Goal: Task Accomplishment & Management: Manage account settings

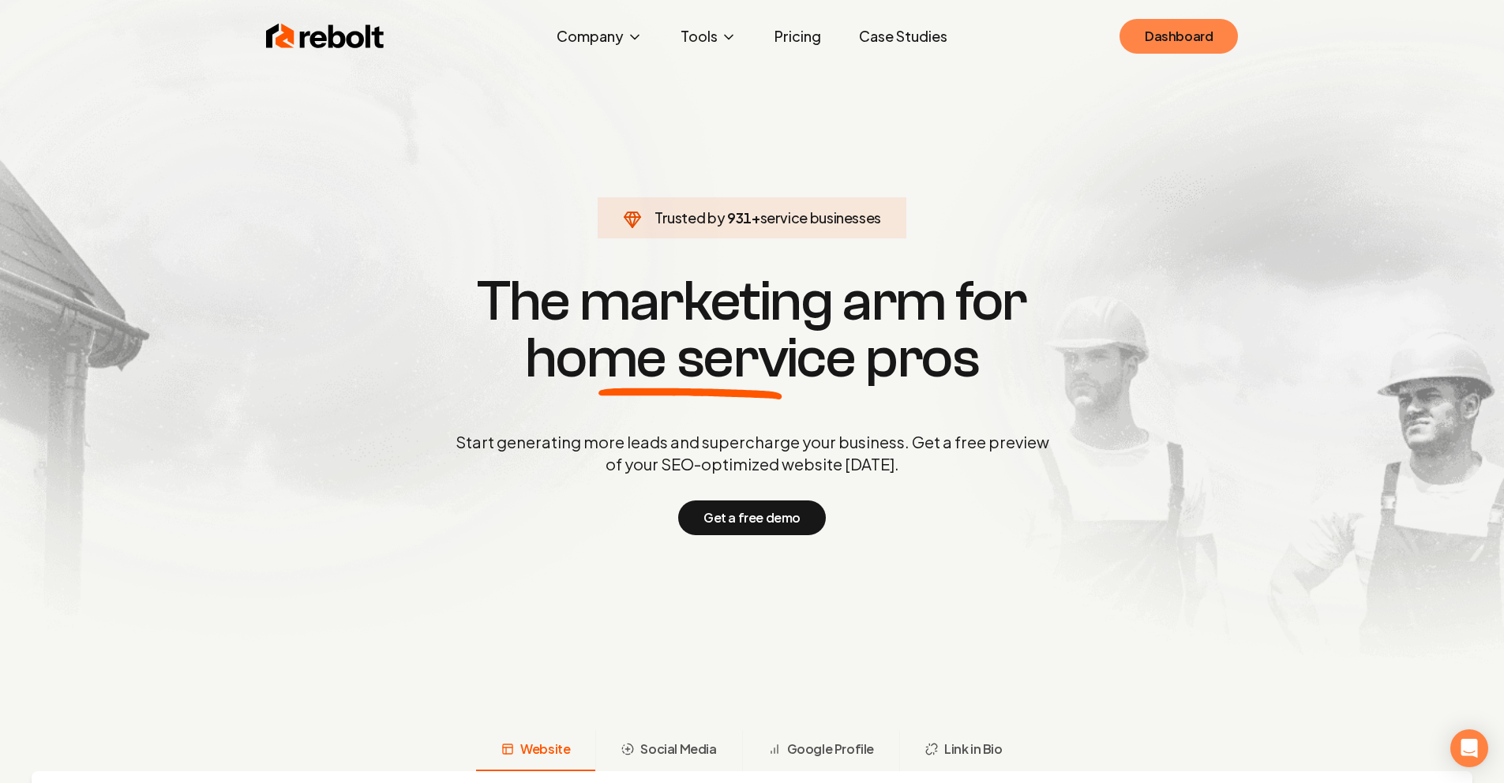
click at [1188, 44] on link "Dashboard" at bounding box center [1179, 36] width 118 height 35
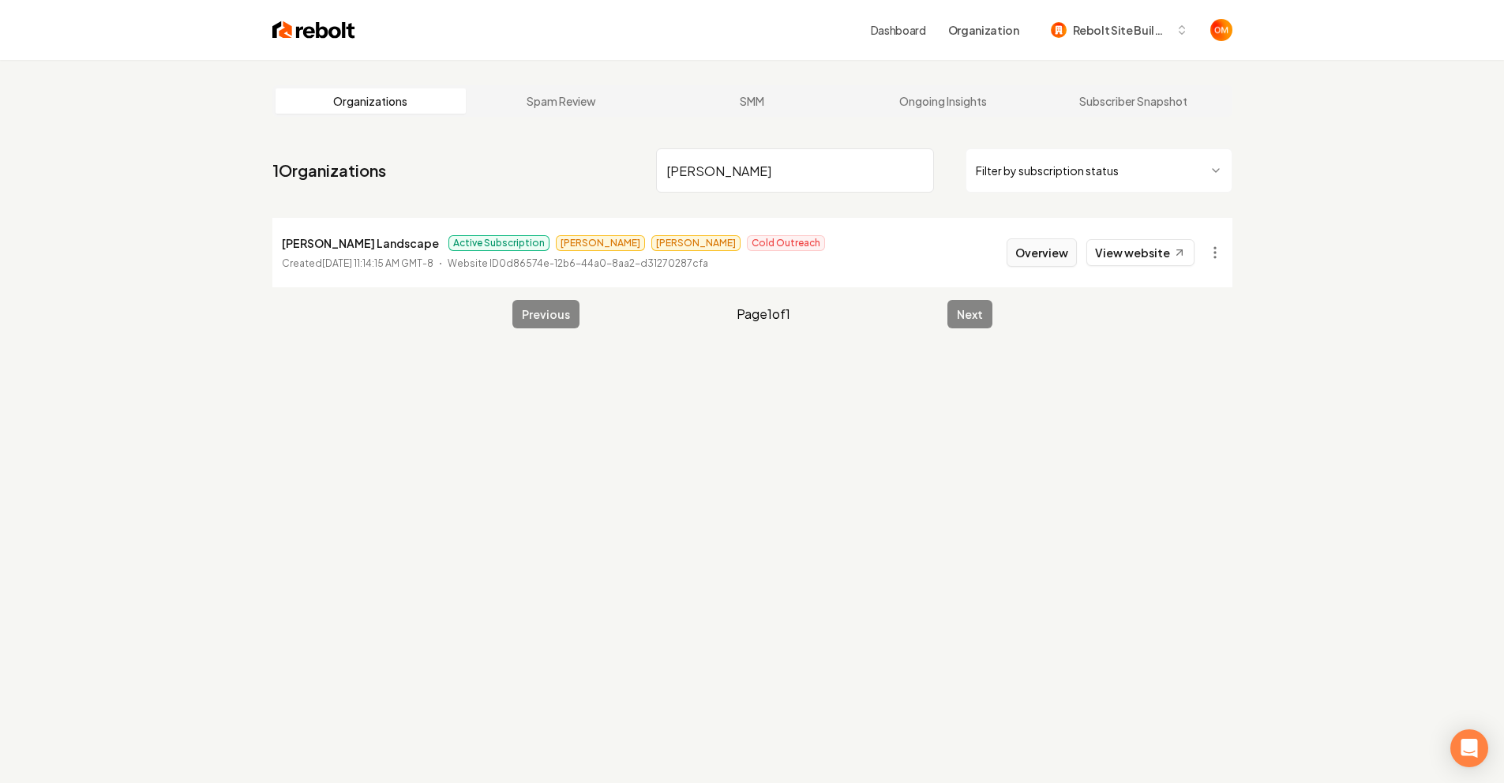
type input "brooks"
click at [1041, 256] on button "Overview" at bounding box center [1042, 252] width 70 height 28
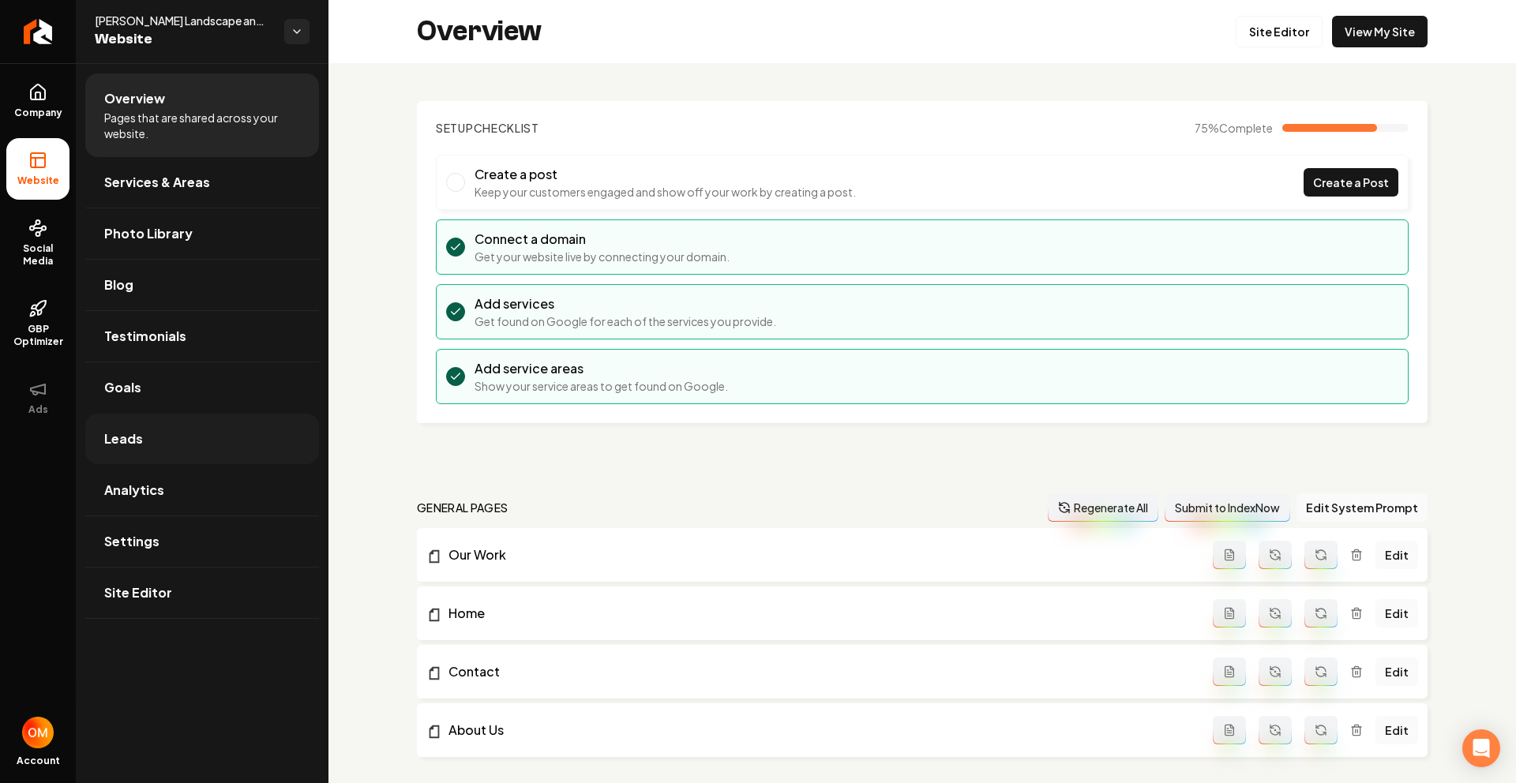
click at [182, 424] on link "Leads" at bounding box center [202, 439] width 234 height 51
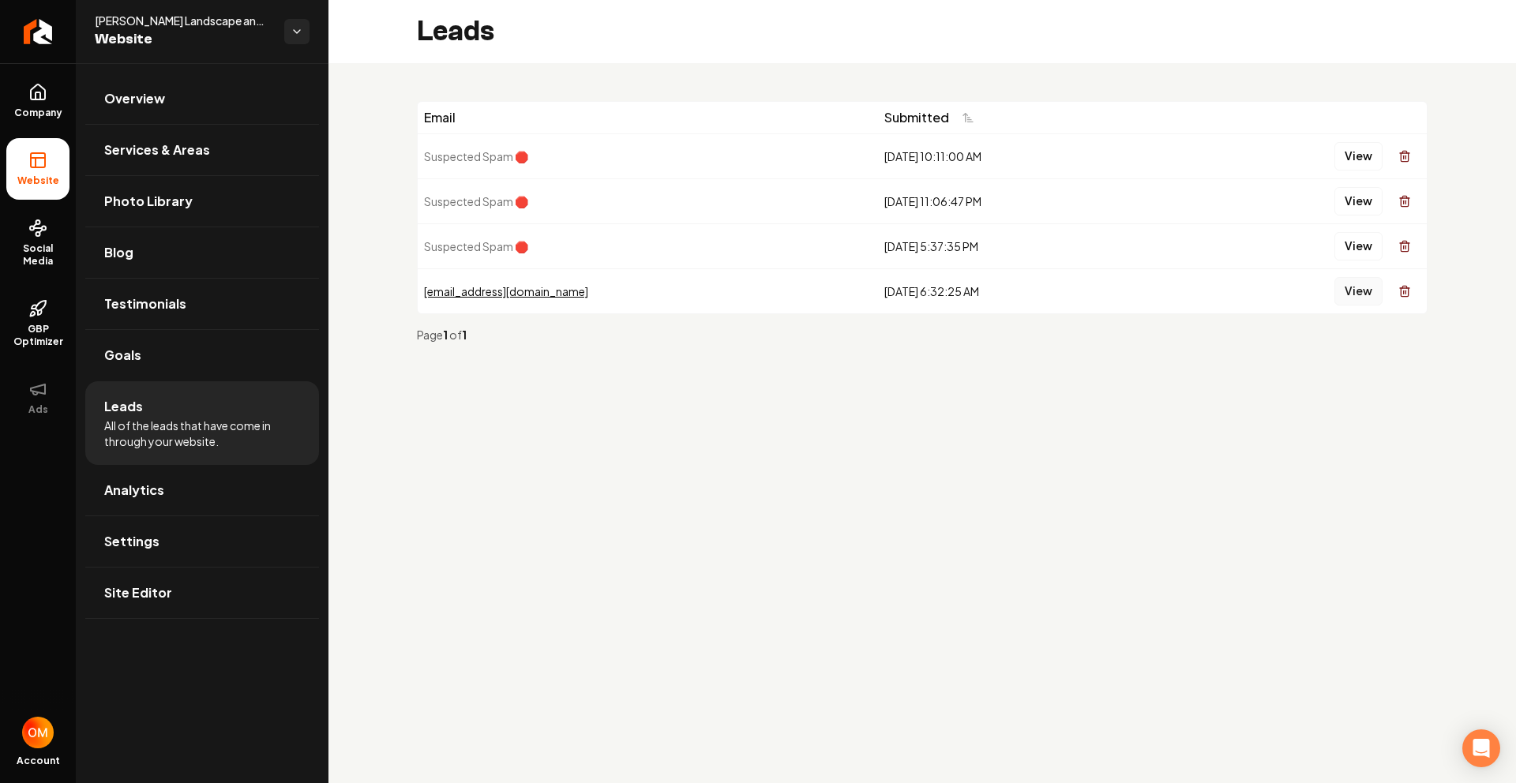
click at [1341, 299] on button "View" at bounding box center [1358, 291] width 48 height 28
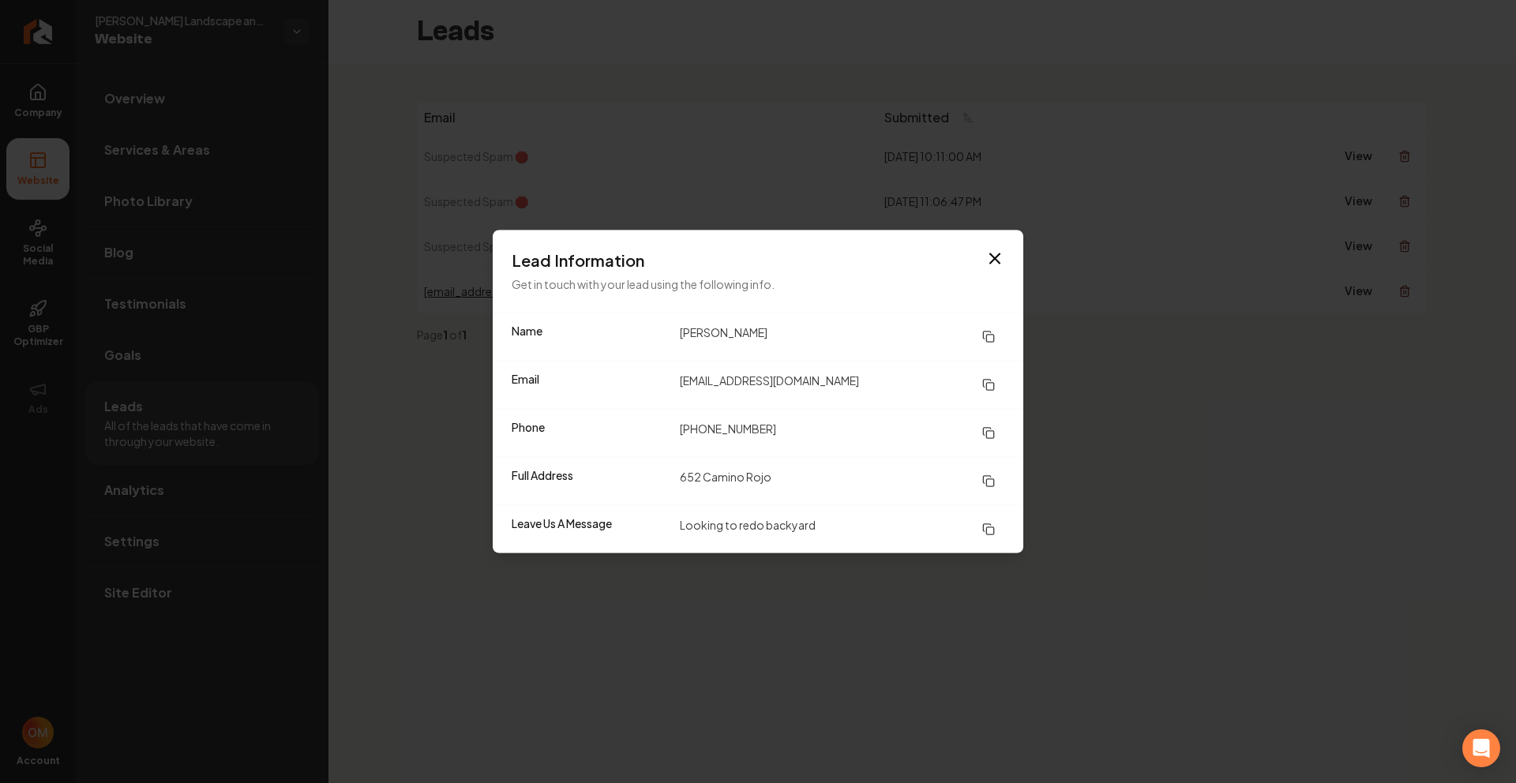
click at [1008, 256] on div "Lead Information Get in touch with your lead using the following info." at bounding box center [758, 272] width 531 height 82
click at [997, 254] on icon "button" at bounding box center [994, 258] width 9 height 9
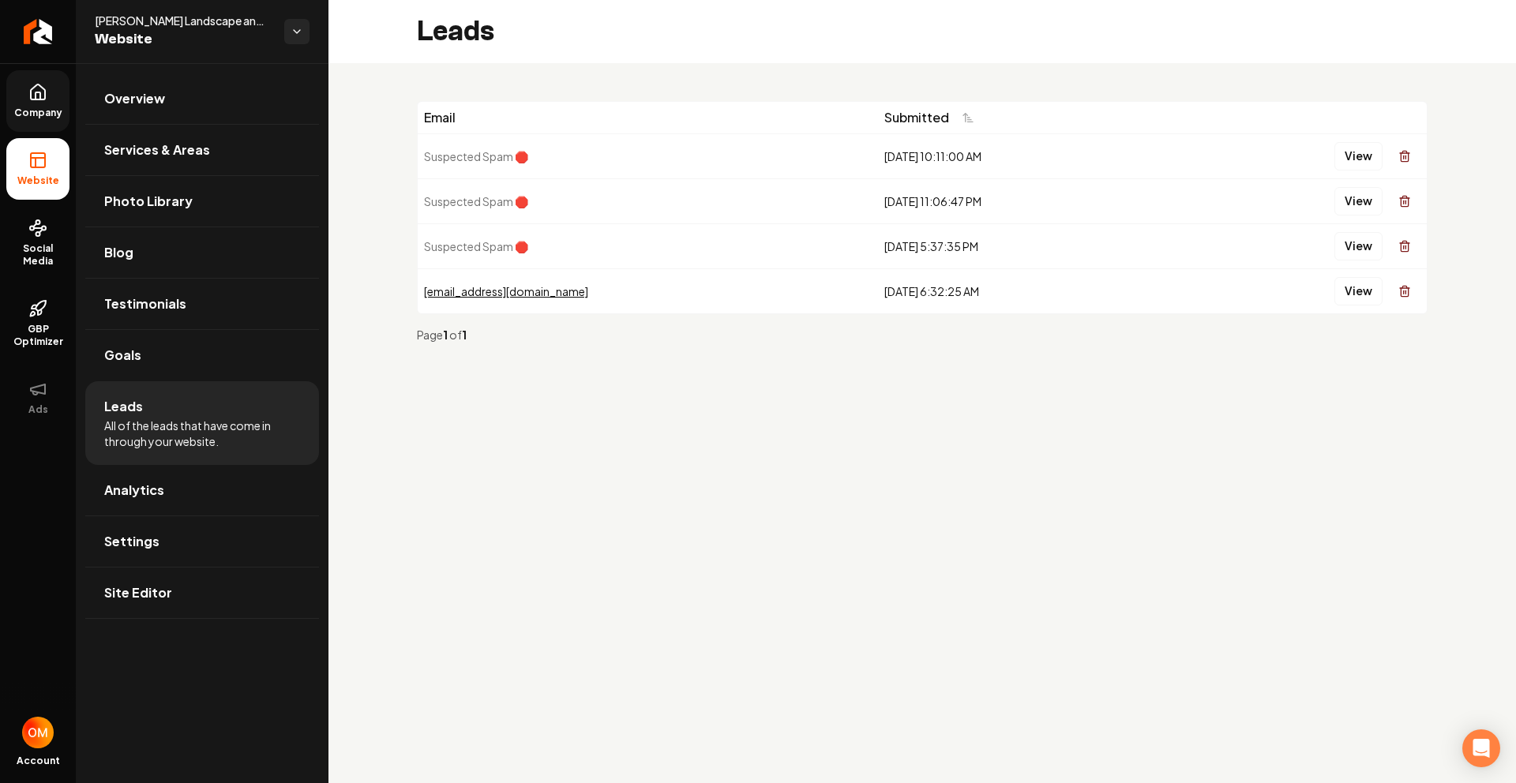
click at [18, 94] on link "Company" at bounding box center [37, 101] width 63 height 62
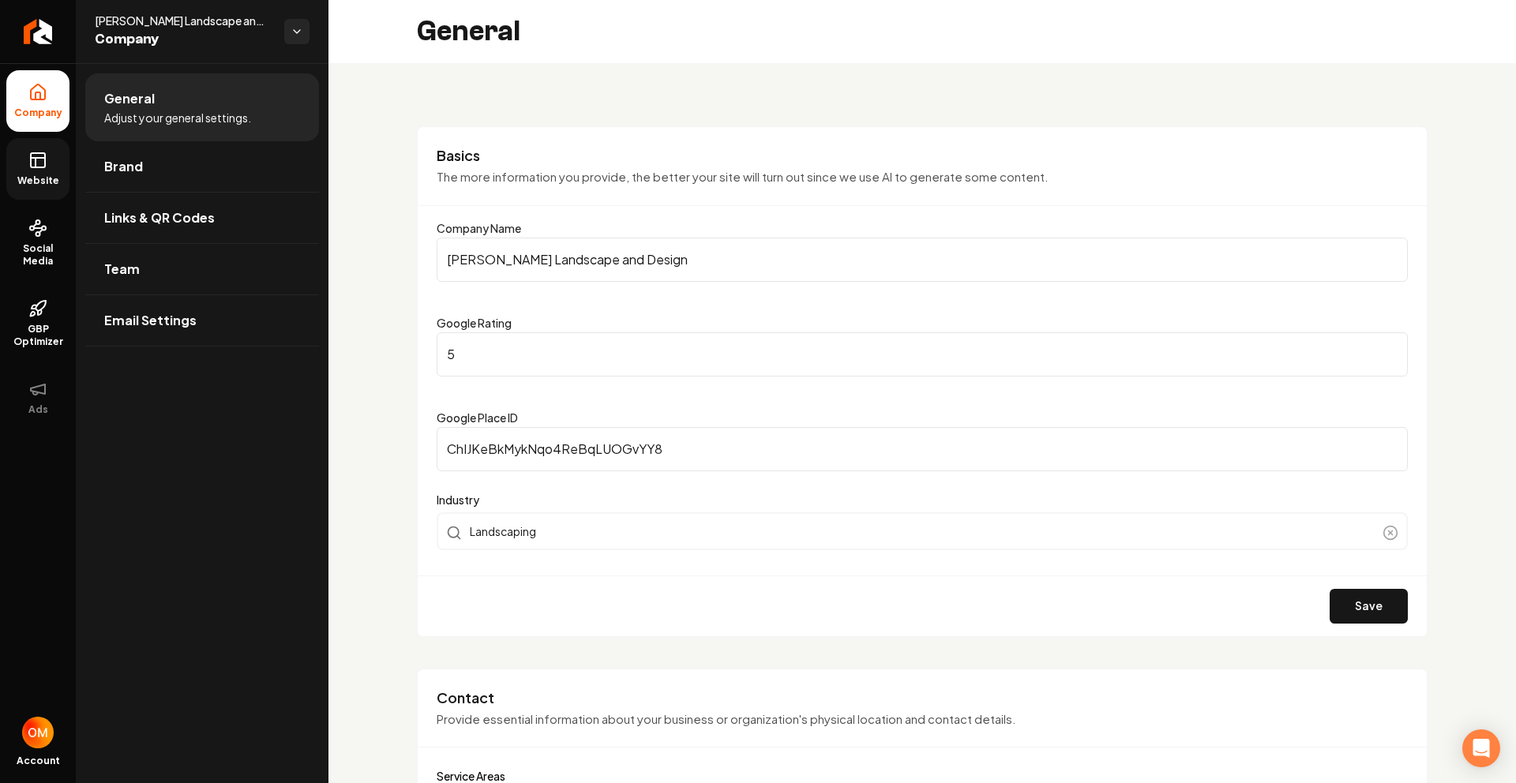
click at [28, 175] on span "Website" at bounding box center [38, 181] width 54 height 13
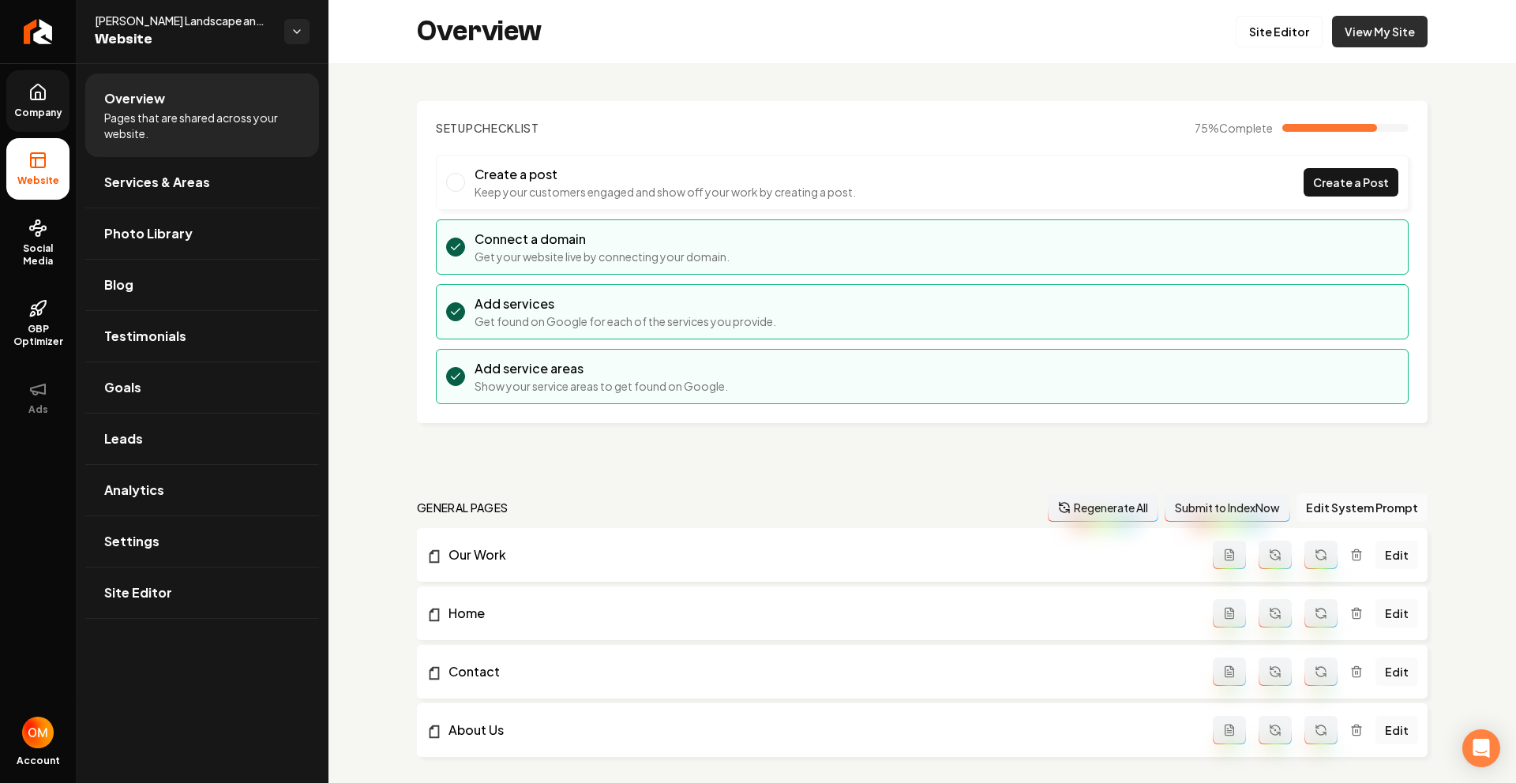
click at [1400, 36] on link "View My Site" at bounding box center [1380, 32] width 96 height 32
click at [167, 499] on link "Analytics" at bounding box center [202, 490] width 234 height 51
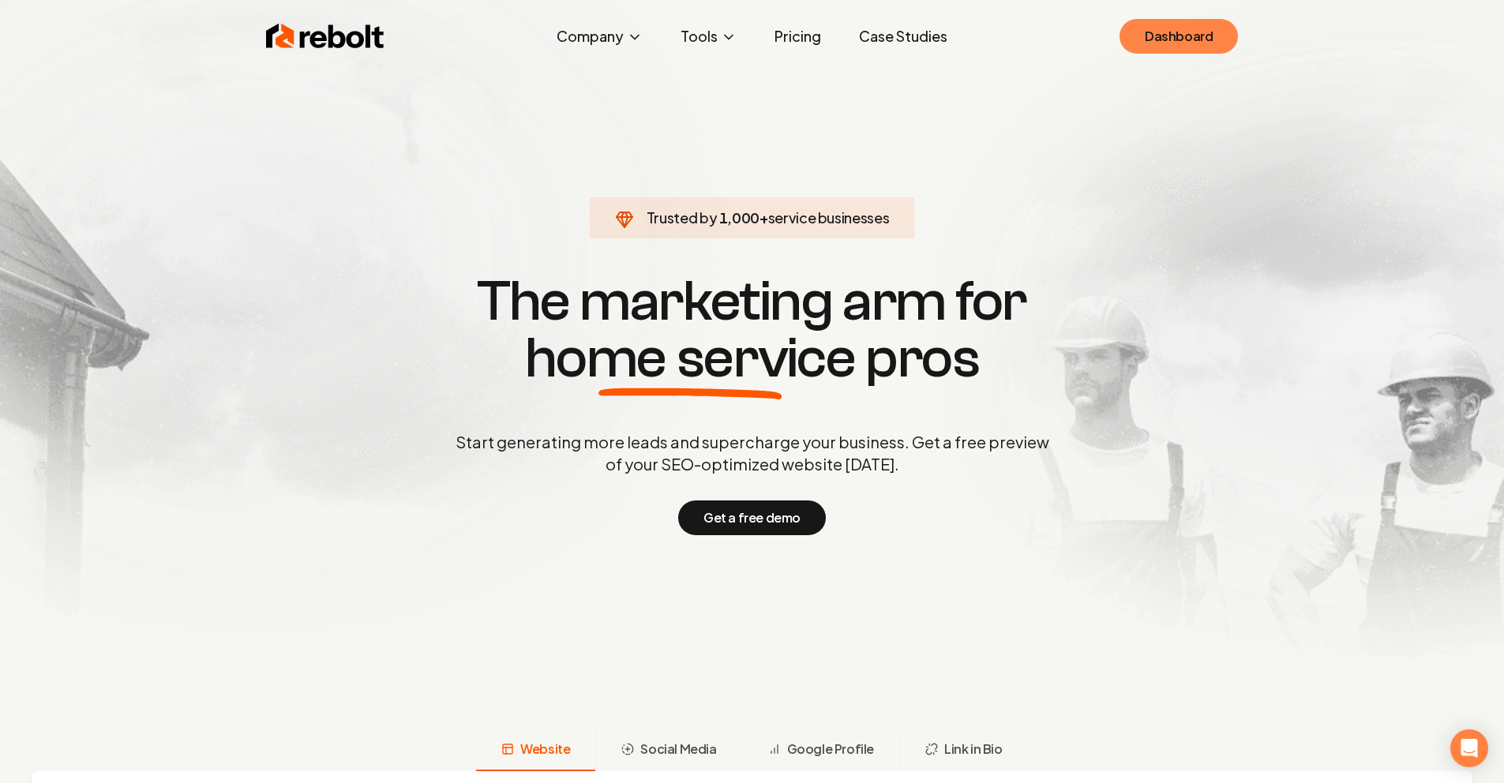
click at [1212, 28] on link "Dashboard" at bounding box center [1179, 36] width 118 height 35
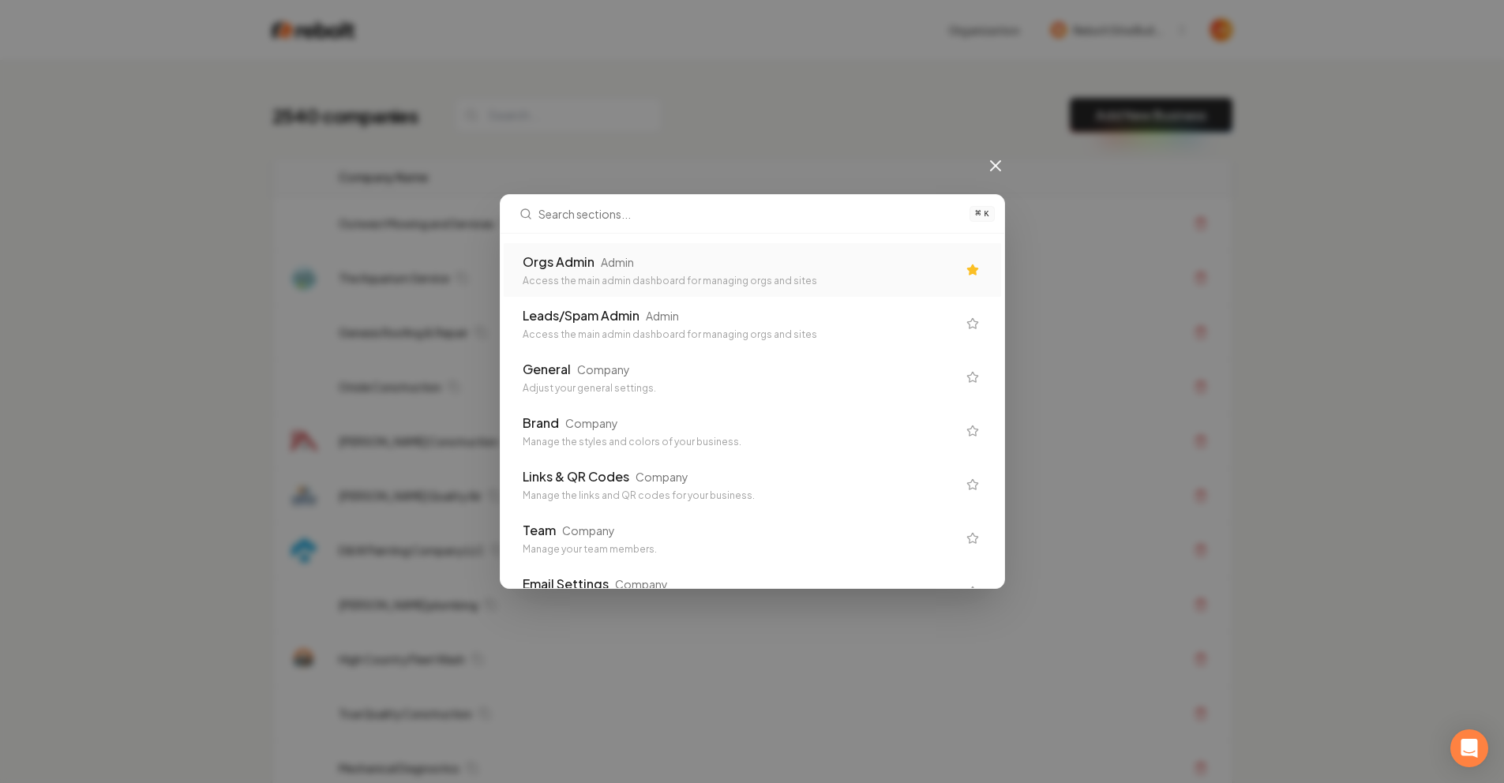
click at [677, 276] on div "Access the main admin dashboard for managing orgs and sites" at bounding box center [740, 281] width 434 height 13
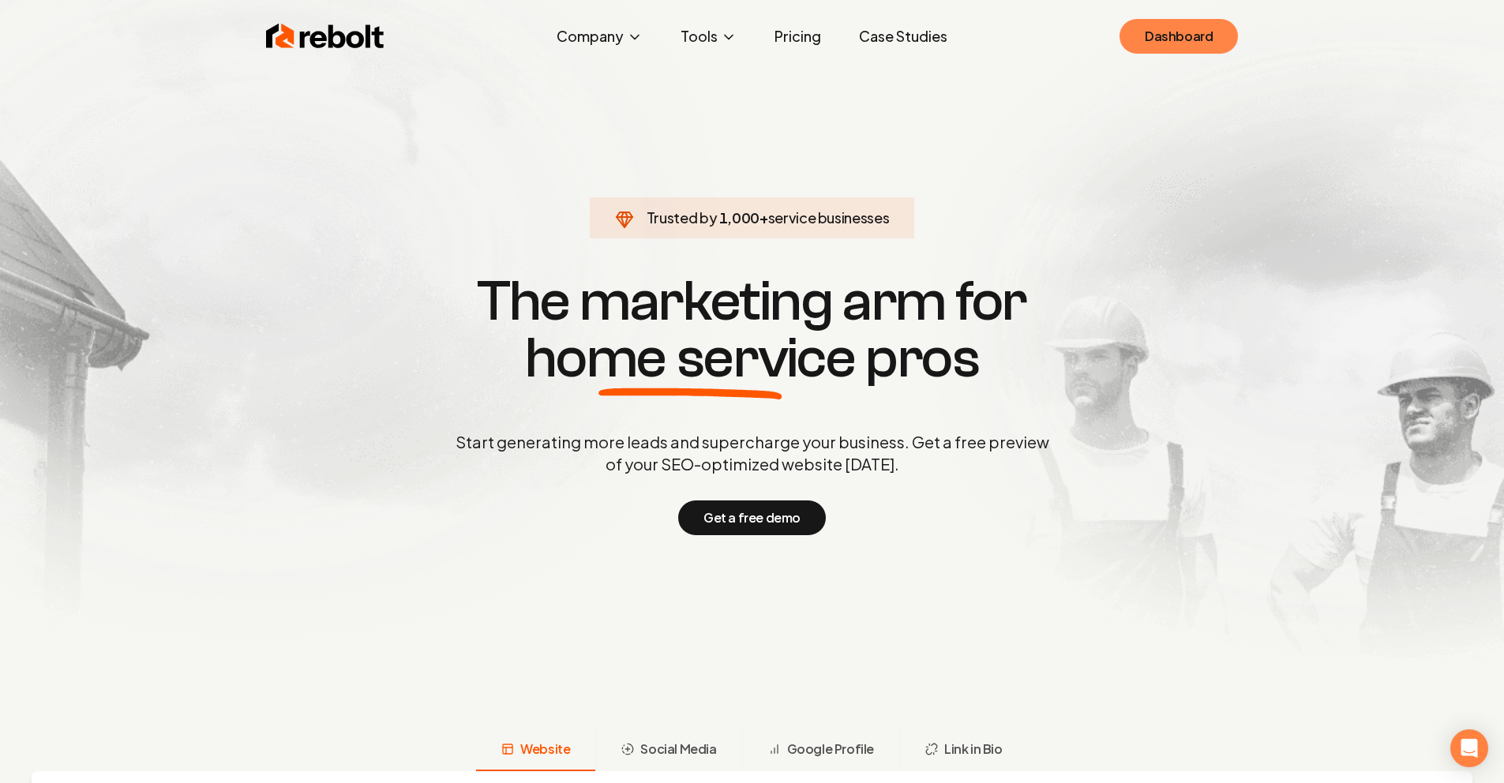
click at [1213, 36] on link "Dashboard" at bounding box center [1179, 36] width 118 height 35
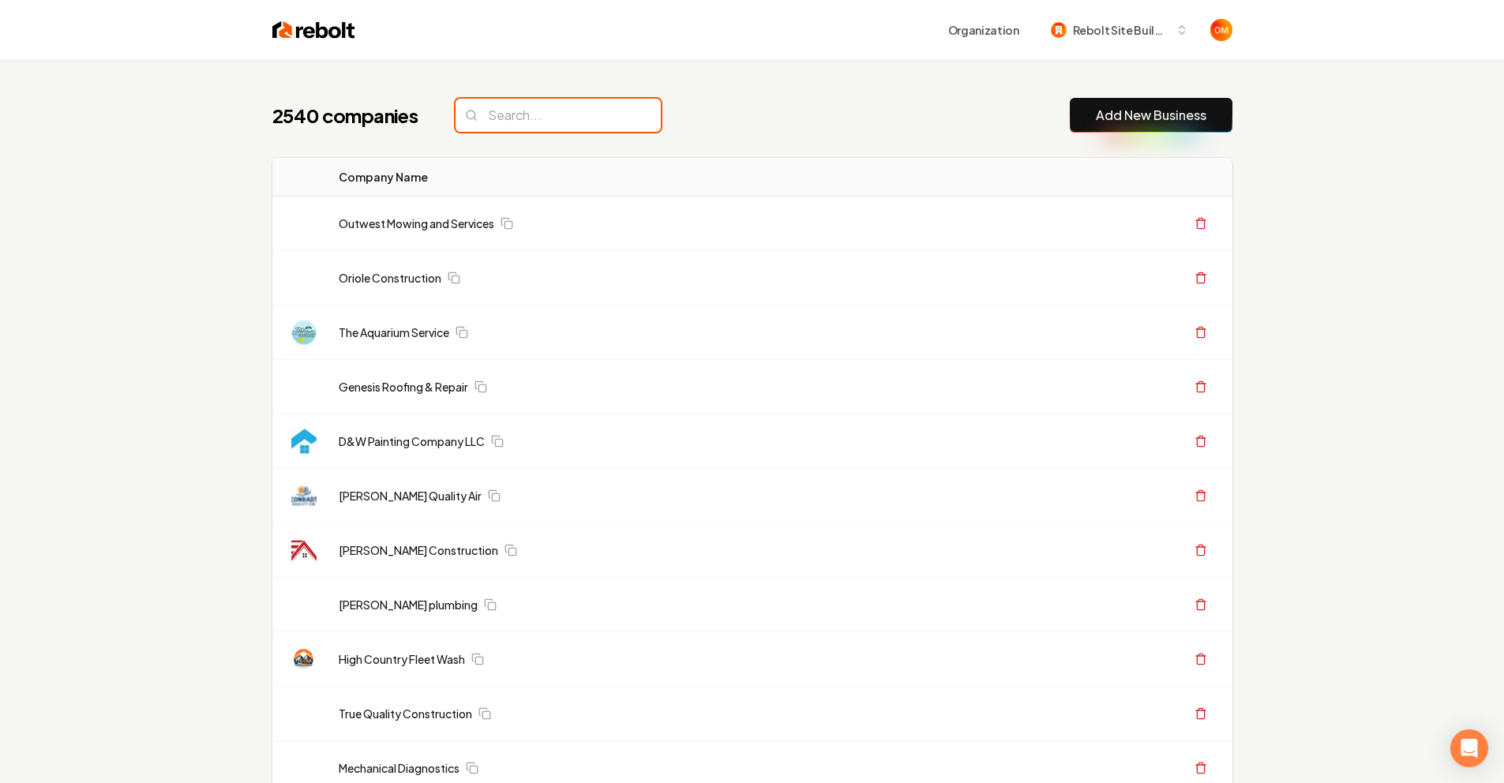
click at [504, 120] on input "search" at bounding box center [558, 115] width 205 height 33
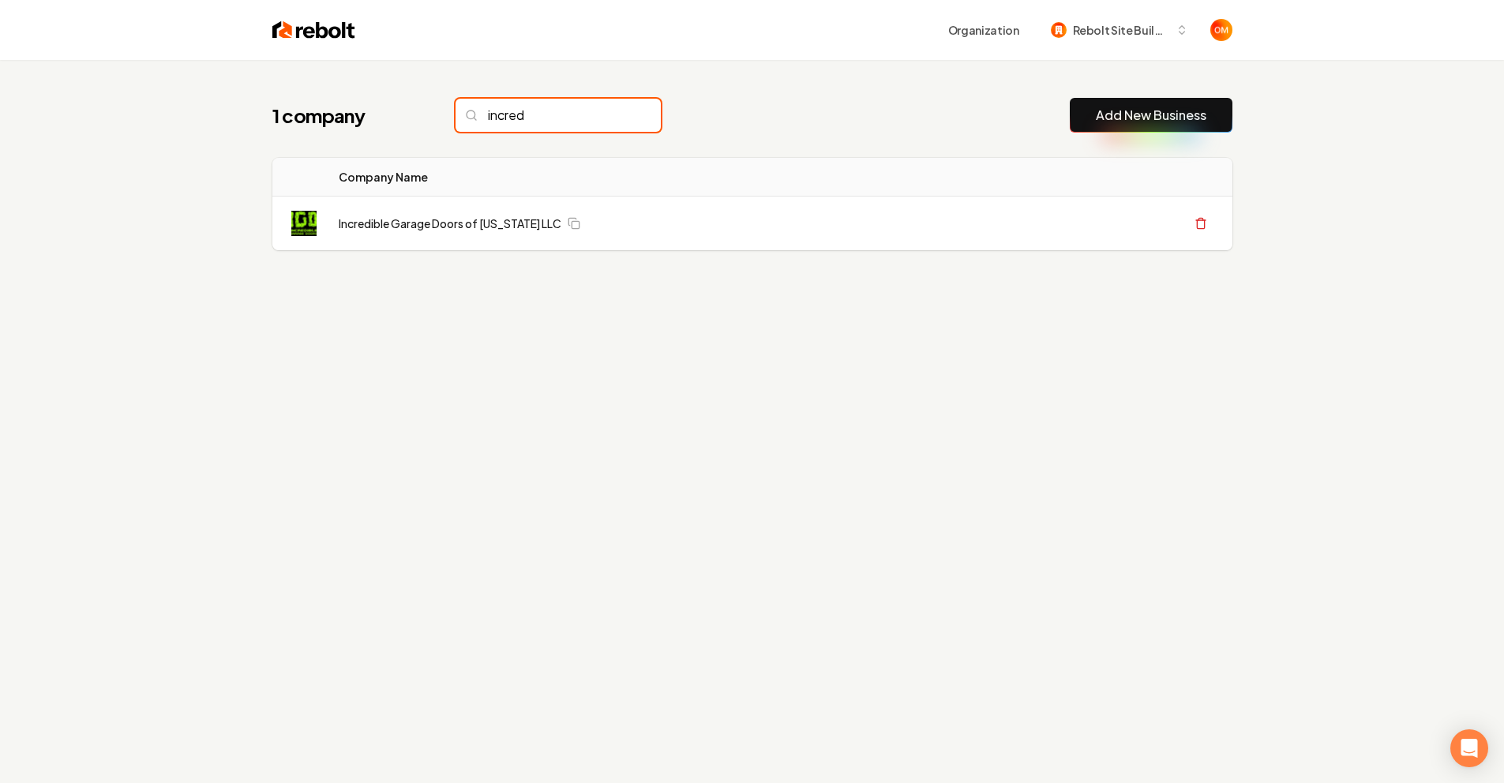
type input "incredi"
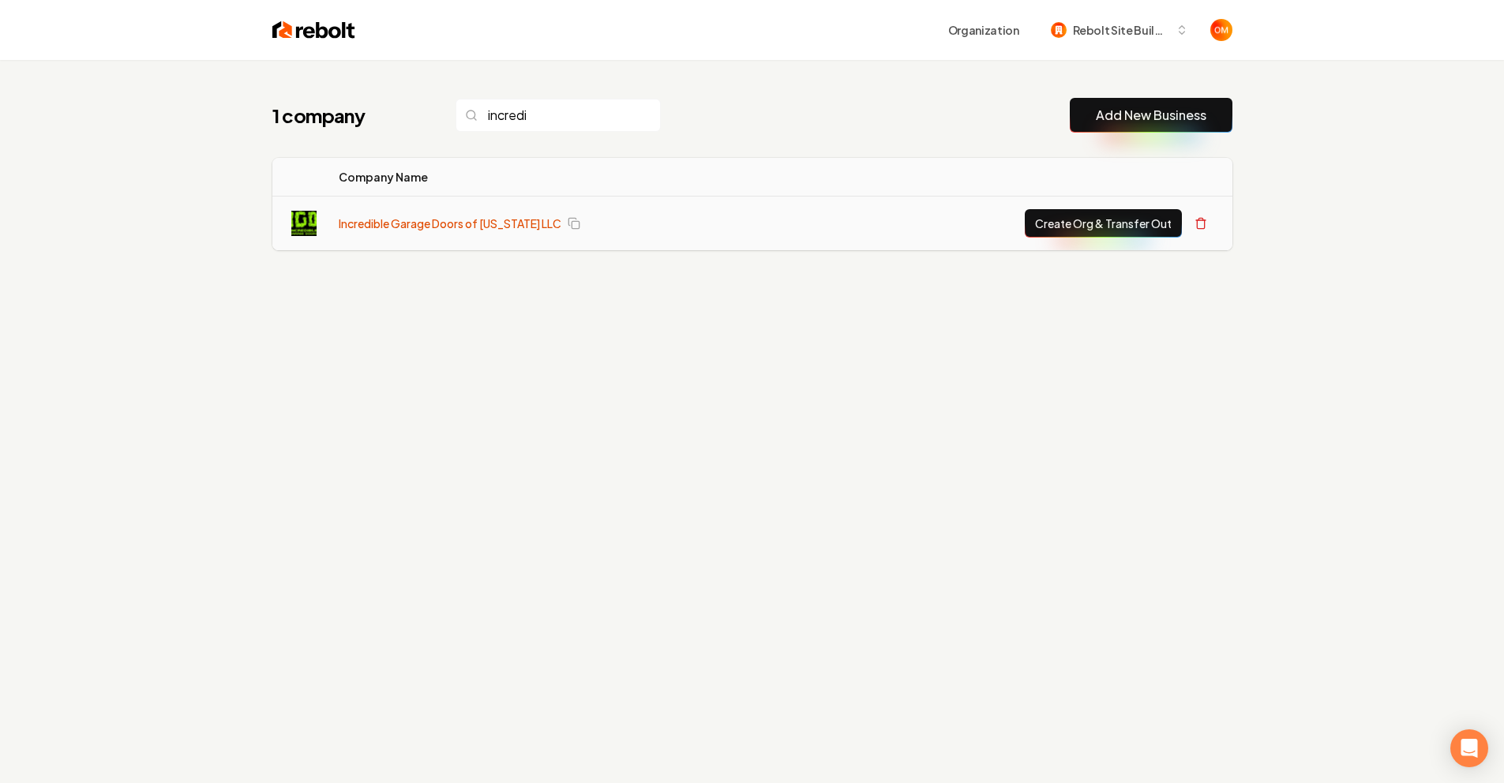
click at [426, 223] on link "Incredible Garage Doors of [US_STATE] LLC" at bounding box center [450, 224] width 223 height 16
click at [432, 222] on link "Incredible Garage Doors of [US_STATE] LLC" at bounding box center [450, 224] width 223 height 16
click at [467, 223] on link "Incredible Garage Doors of [US_STATE] LLC" at bounding box center [450, 224] width 223 height 16
click at [670, 271] on div "1 company incredi Add New Business Logo Company Name Actions Incredible Garage …" at bounding box center [752, 205] width 1011 height 291
click at [484, 222] on link "Incredible Garage Doors of [US_STATE] LLC" at bounding box center [450, 224] width 223 height 16
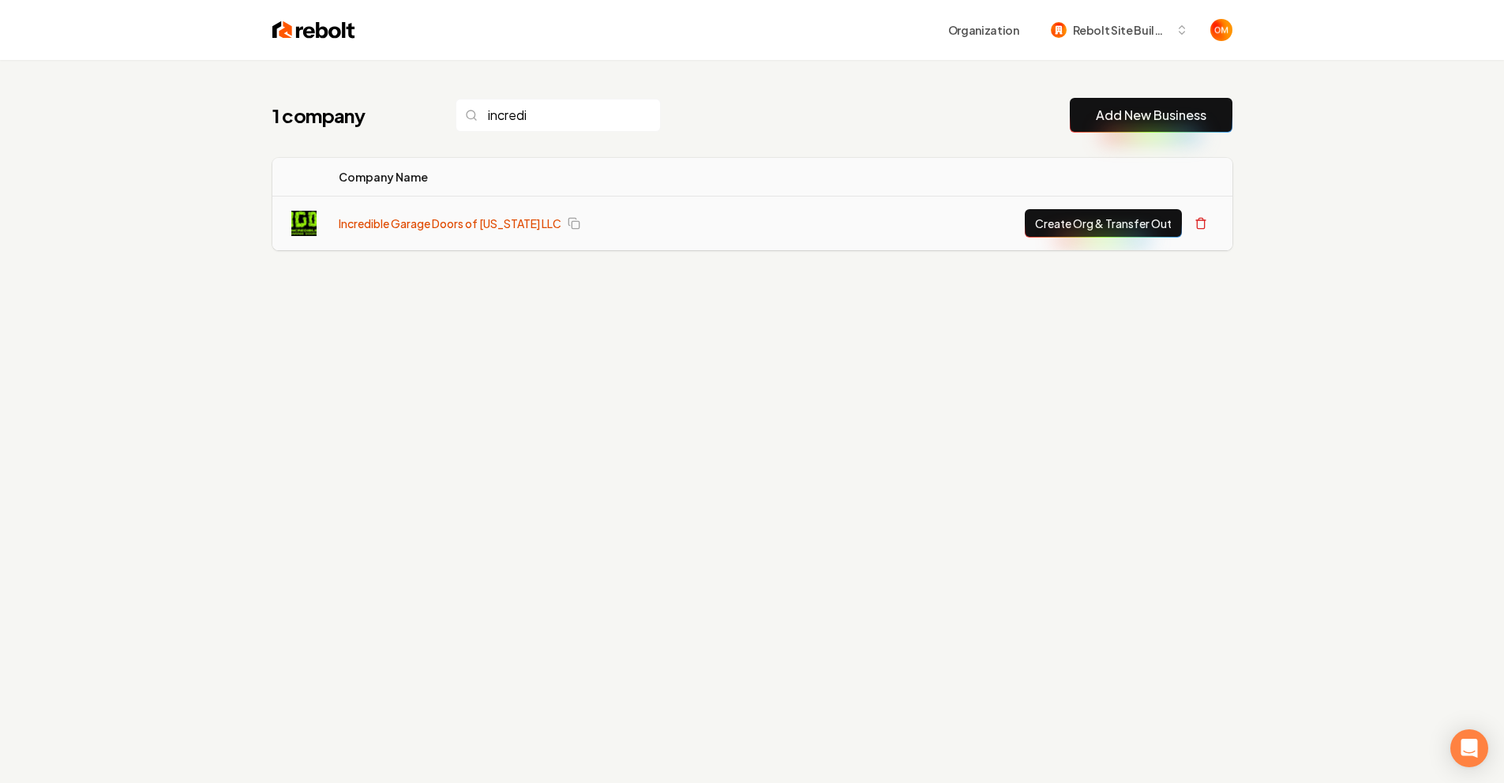
click at [457, 222] on link "Incredible Garage Doors of [US_STATE] LLC" at bounding box center [450, 224] width 223 height 16
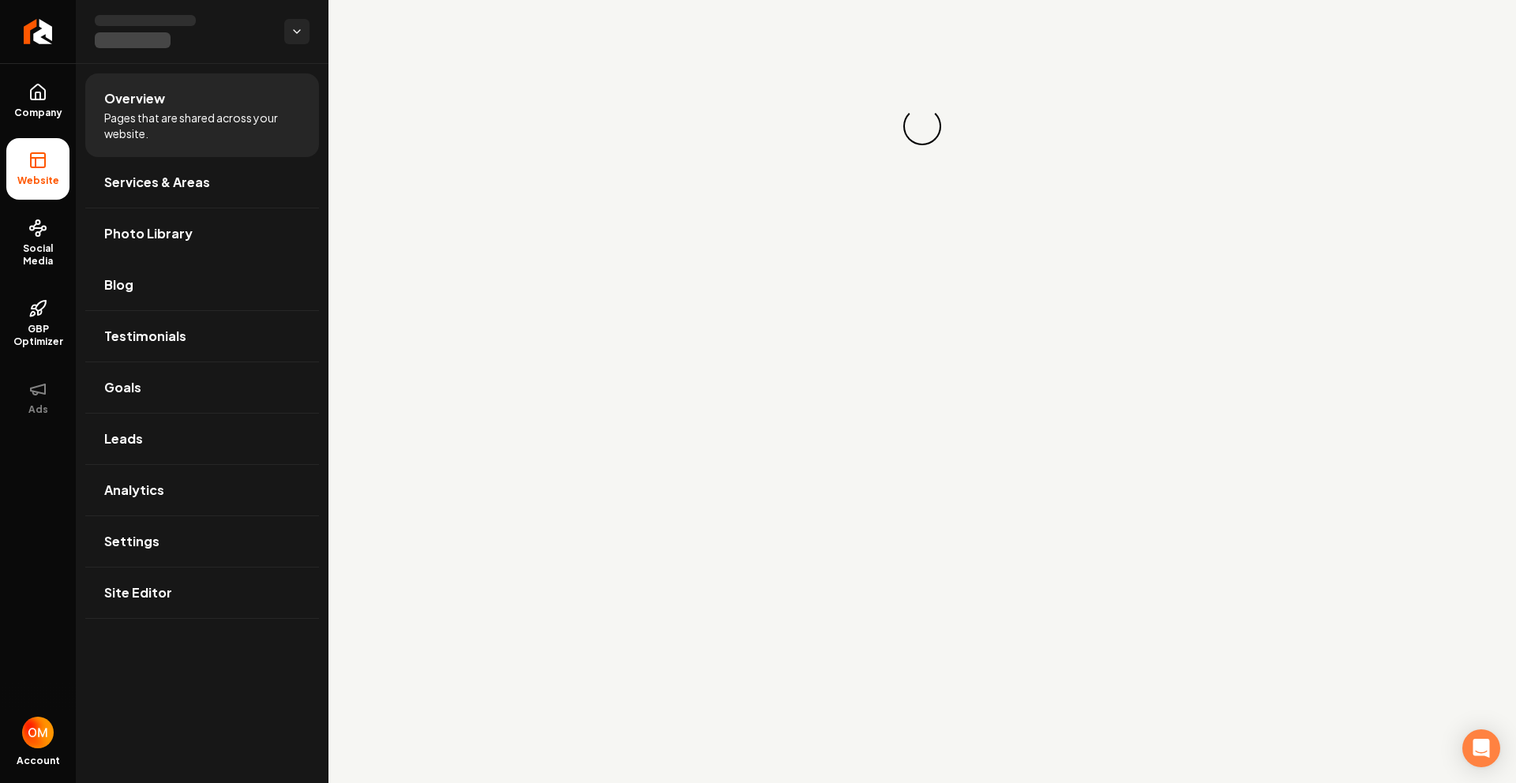
click at [296, 268] on link "Blog" at bounding box center [202, 285] width 234 height 51
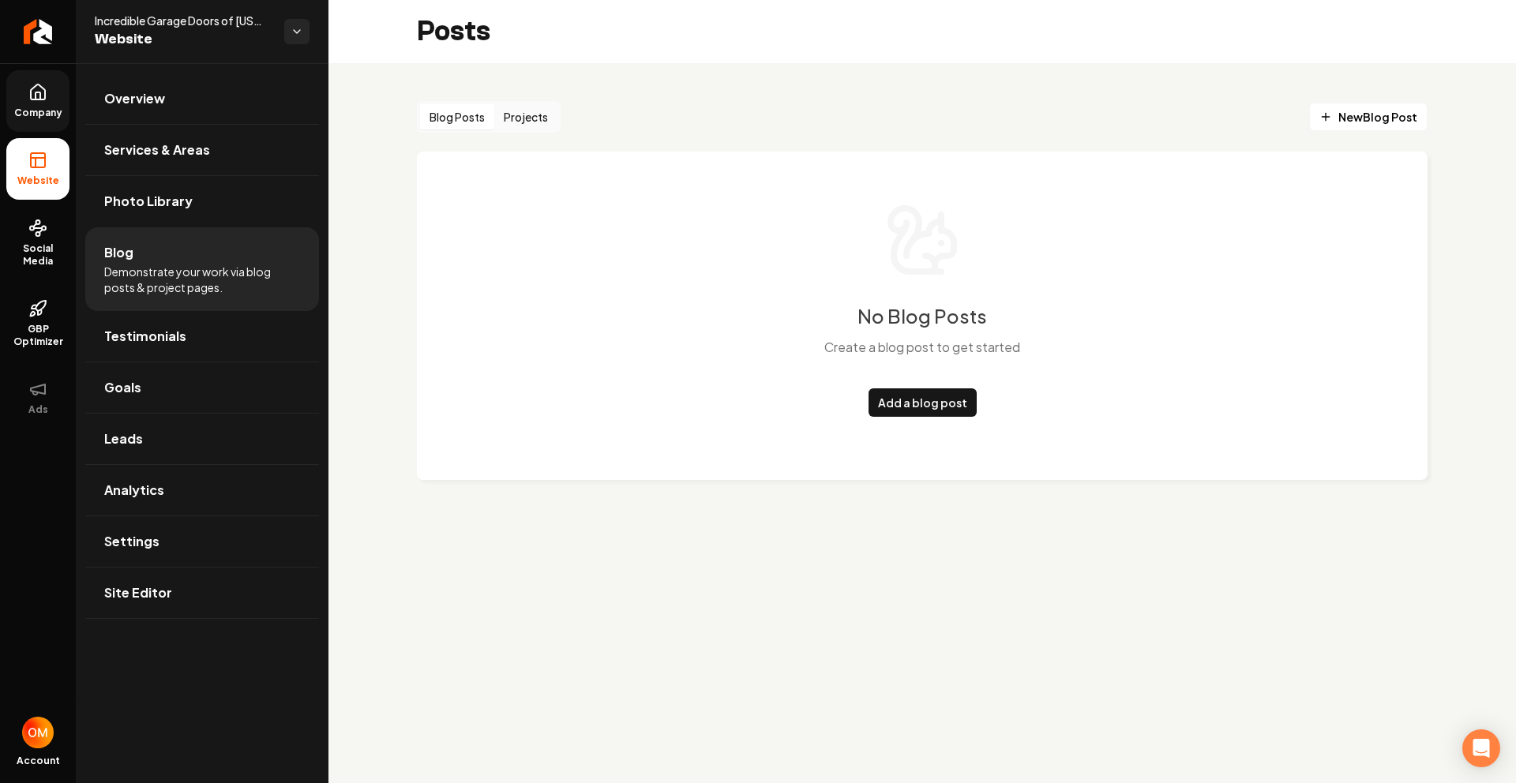
click at [25, 101] on link "Company" at bounding box center [37, 101] width 63 height 62
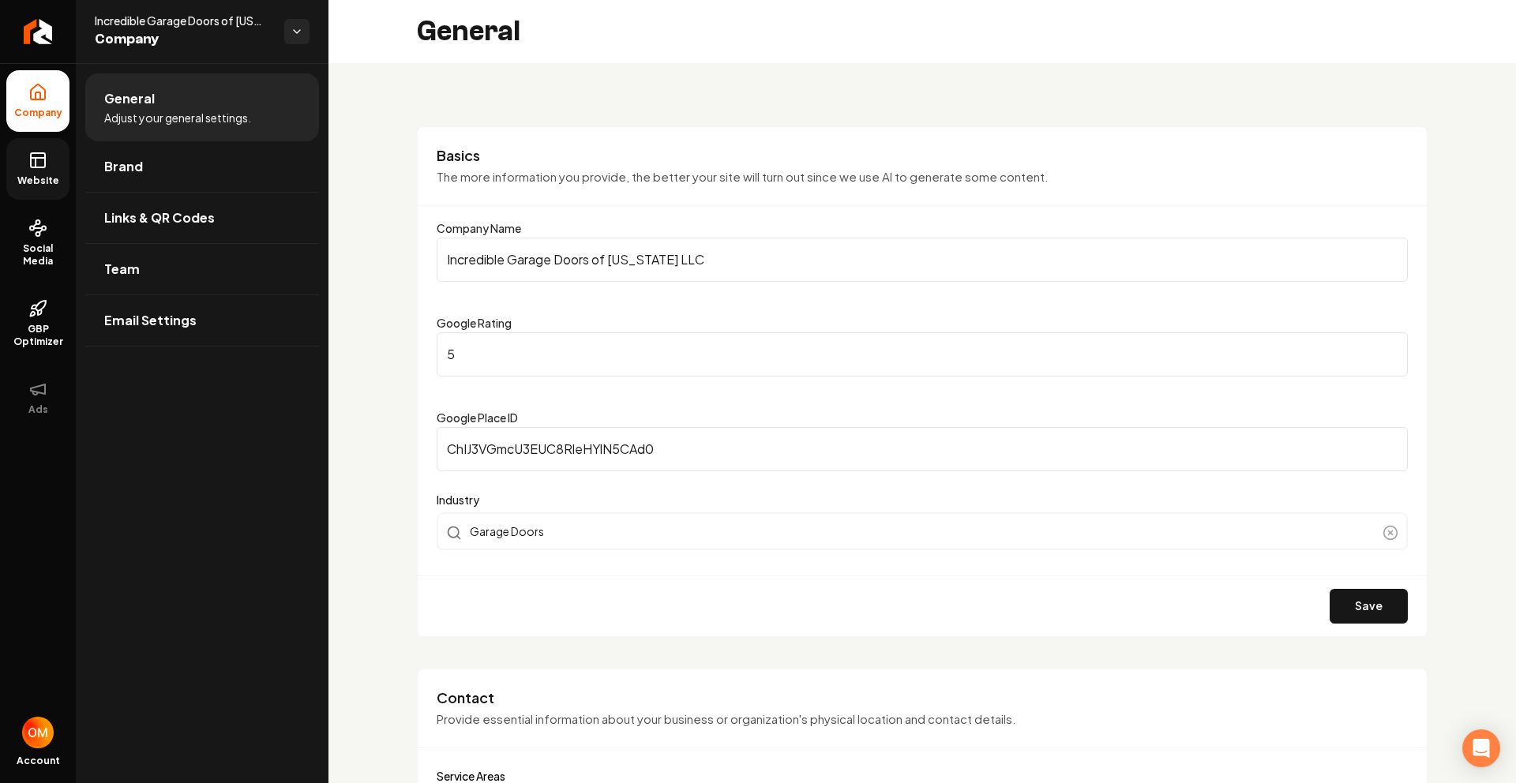
click at [39, 171] on link "Website" at bounding box center [37, 169] width 63 height 62
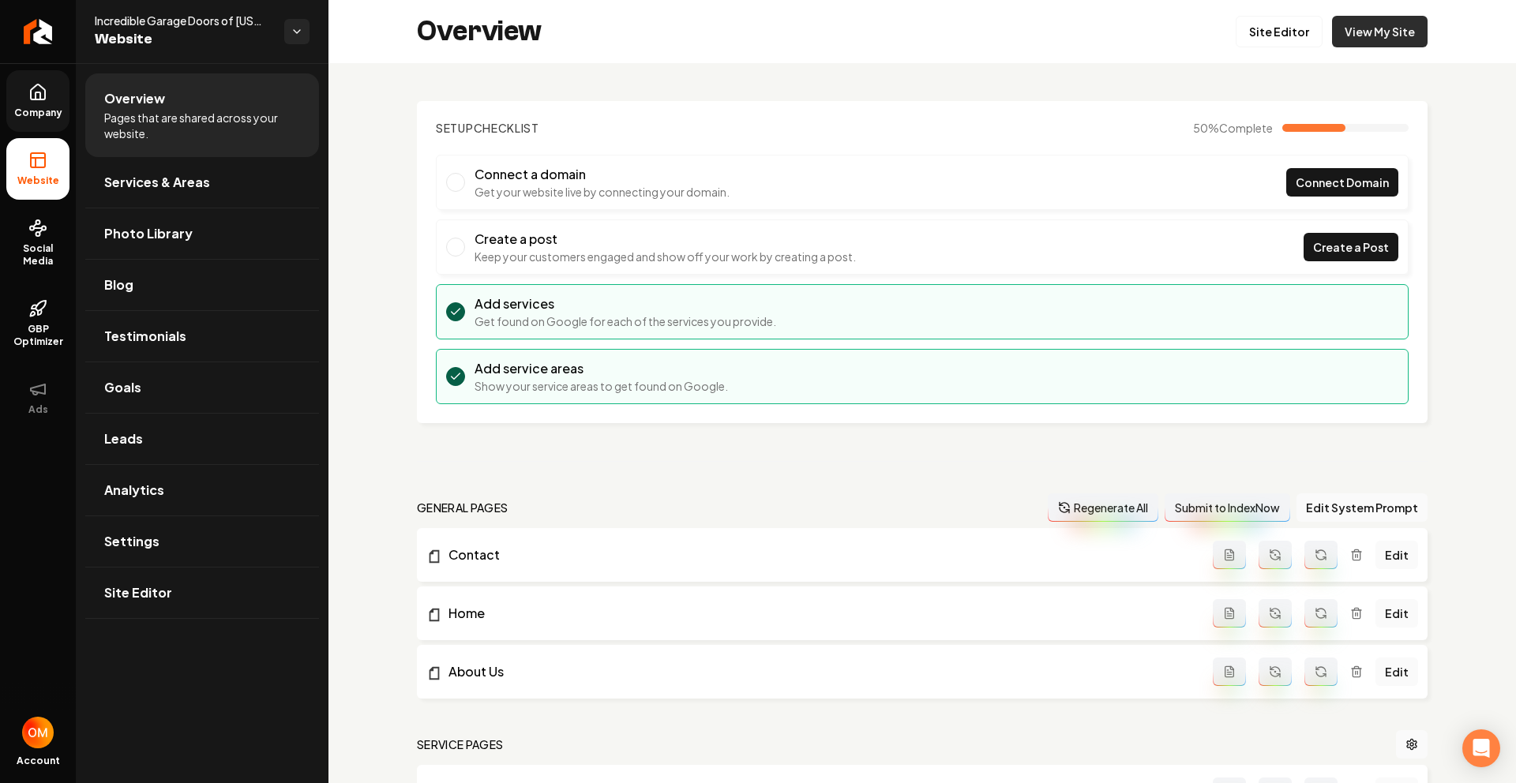
click at [1393, 25] on link "View My Site" at bounding box center [1380, 32] width 96 height 32
click at [1362, 21] on link "View My Site" at bounding box center [1380, 32] width 96 height 32
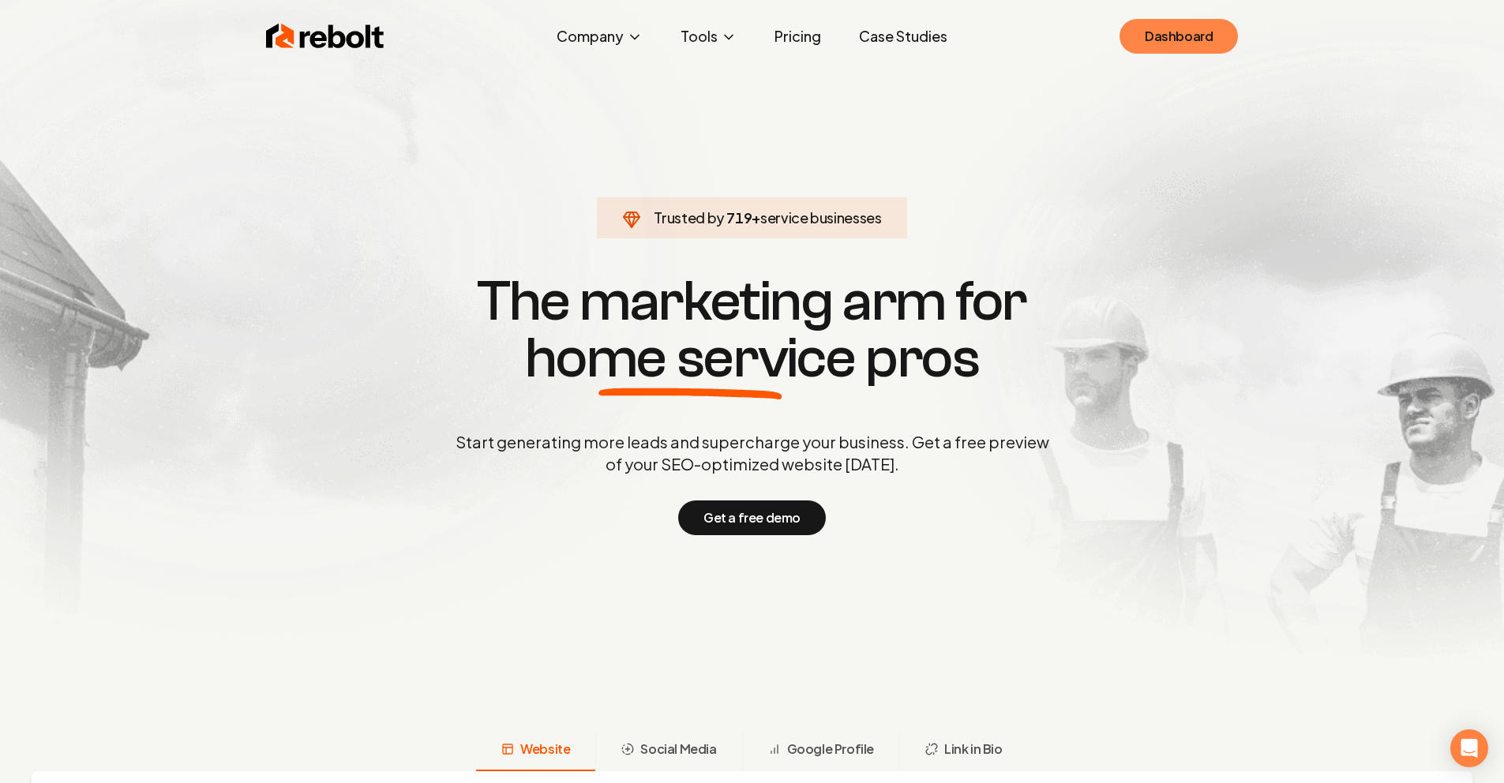
click at [1166, 21] on link "Dashboard" at bounding box center [1179, 36] width 118 height 35
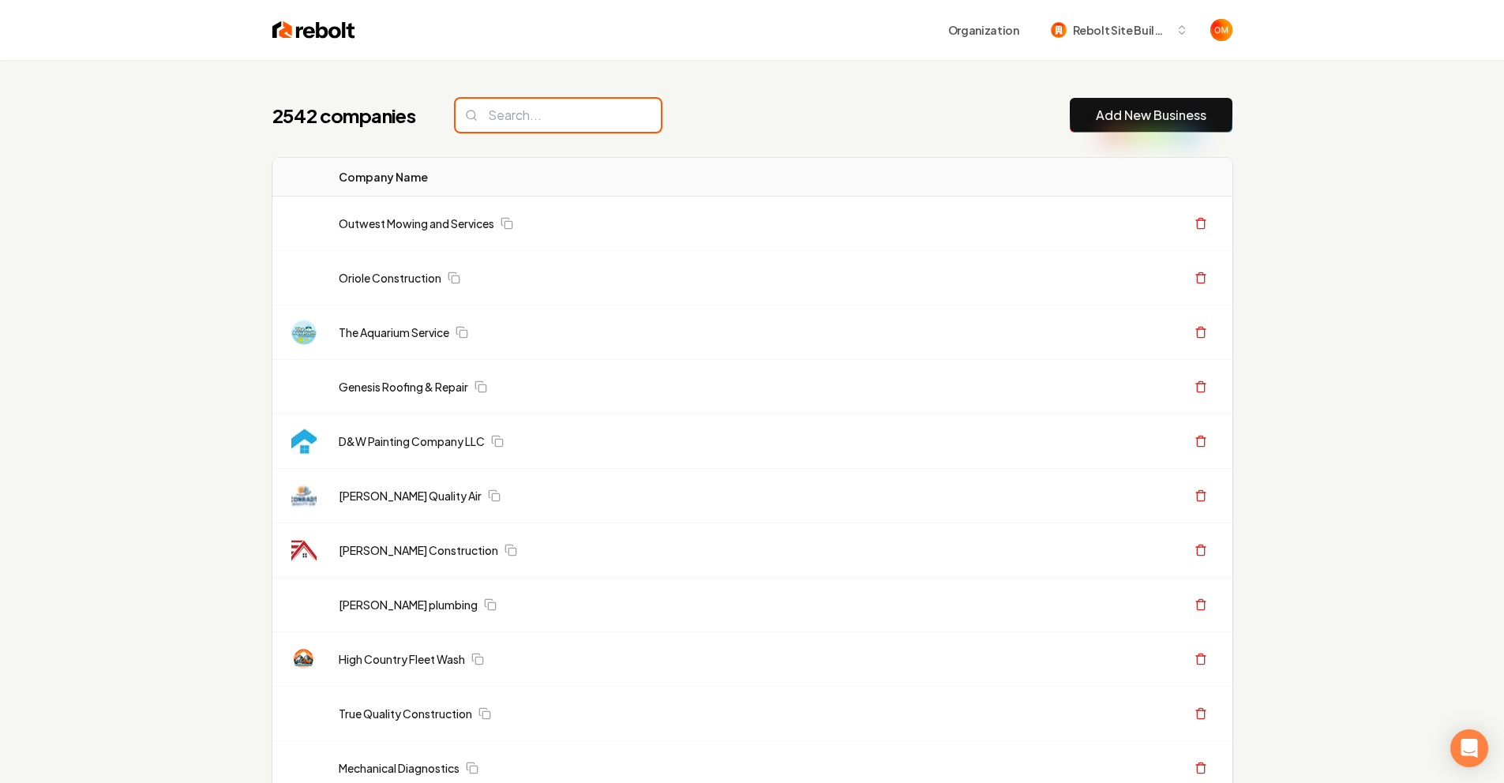
click at [514, 109] on input "search" at bounding box center [558, 115] width 205 height 33
type input "a"
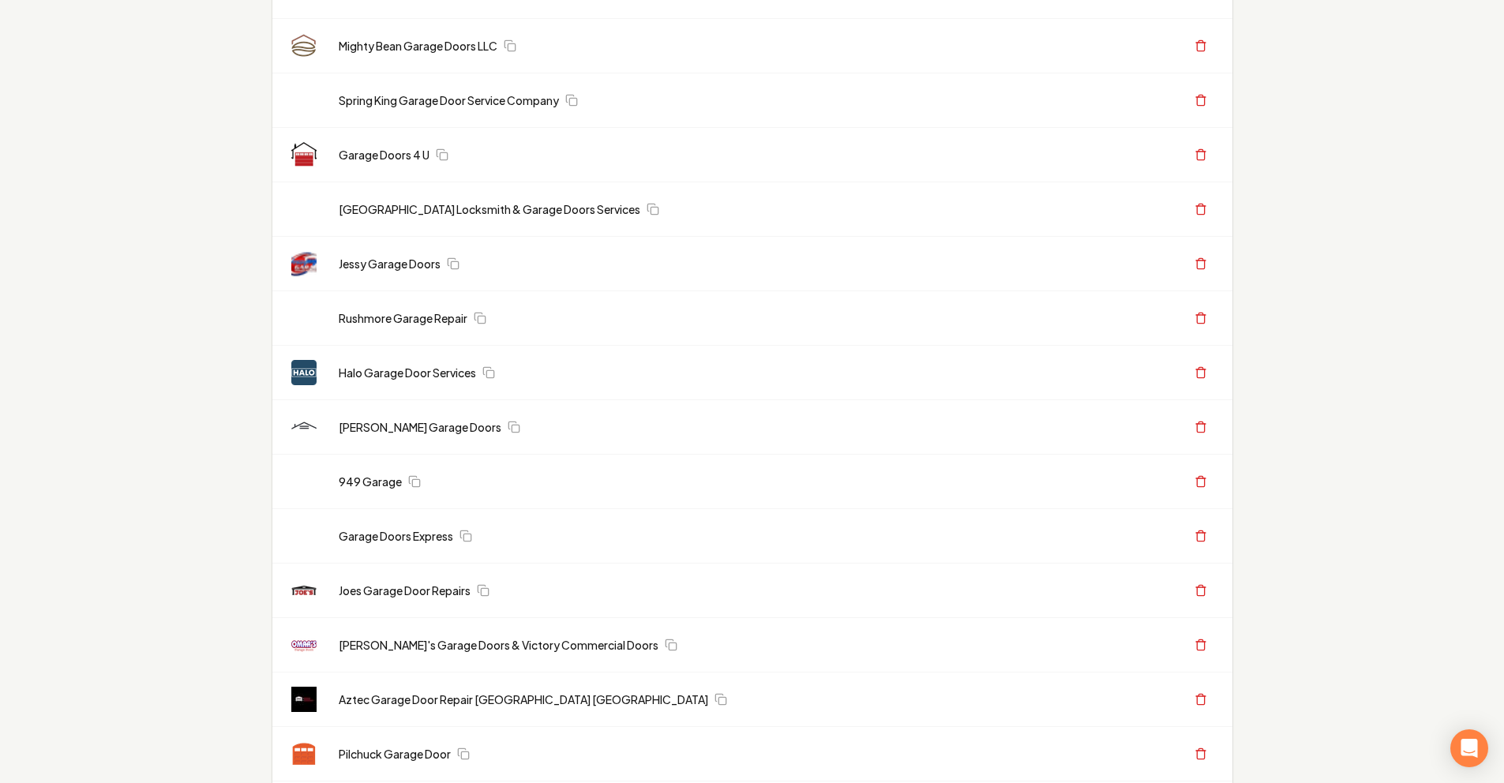
scroll to position [3600, 0]
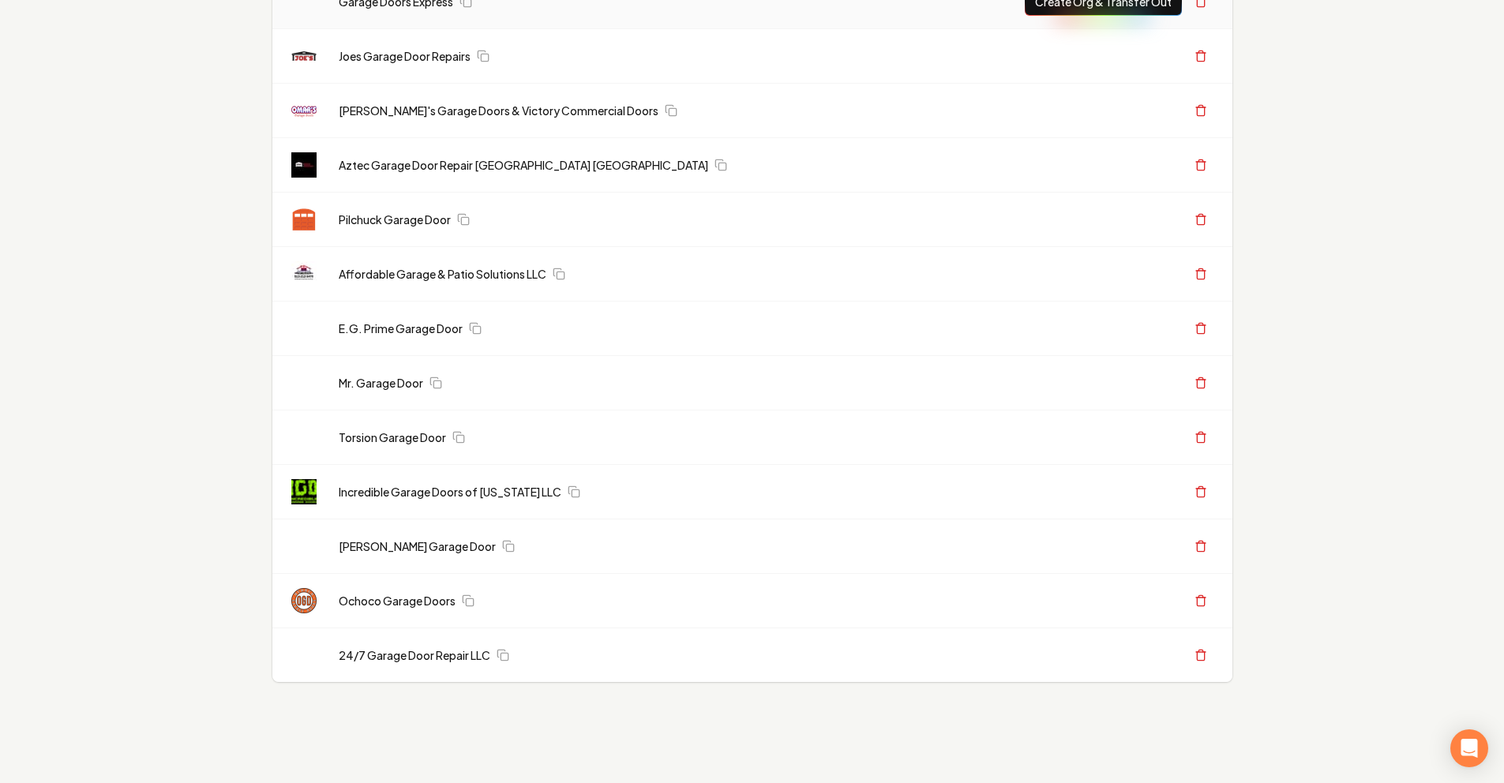
type input "garage"
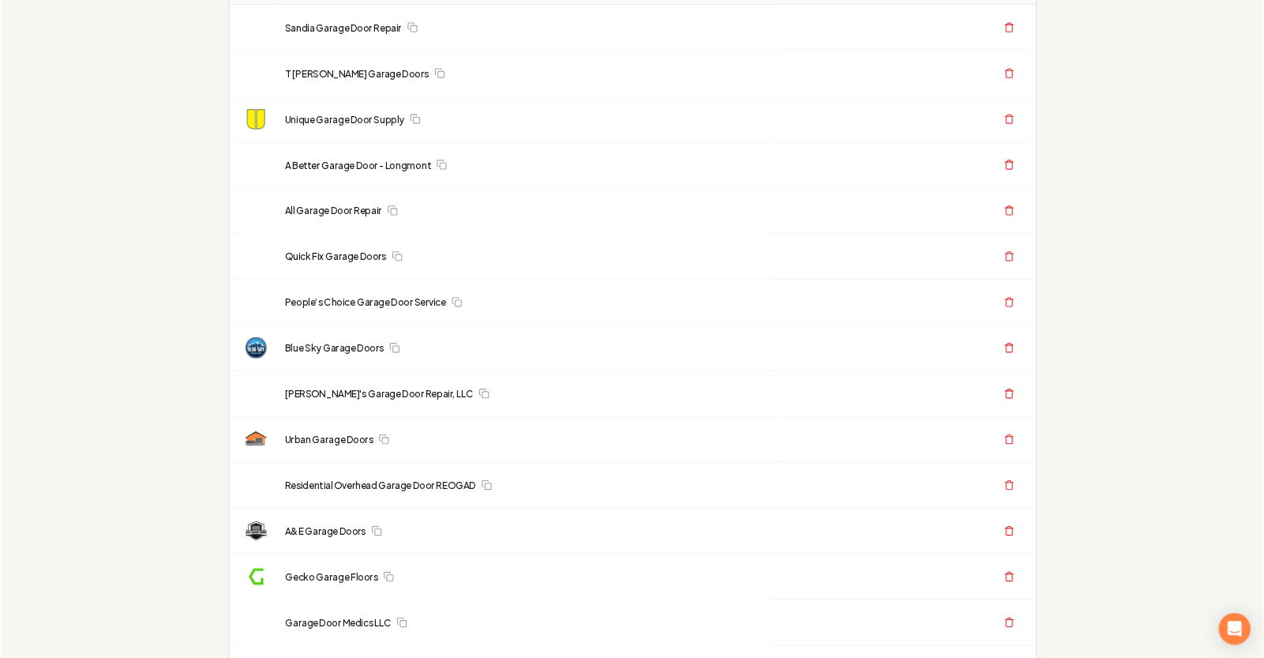
scroll to position [0, 0]
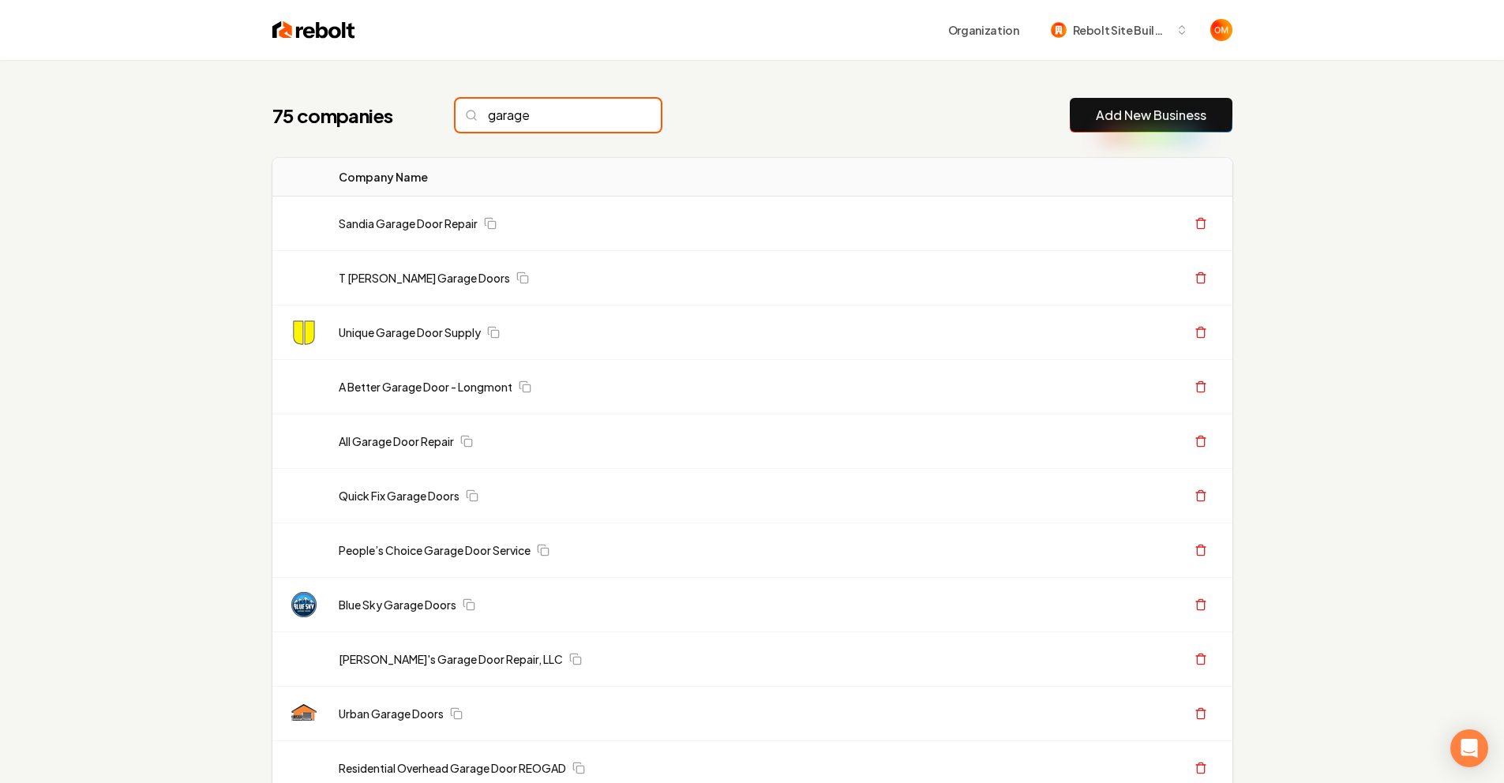
click at [616, 114] on input "garage" at bounding box center [558, 115] width 205 height 33
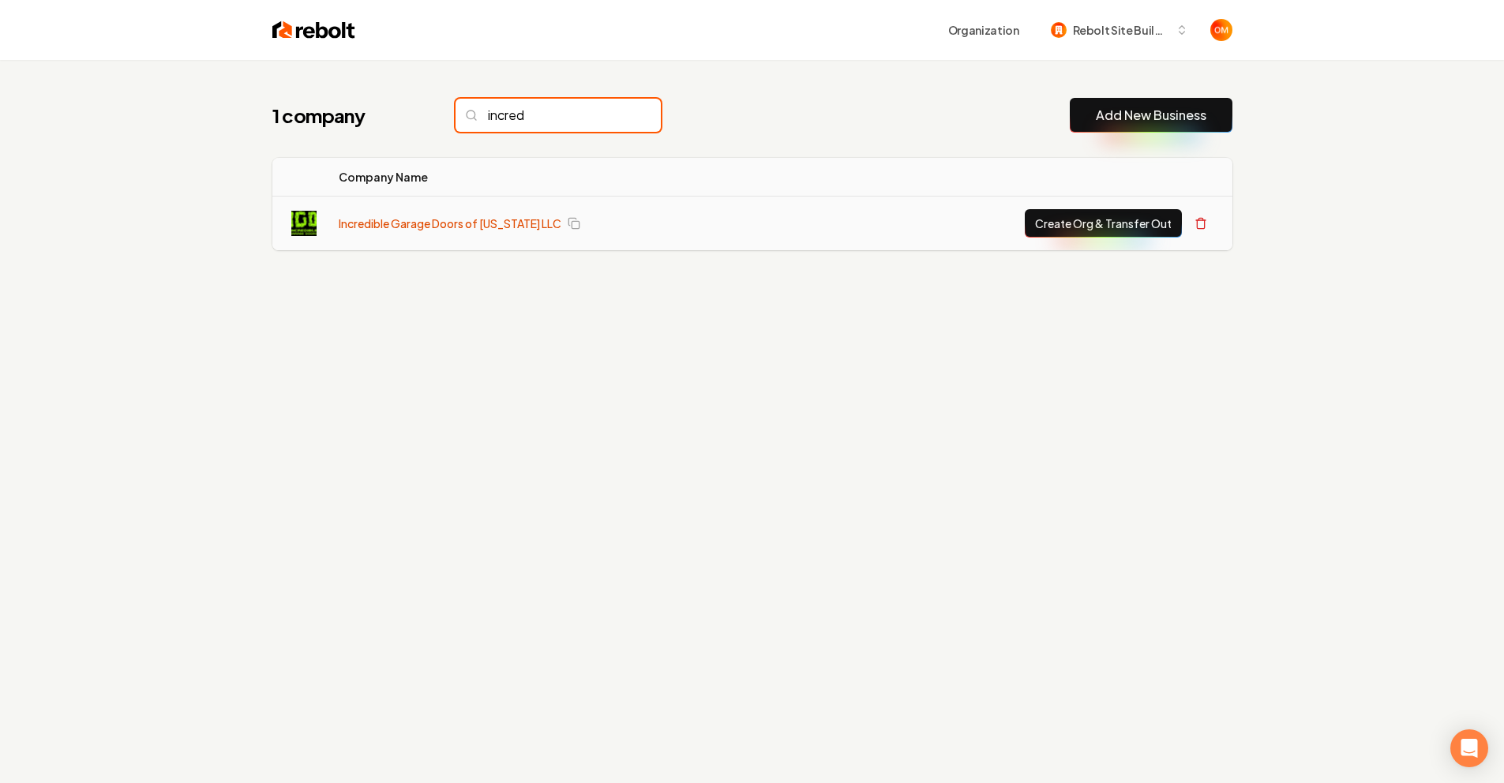
type input "incred"
click at [518, 220] on link "Incredible Garage Doors of Colorado LLC" at bounding box center [450, 224] width 223 height 16
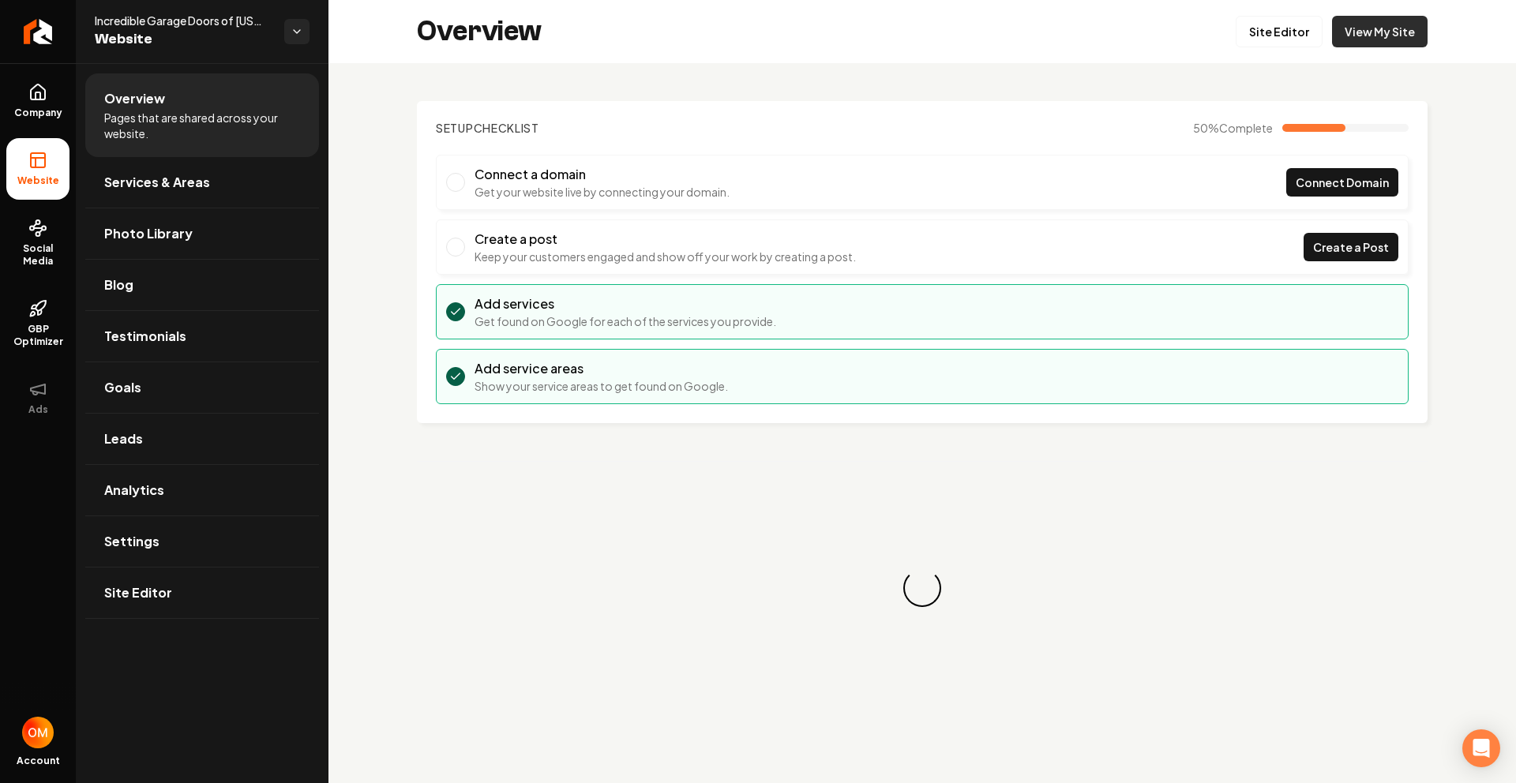
click at [1365, 22] on link "View My Site" at bounding box center [1380, 32] width 96 height 32
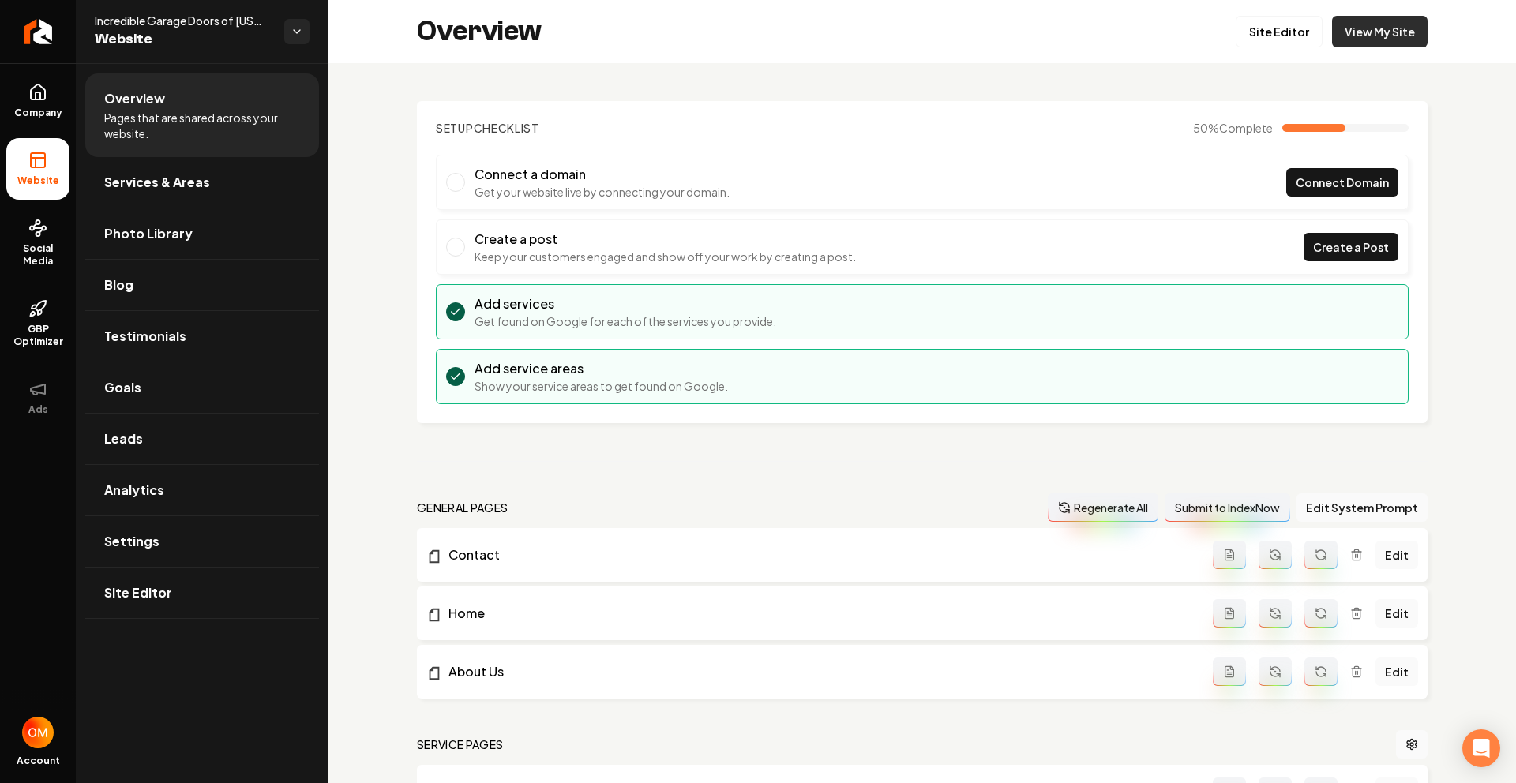
click at [1361, 39] on link "View My Site" at bounding box center [1380, 32] width 96 height 32
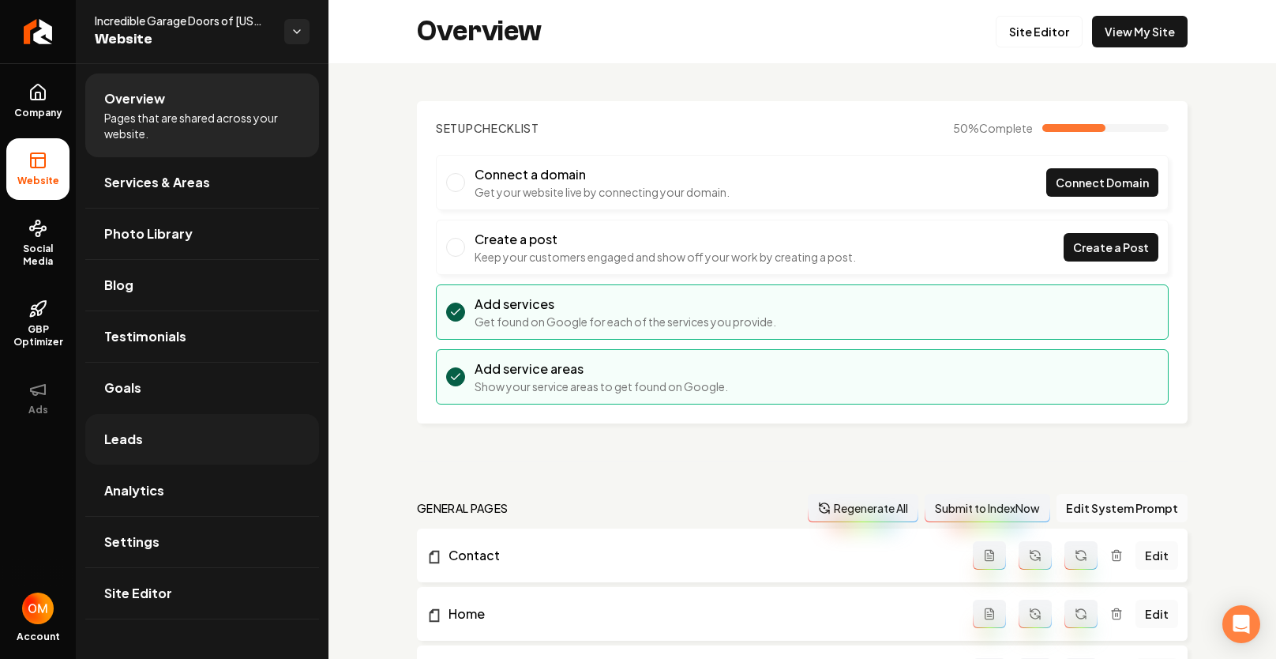
click at [184, 447] on link "Leads" at bounding box center [202, 439] width 234 height 51
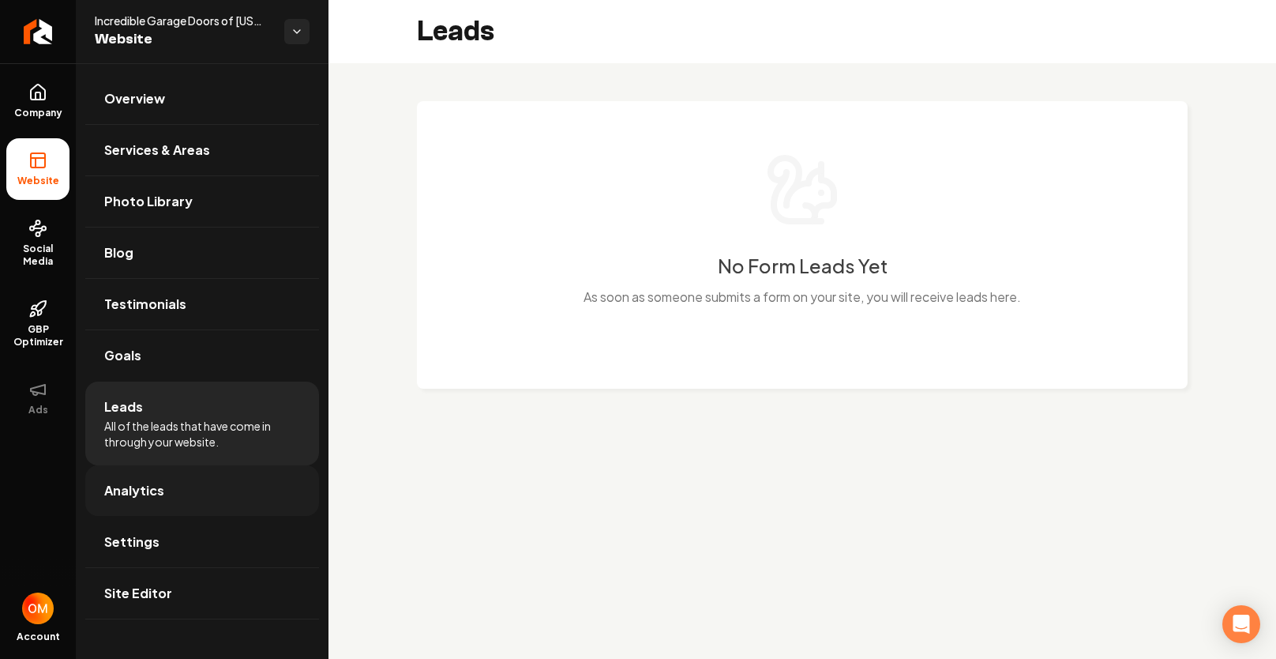
click at [178, 496] on link "Analytics" at bounding box center [202, 490] width 234 height 51
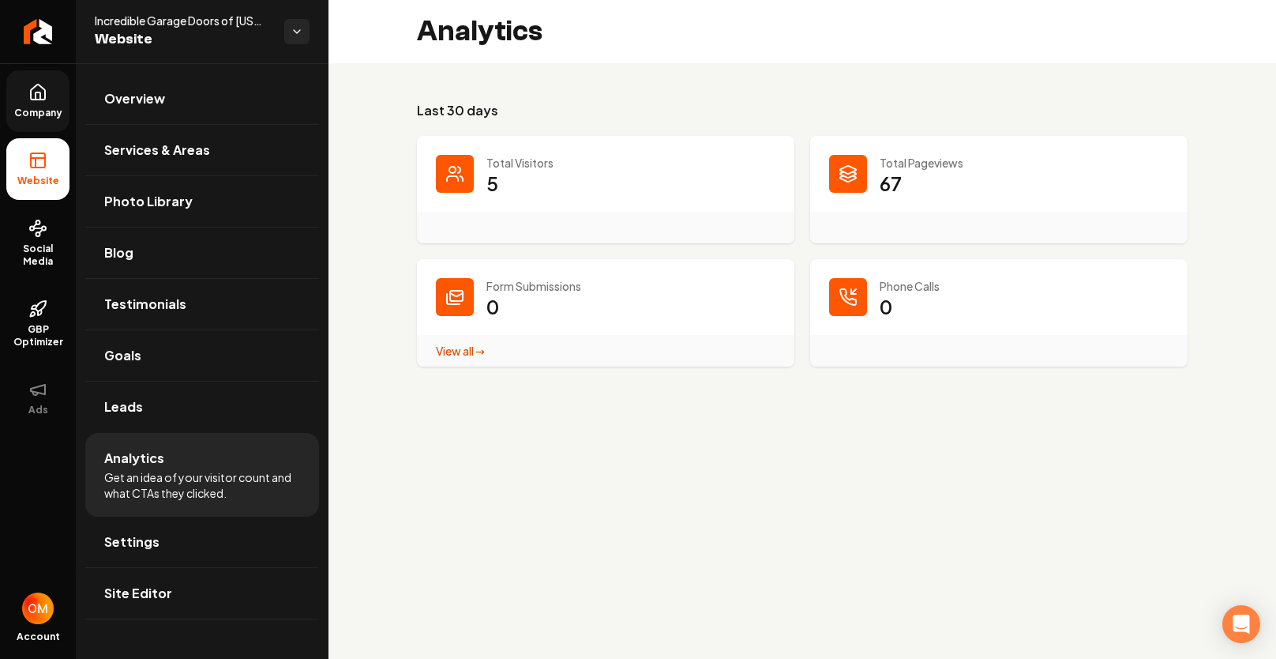
click at [50, 96] on link "Company" at bounding box center [37, 101] width 63 height 62
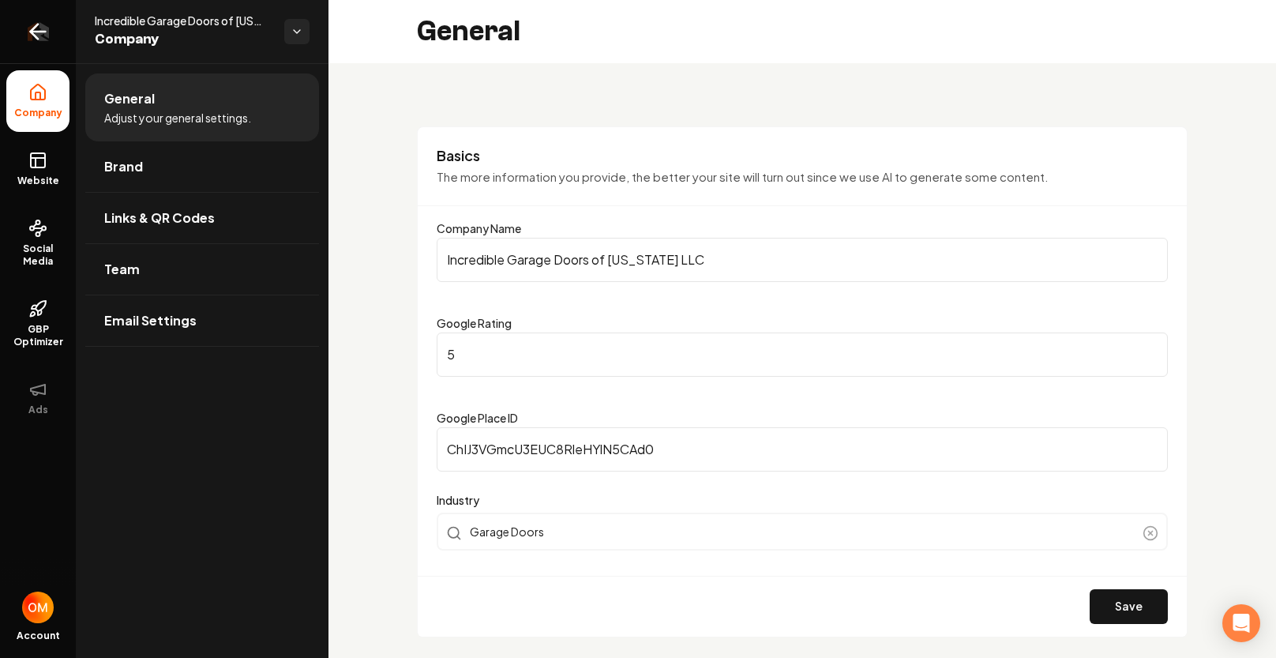
click at [21, 24] on link "Return to dashboard" at bounding box center [38, 31] width 76 height 63
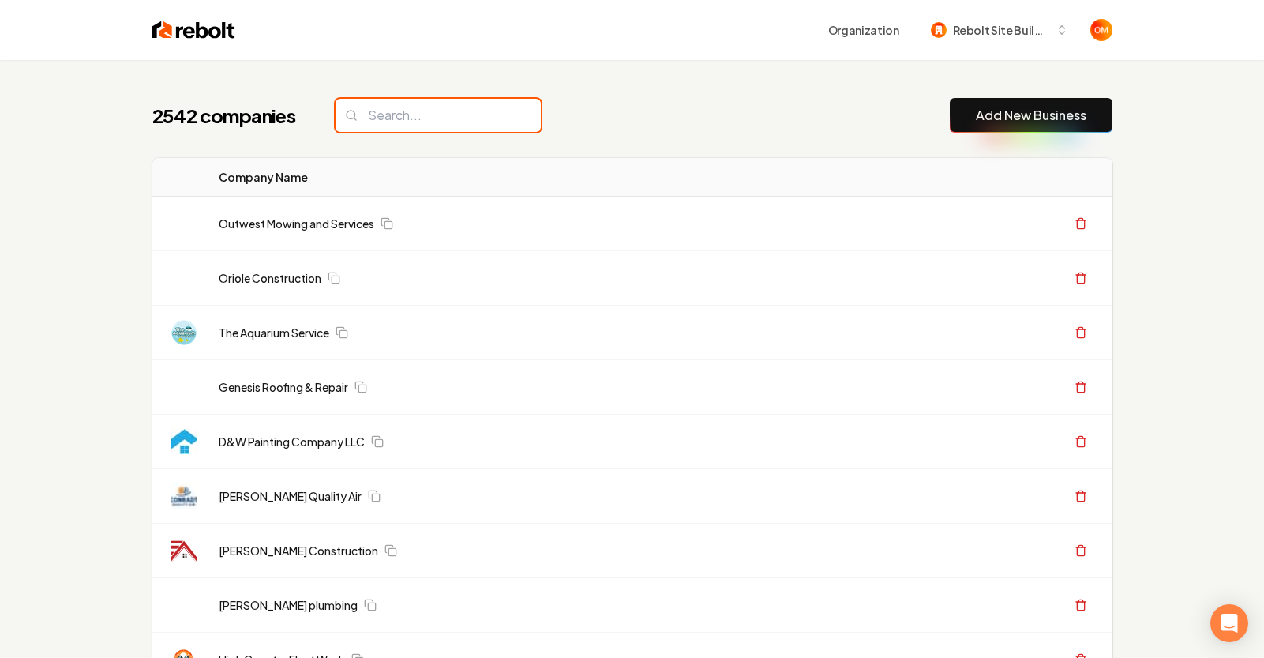
click at [472, 114] on input "search" at bounding box center [438, 115] width 205 height 33
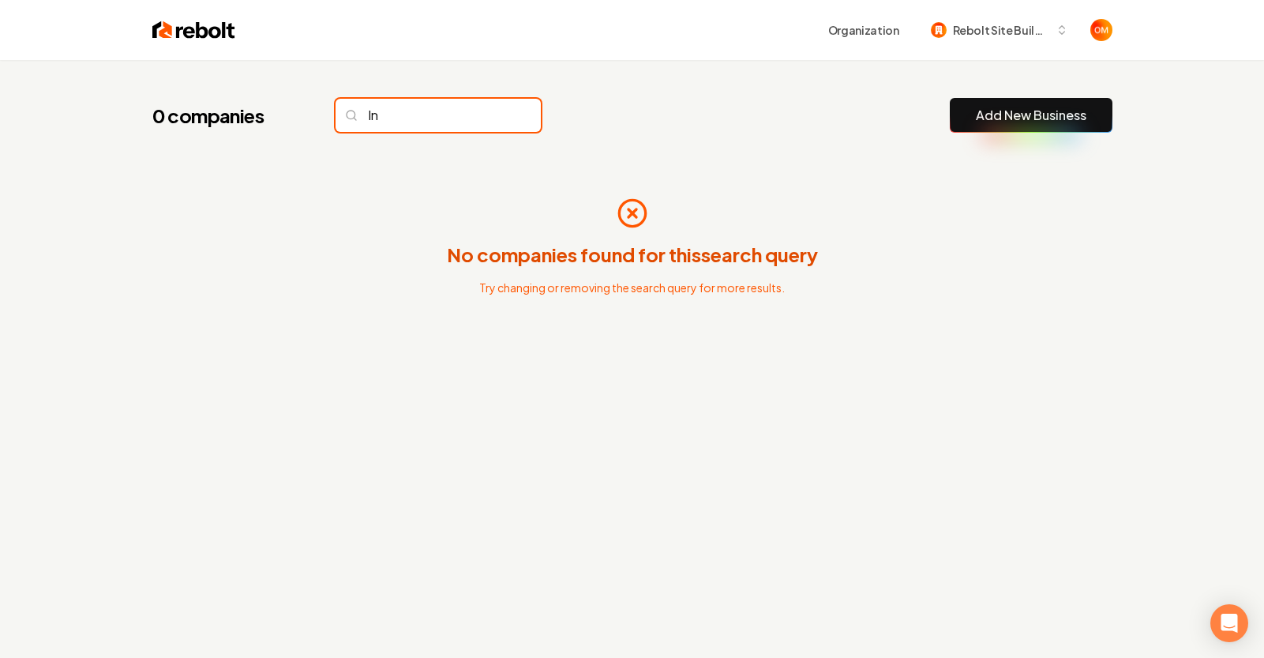
type input "I"
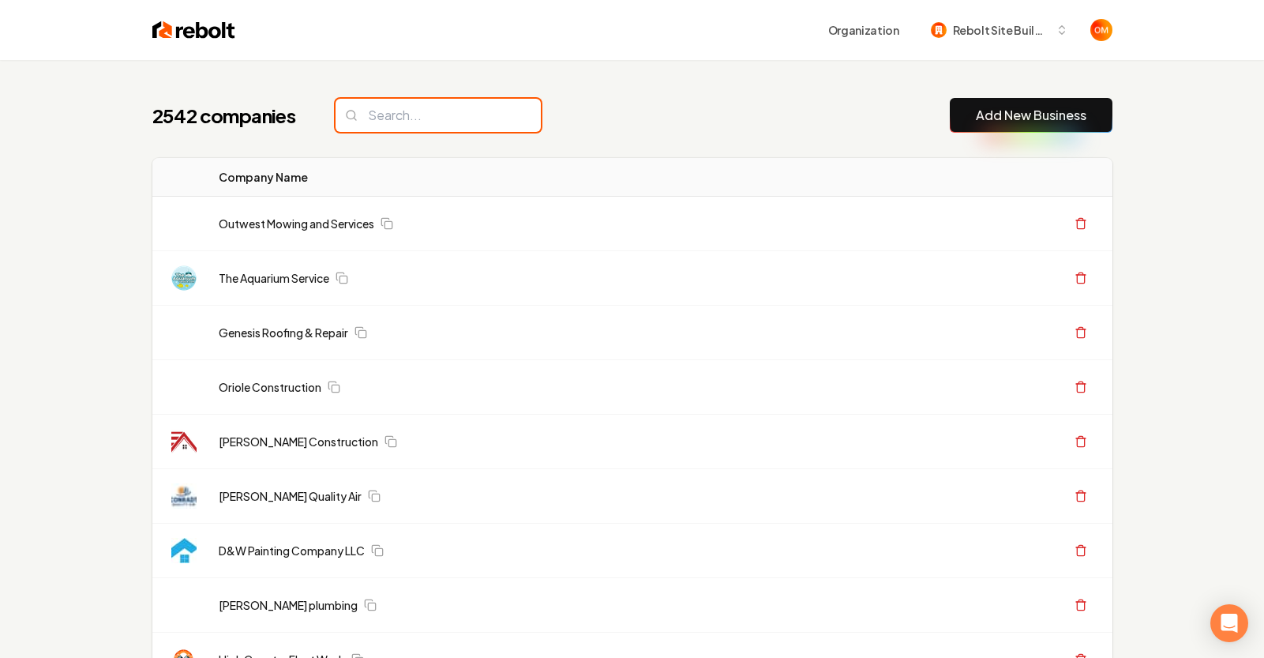
type input "i"
type input "n"
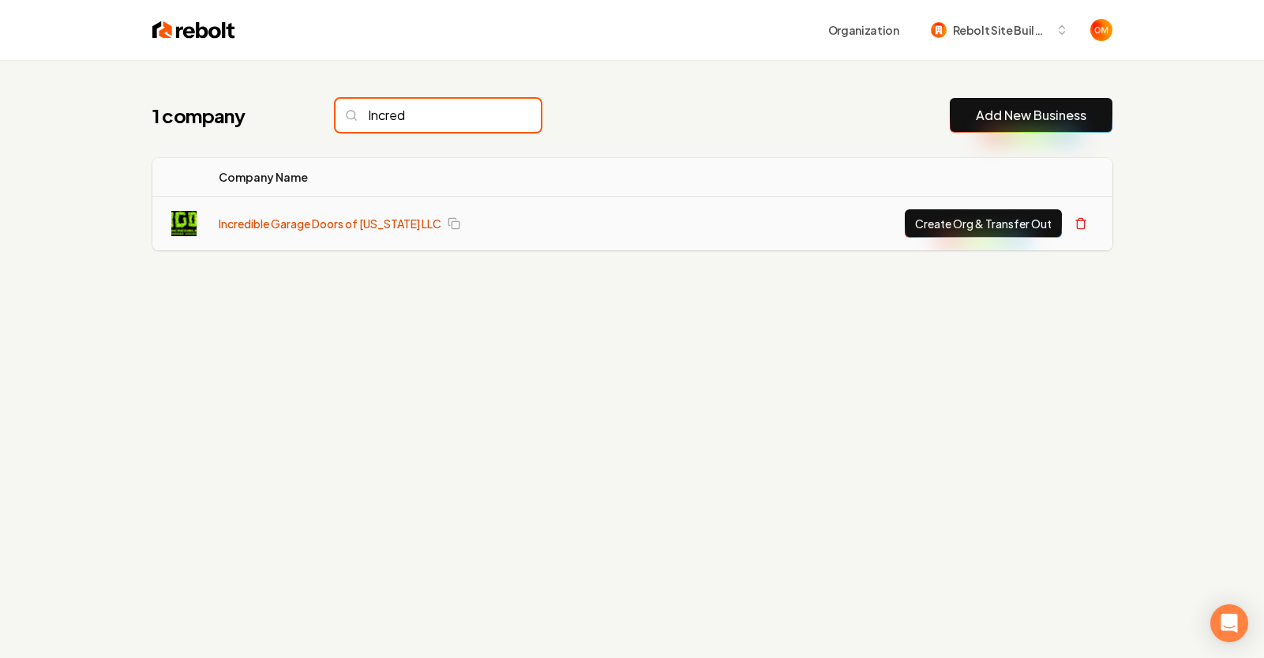
type input "Incred"
click at [372, 216] on link "Incredible Garage Doors of [US_STATE] LLC" at bounding box center [330, 224] width 223 height 16
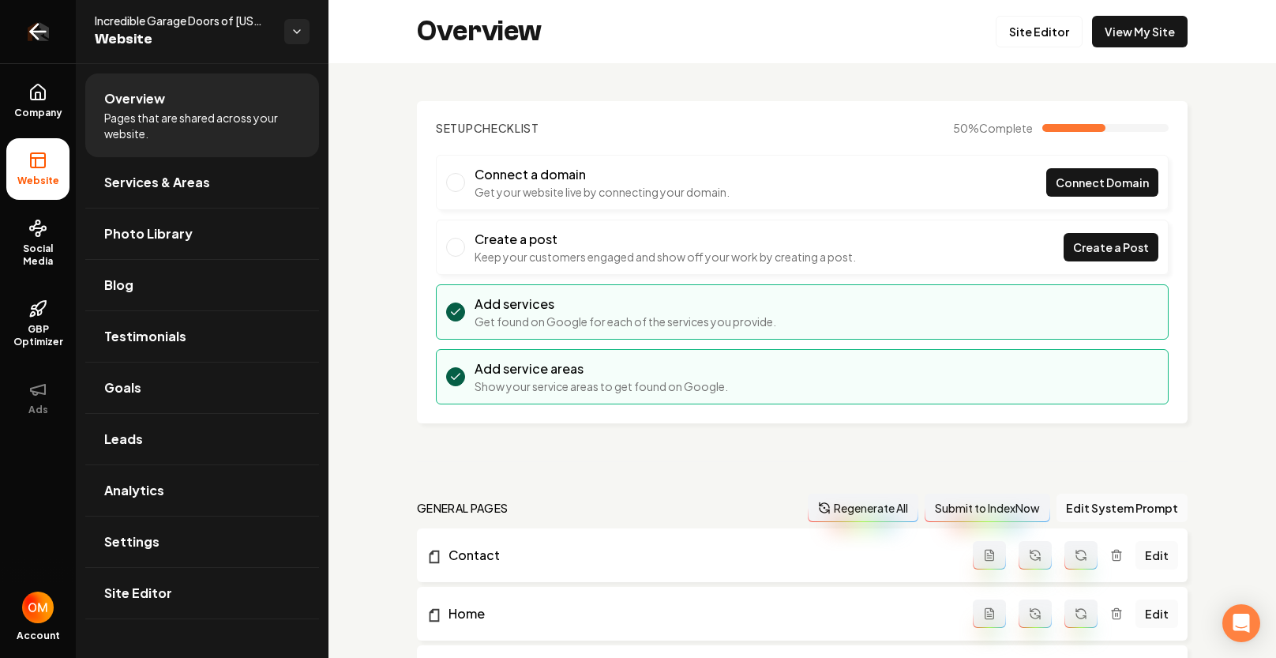
click at [33, 24] on icon "Return to dashboard" at bounding box center [37, 31] width 25 height 25
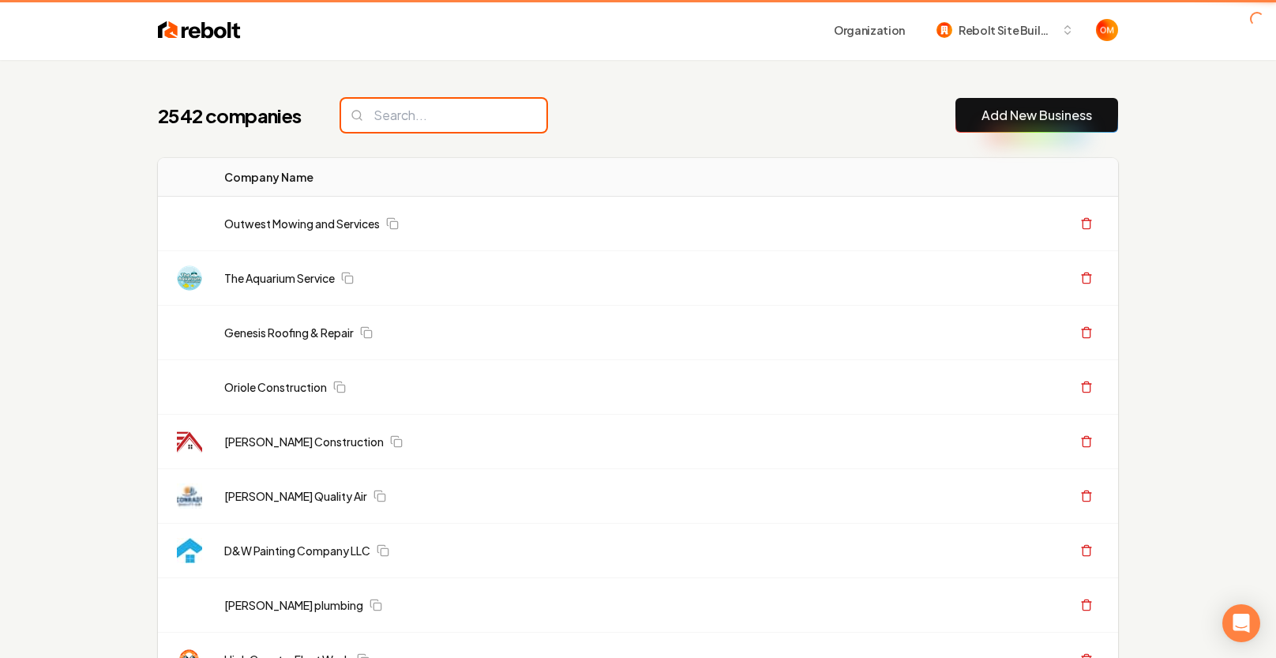
click at [501, 122] on input "search" at bounding box center [443, 115] width 205 height 33
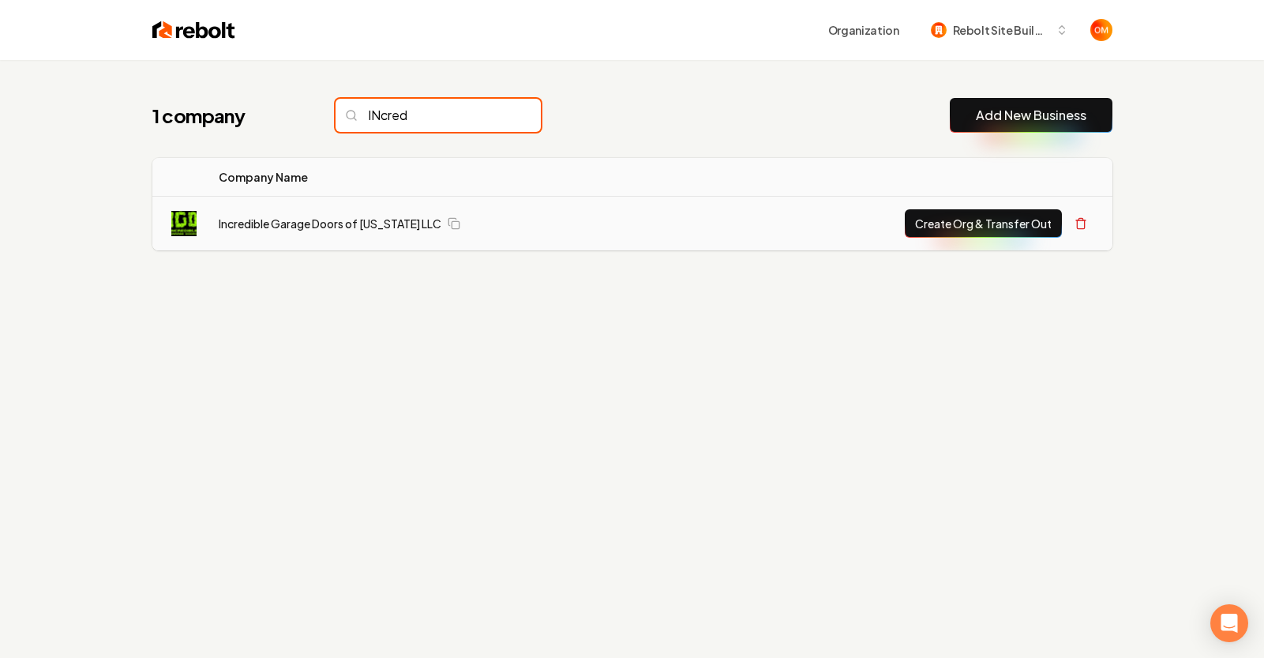
type input "INcred"
click at [962, 216] on button "Create Org & Transfer Out" at bounding box center [983, 223] width 157 height 28
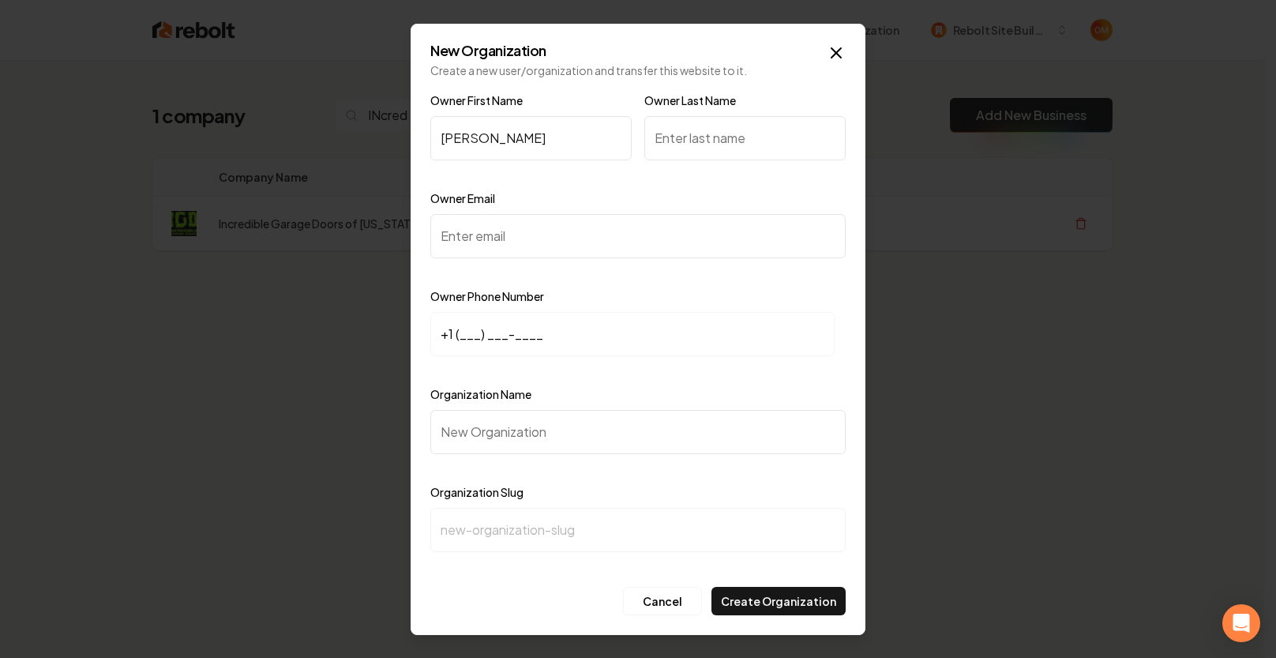
type input "Matthew"
click at [678, 130] on input "Owner Last Name" at bounding box center [744, 138] width 201 height 44
type input "Dozzo"
drag, startPoint x: 554, startPoint y: 235, endPoint x: 557, endPoint y: 214, distance: 20.9
click at [553, 235] on input "Owner Email" at bounding box center [637, 236] width 415 height 44
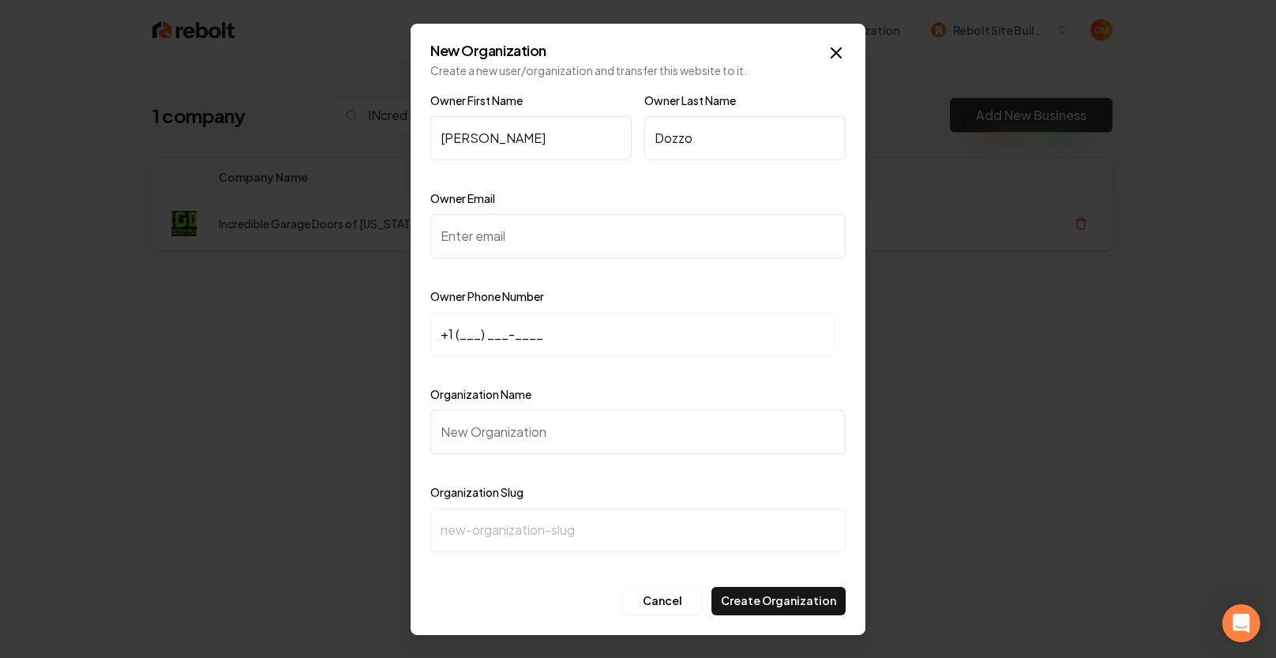
paste input "[EMAIL_ADDRESS][DOMAIN_NAME]"
type input "[EMAIL_ADDRESS][DOMAIN_NAME]"
click at [461, 338] on input "+1 (___) ___-____" at bounding box center [632, 334] width 404 height 44
paste input "303) 868-6193"
type input "+1 (303) 868-6193"
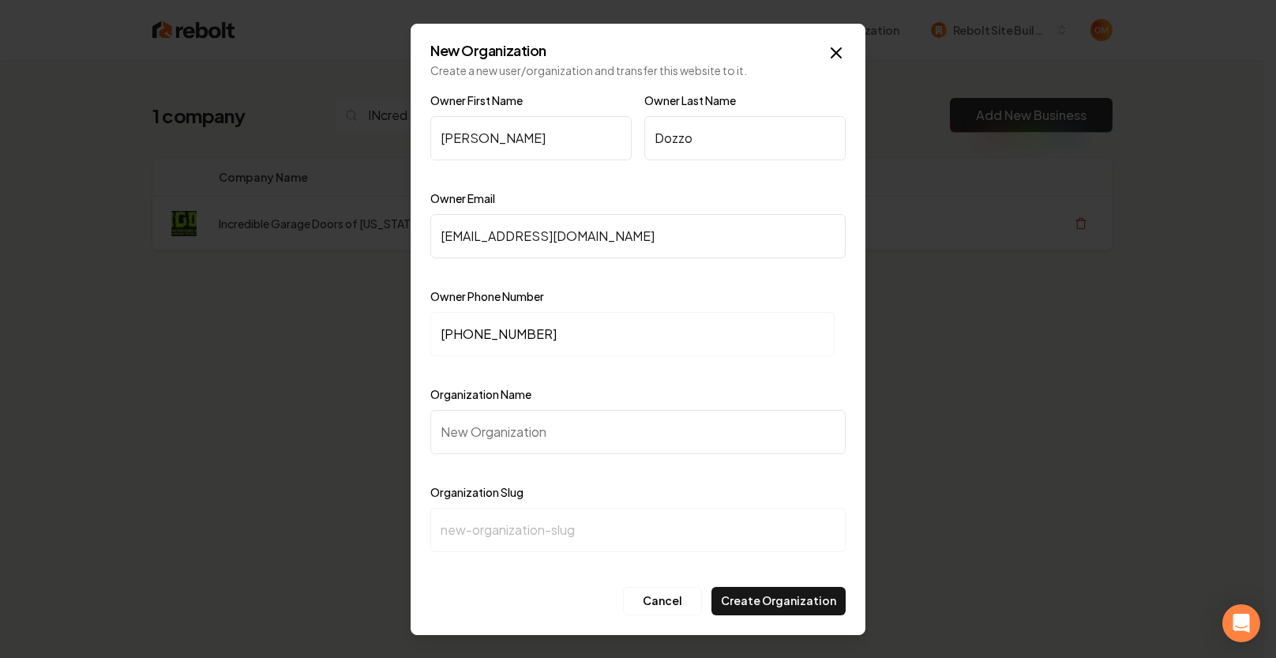
click at [501, 437] on input "Organization Name" at bounding box center [637, 432] width 415 height 44
type input "O"
type input "o"
type input "OO"
type input "oo"
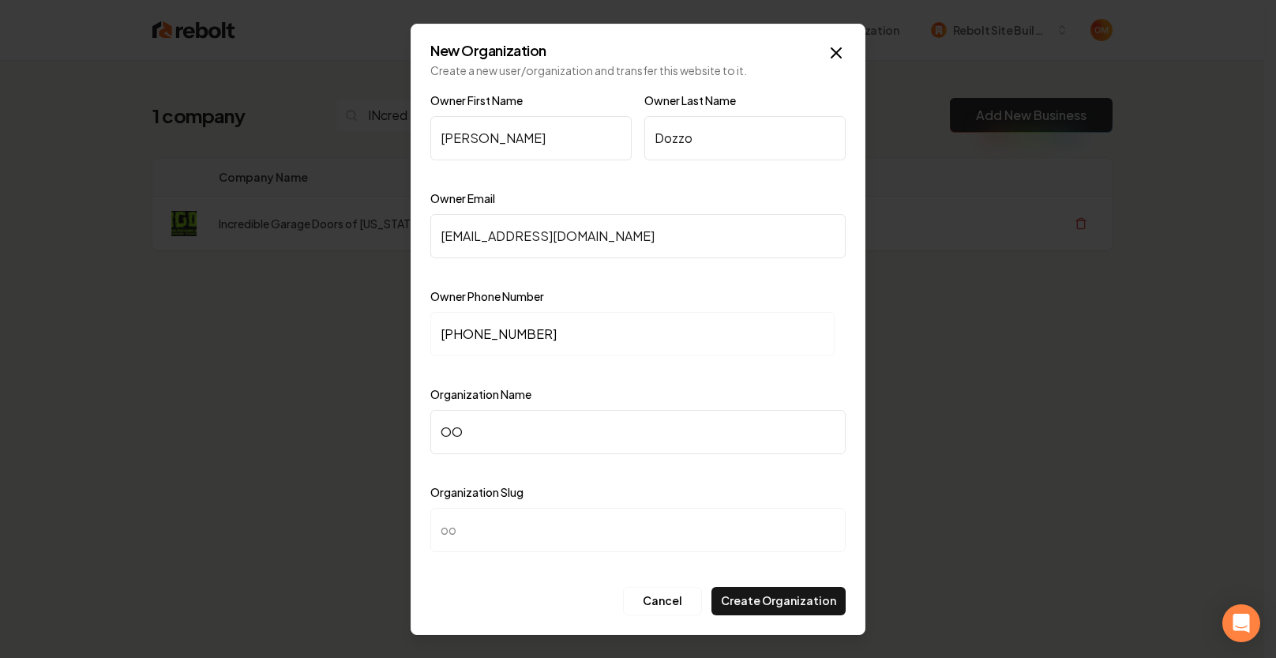
type input "OOM"
type input "oom"
type input "OOMc"
type input "oomc"
type input "OOM"
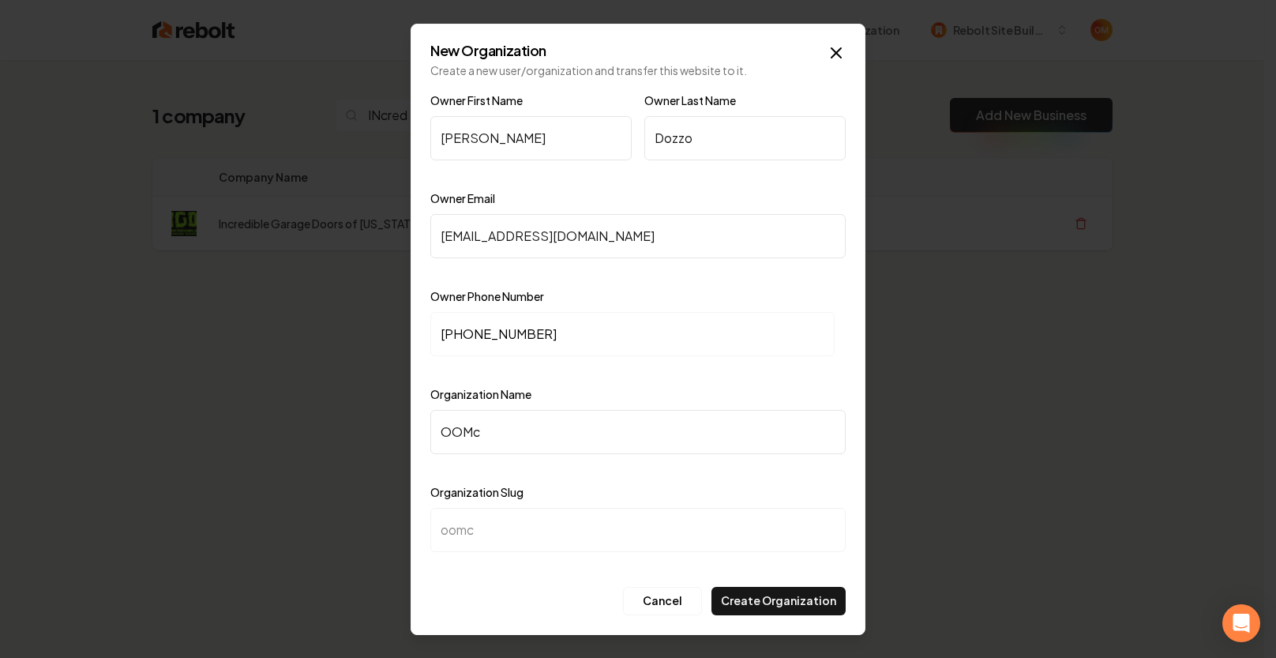
type input "oom"
type input "OO"
type input "oo"
type input "O"
type input "o"
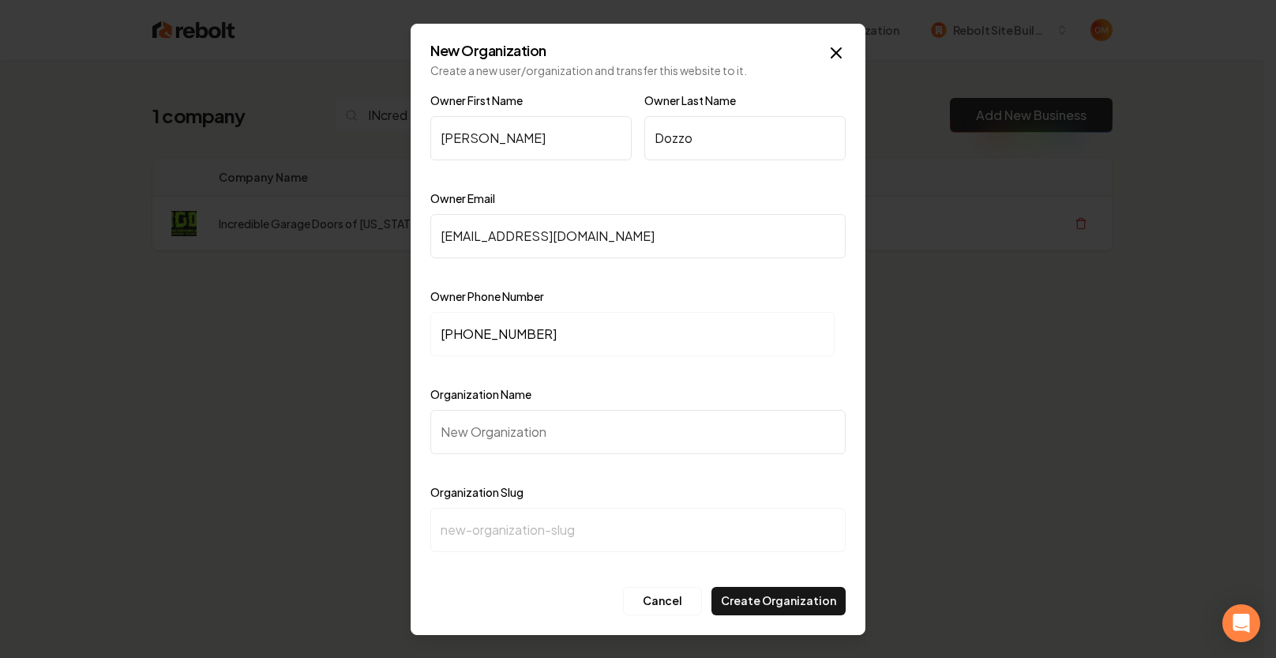
type input "I"
type input "i"
type input "In"
type input "in"
type input "Inc"
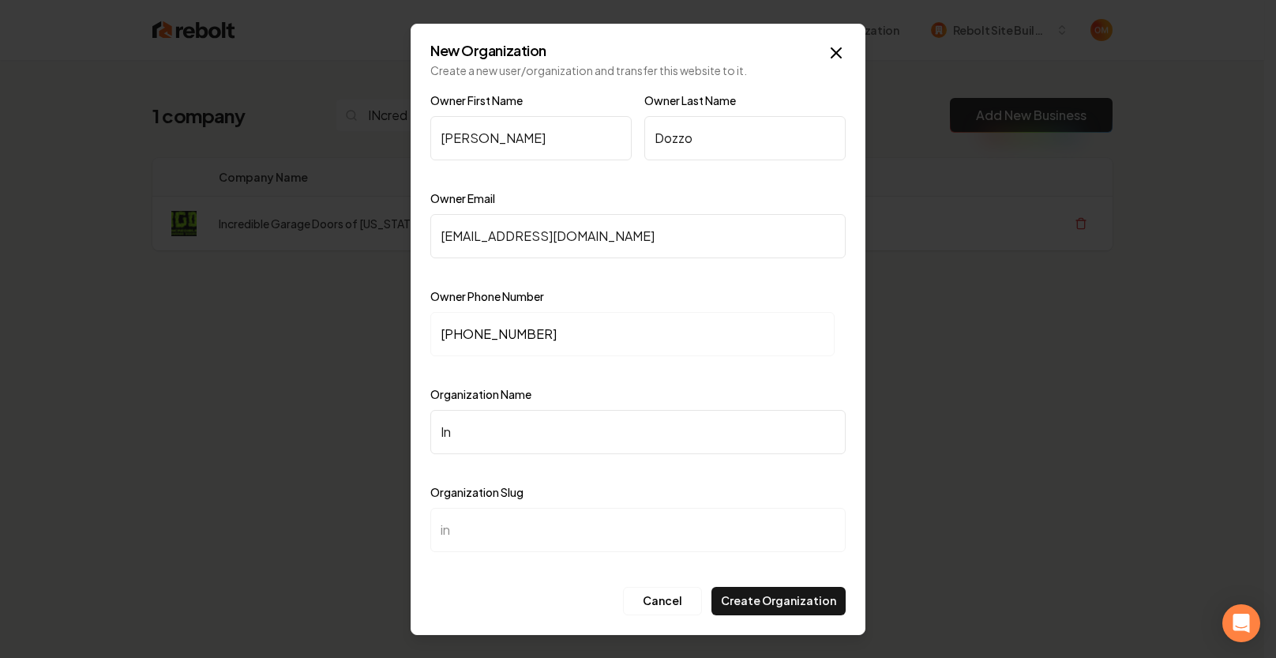
type input "inc"
type input "Incr"
type input "incr"
type input "Incrt"
type input "incrt"
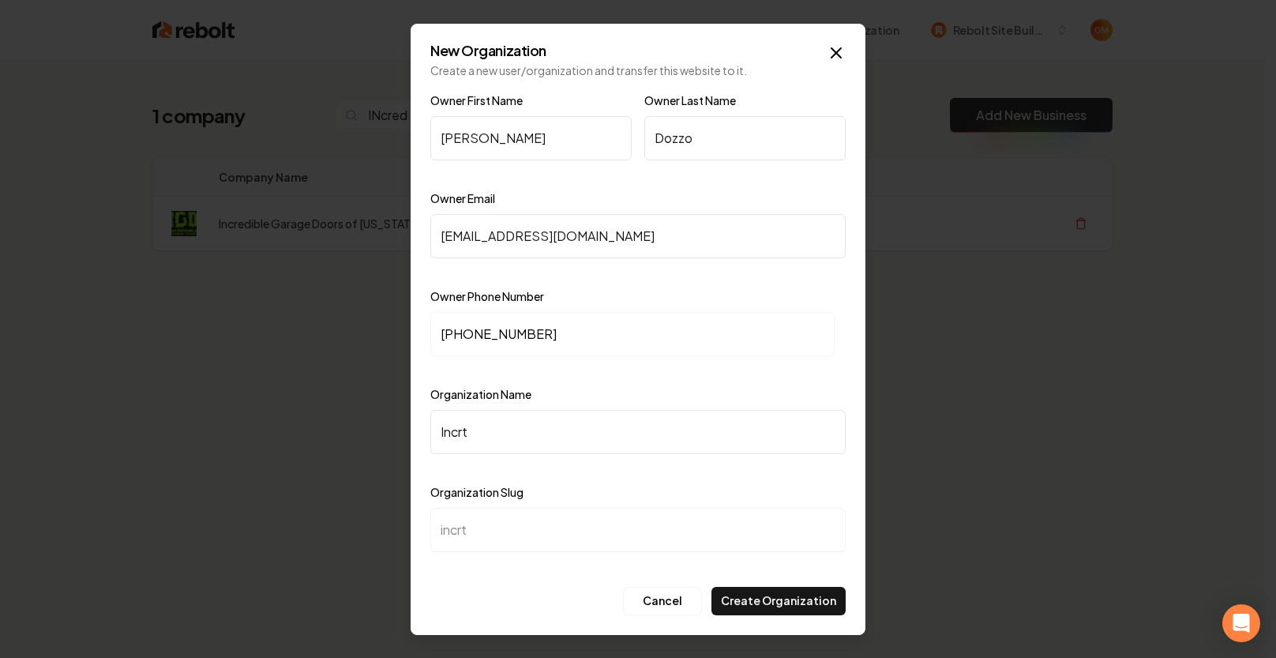
type input "Incrte"
type input "incrte"
type input "Incrted"
type input "incrted"
type input "Incrte"
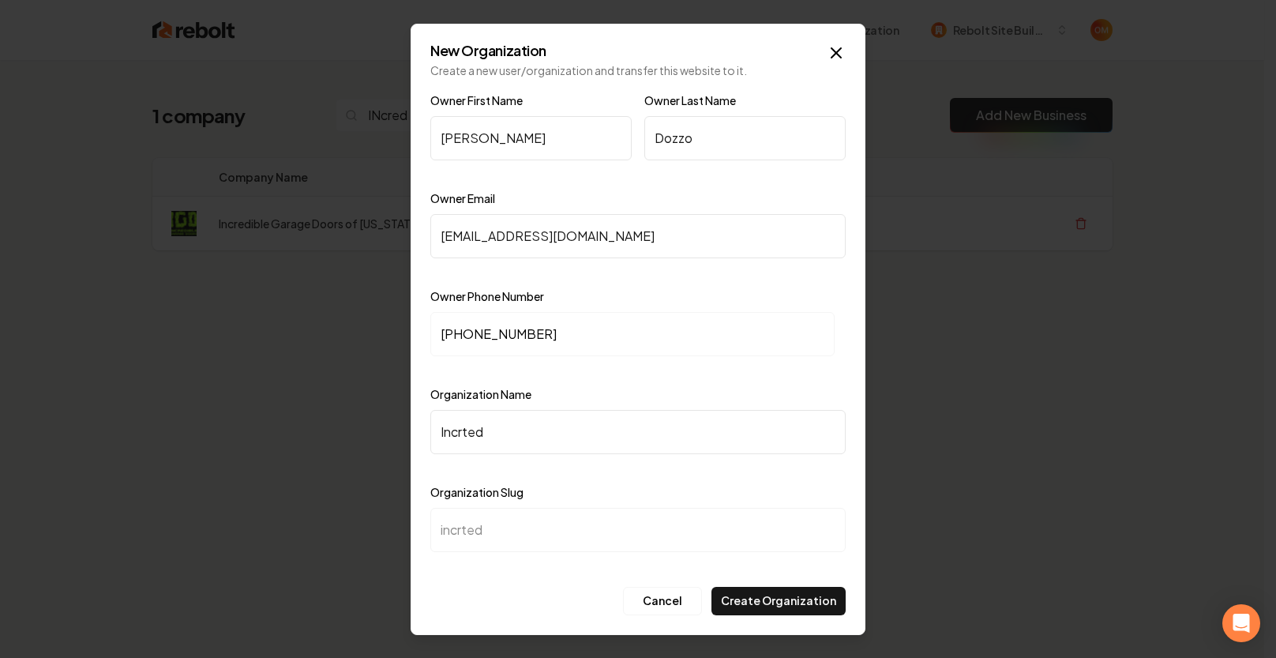
type input "incrte"
type input "Incrt"
type input "incrt"
type input "Incr"
type input "incr"
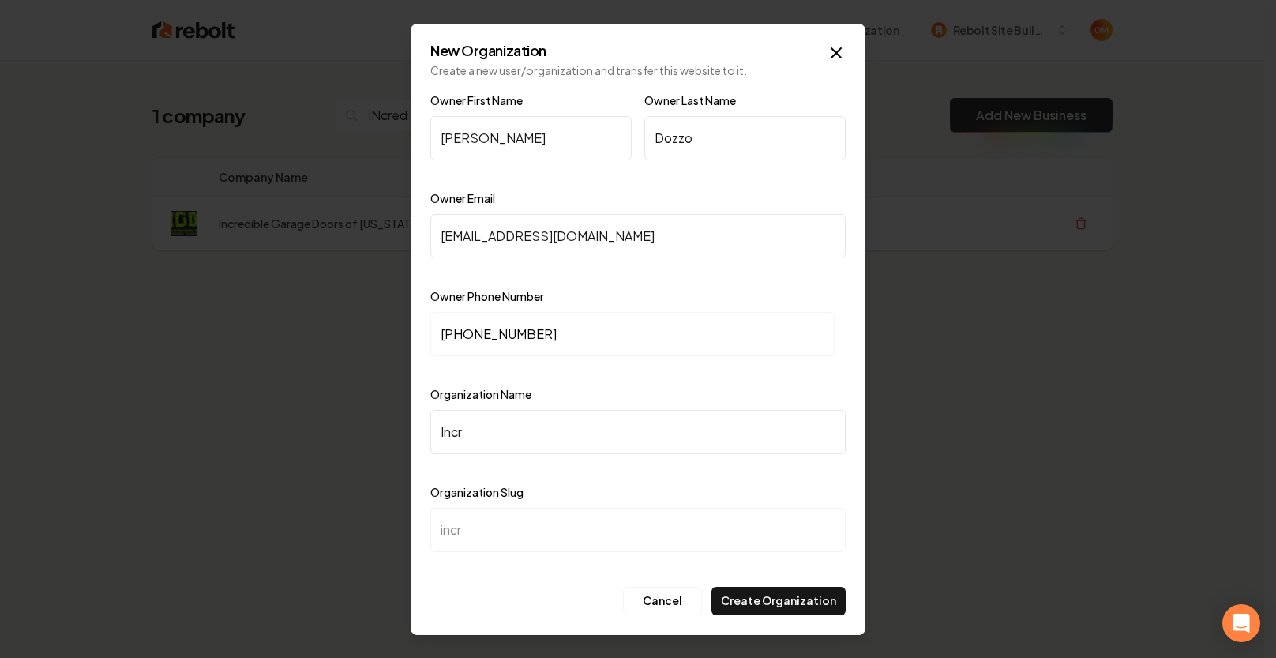
type input "Incre"
type input "incre"
type input "Increi"
type input "increi"
type input "Increid"
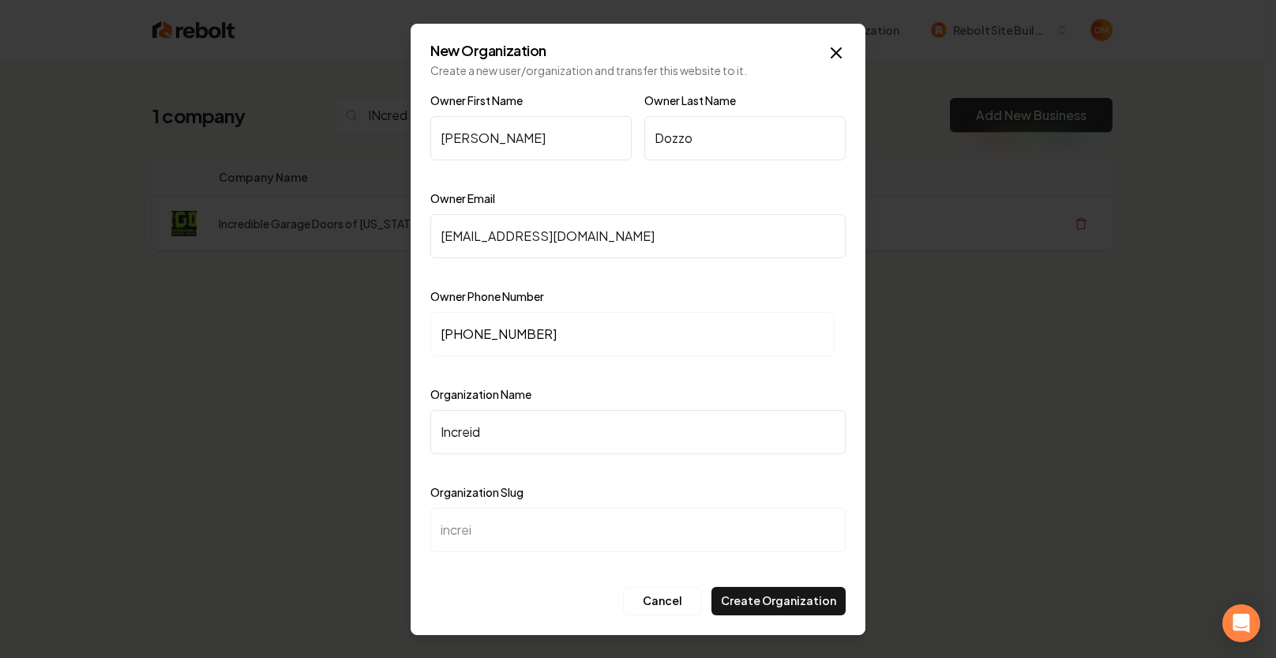
type input "increid"
type input "Increi"
type input "increi"
type input "Incre"
type input "incre"
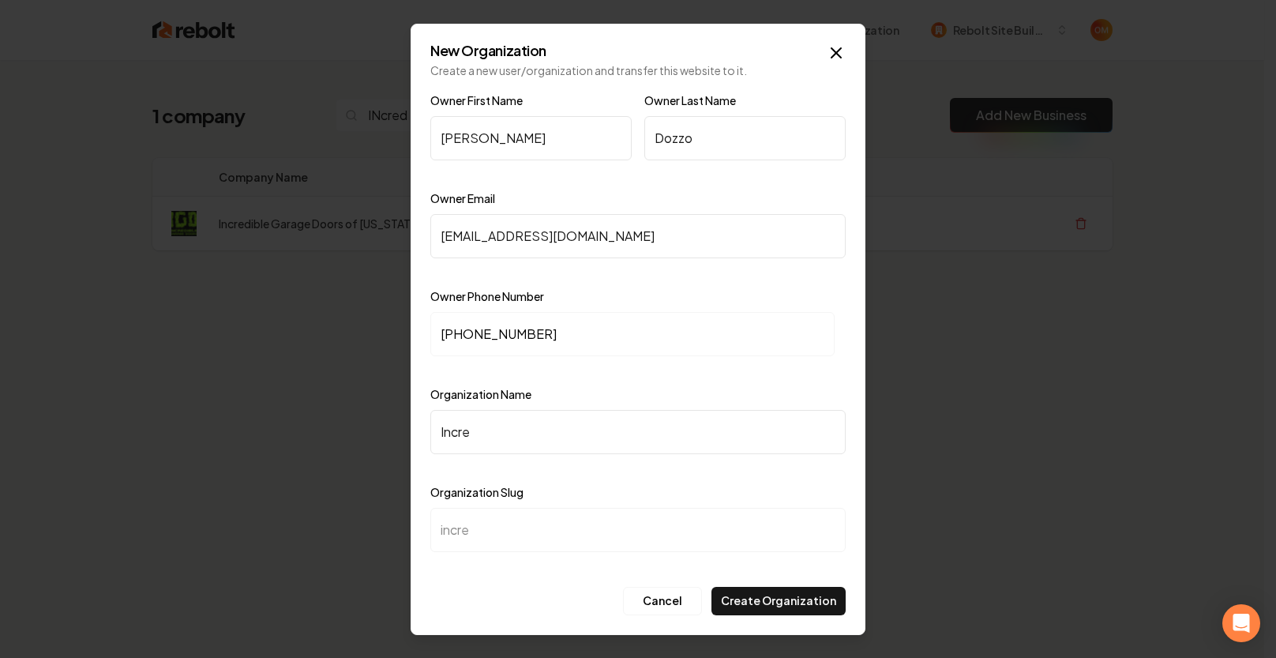
type input "Incred"
type input "incred"
type input "Incredb"
type input "incredb"
type input "Incredbi"
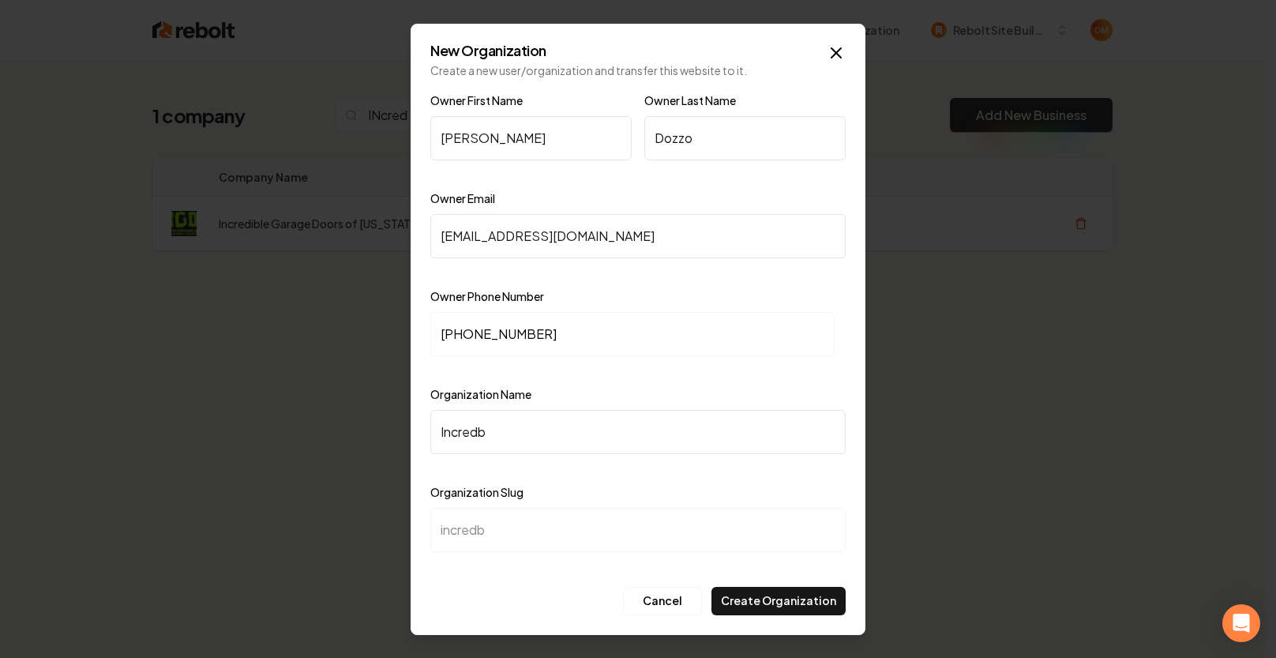
type input "incredbi"
type input "Incredbil"
type input "incredbil"
type input "Incredbile"
type input "incredbile"
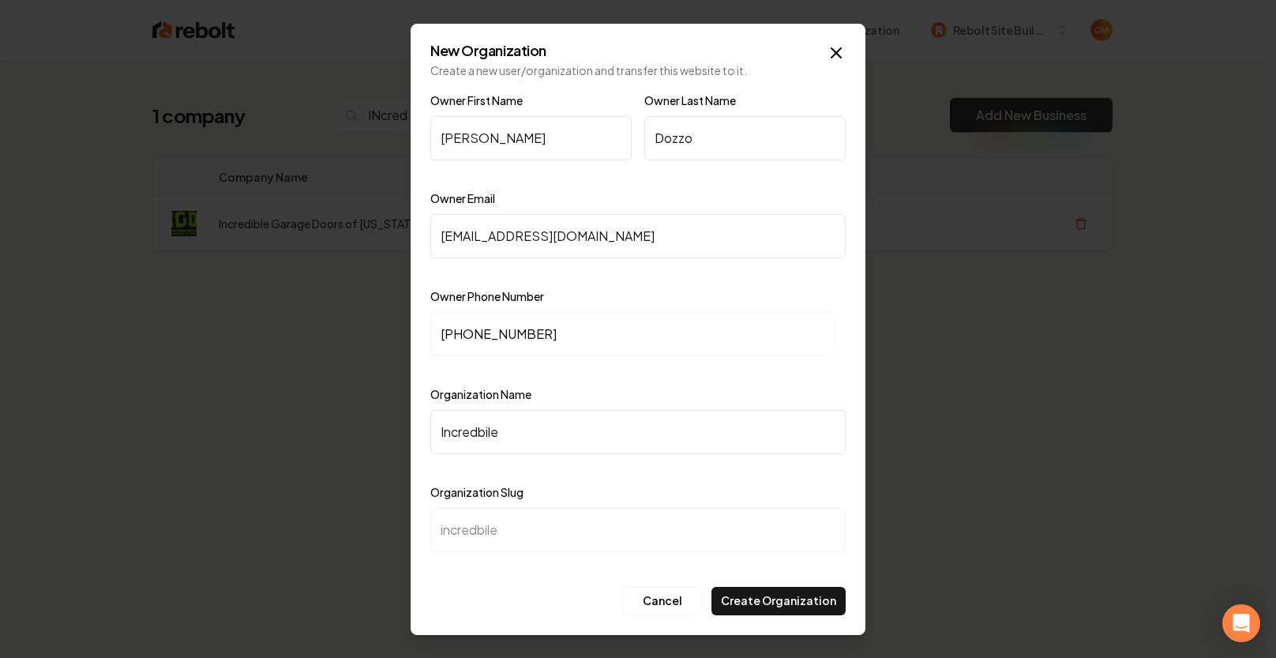
type input "Incredbil"
type input "incredbil"
type input "Incredbi"
type input "incredbi"
type input "Incredb"
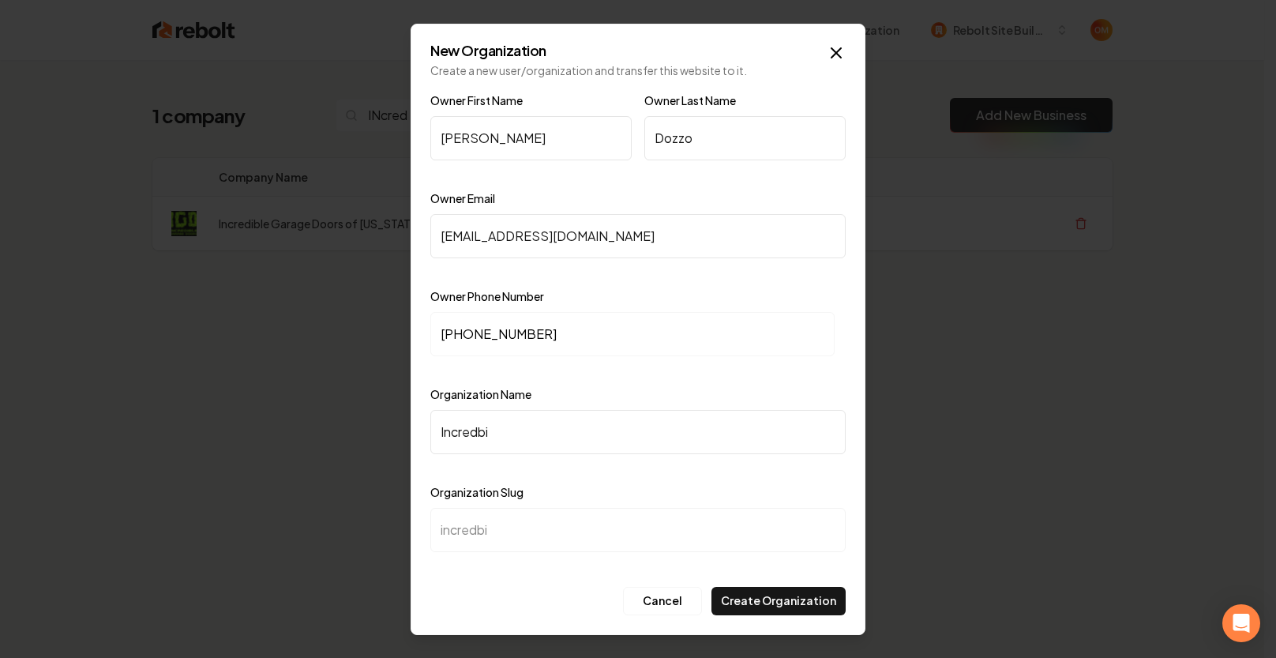
type input "incredb"
type input "Incred"
type input "incred"
type input "Incredi"
type input "incredi"
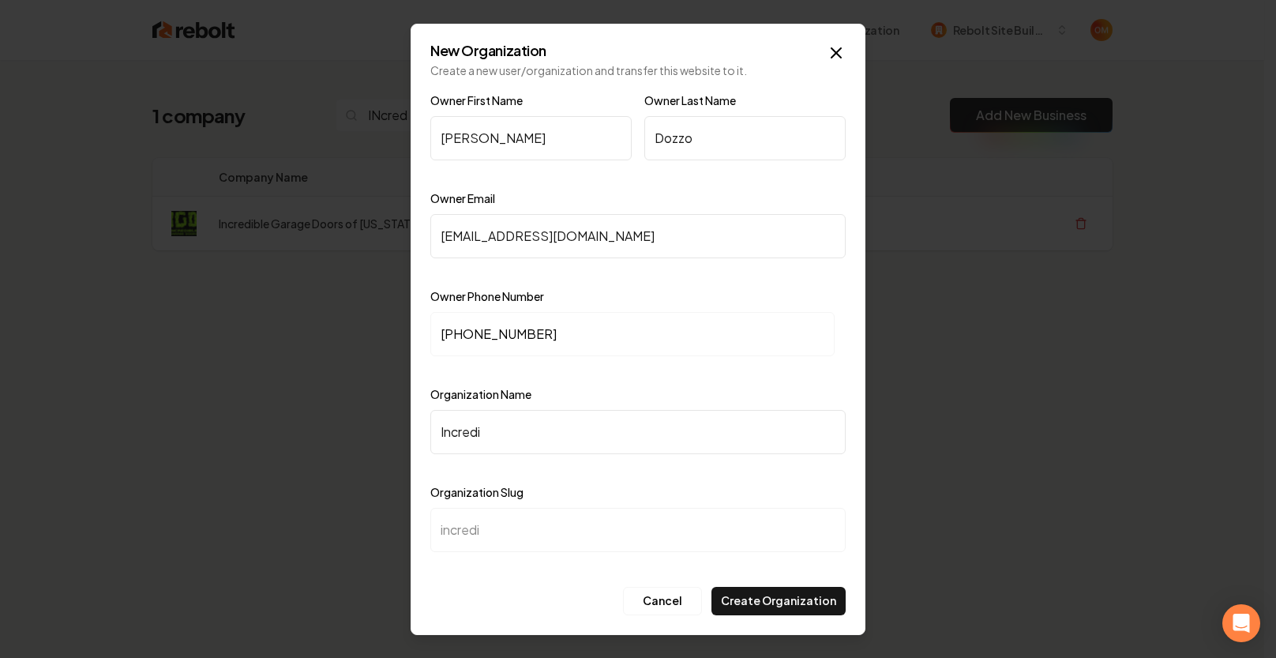
type input "Incredib"
type input "incredib"
type input "Incredibl"
type input "incredibl"
type input "Incredible"
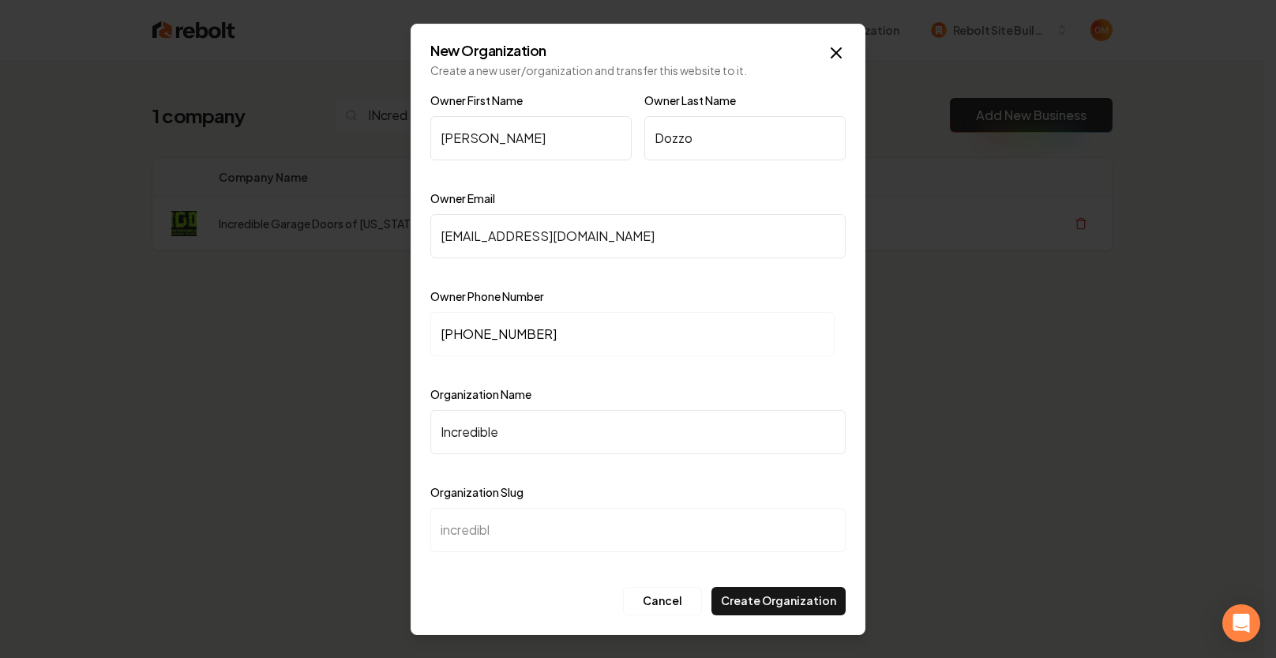
type input "incredible"
type input "Incredible G"
type input "incredible-g"
type input "Incredible Ga"
type input "incredible-ga"
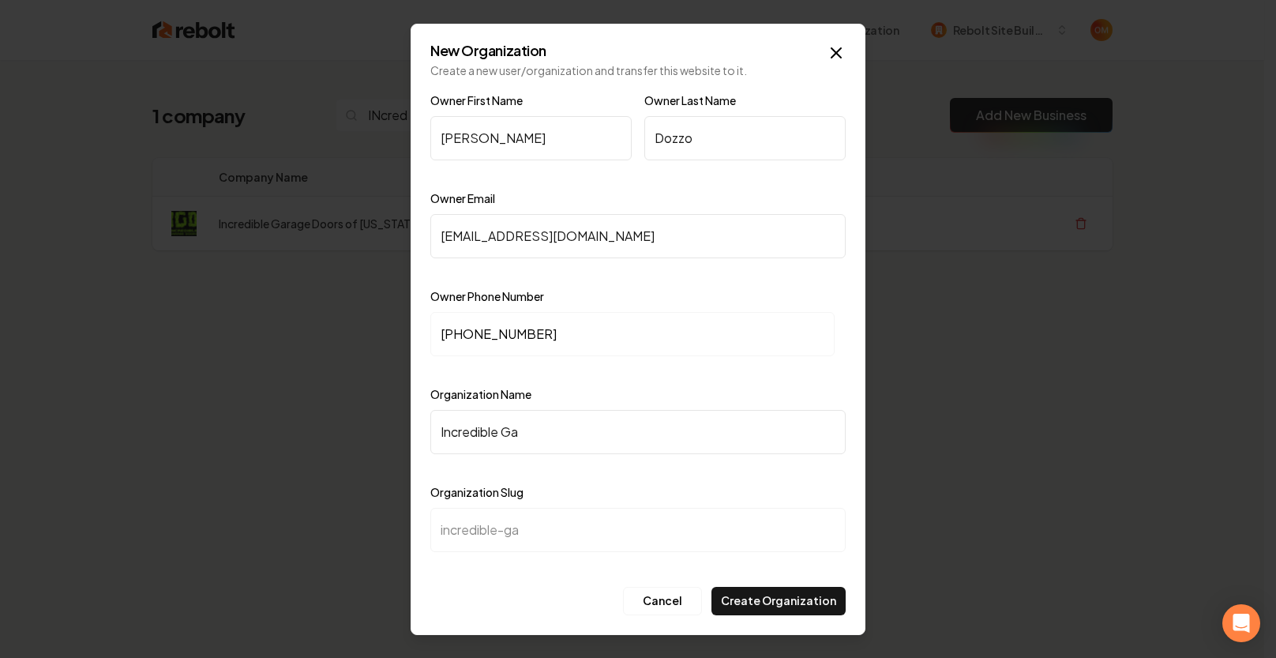
type input "Incredible Gar"
type input "incredible-gar"
type input "Incredible Gara"
type input "incredible-gara"
type input "Incredible Garag"
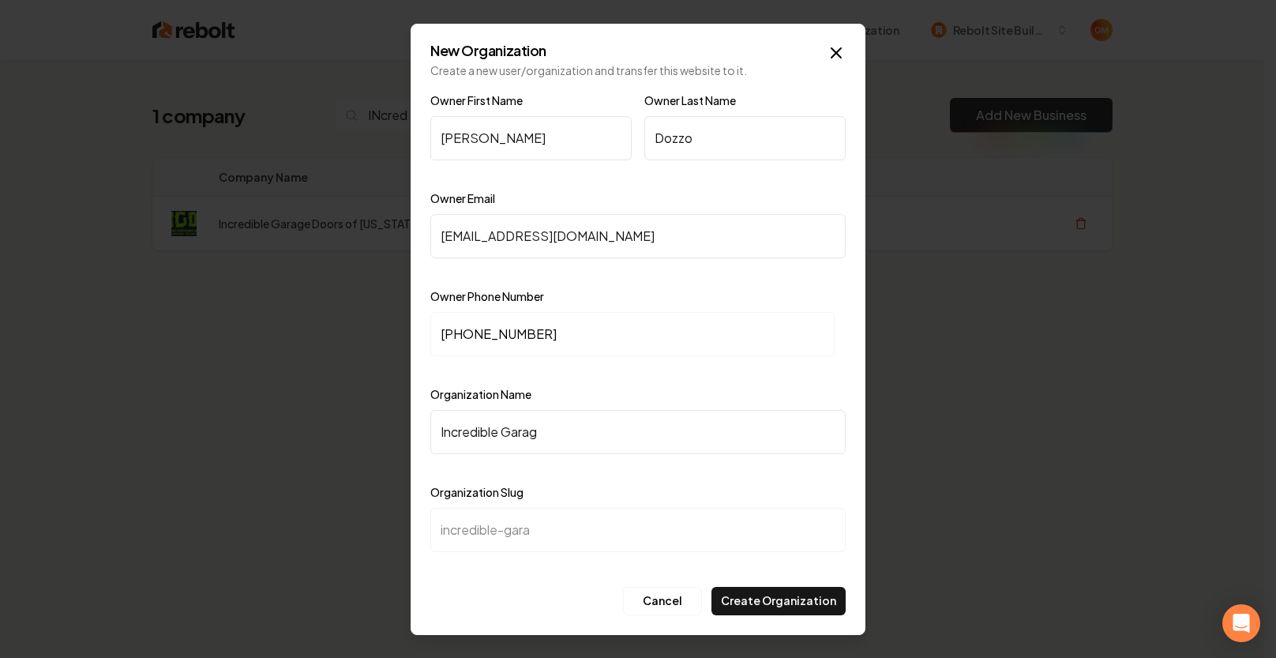
type input "incredible-garag"
type input "Incredible Garage"
type input "incredible-garage"
type input "Incredible Garage D"
type input "incredible-garage-d"
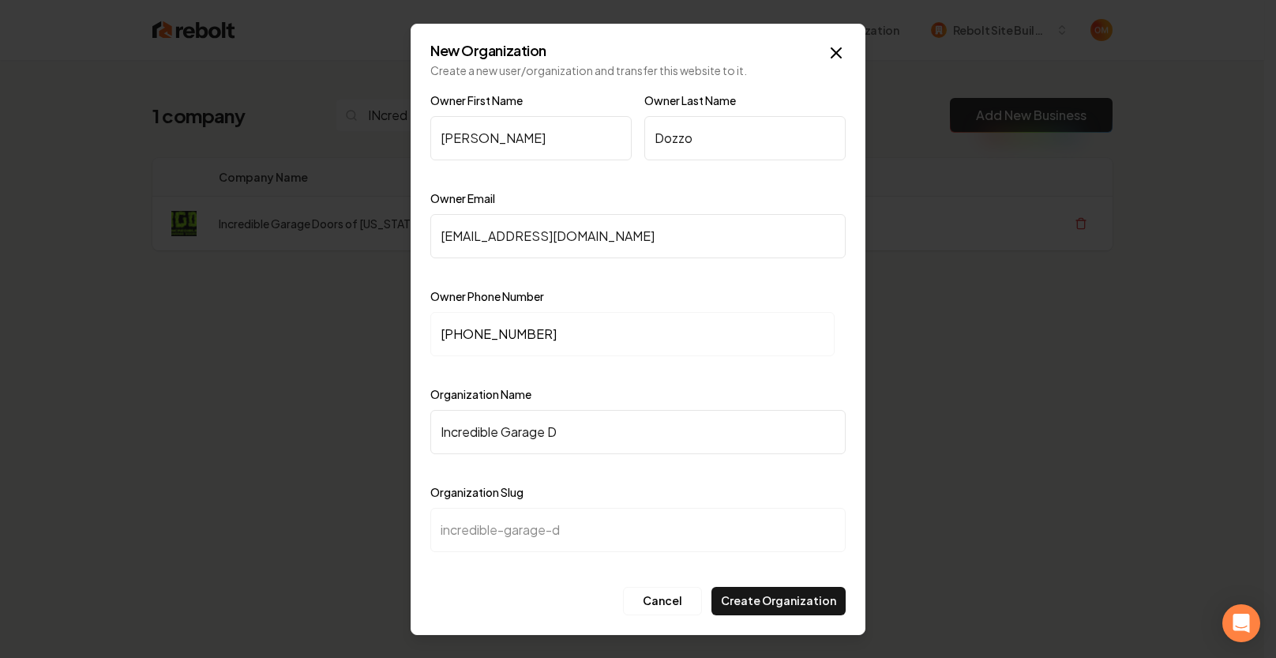
type input "Incredible Garage Dp"
type input "incredible-garage-dp"
type input "Incredible Garage Dpp"
type input "incredible-garage-dpp"
type input "Incredible Garage Dppr"
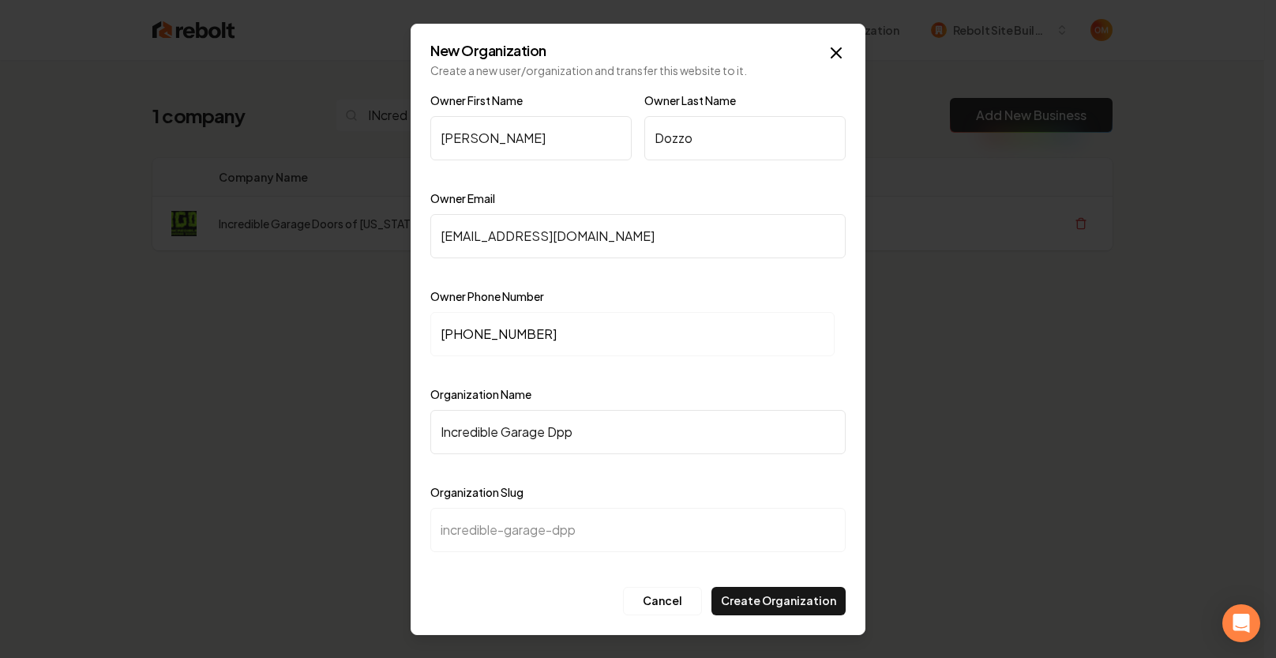
type input "incredible-garage-dppr"
type input "Incredible Garage Dpprs"
type input "incredible-garage-dpprs"
type input "Incredible Garage Dppr"
type input "incredible-garage-dppr"
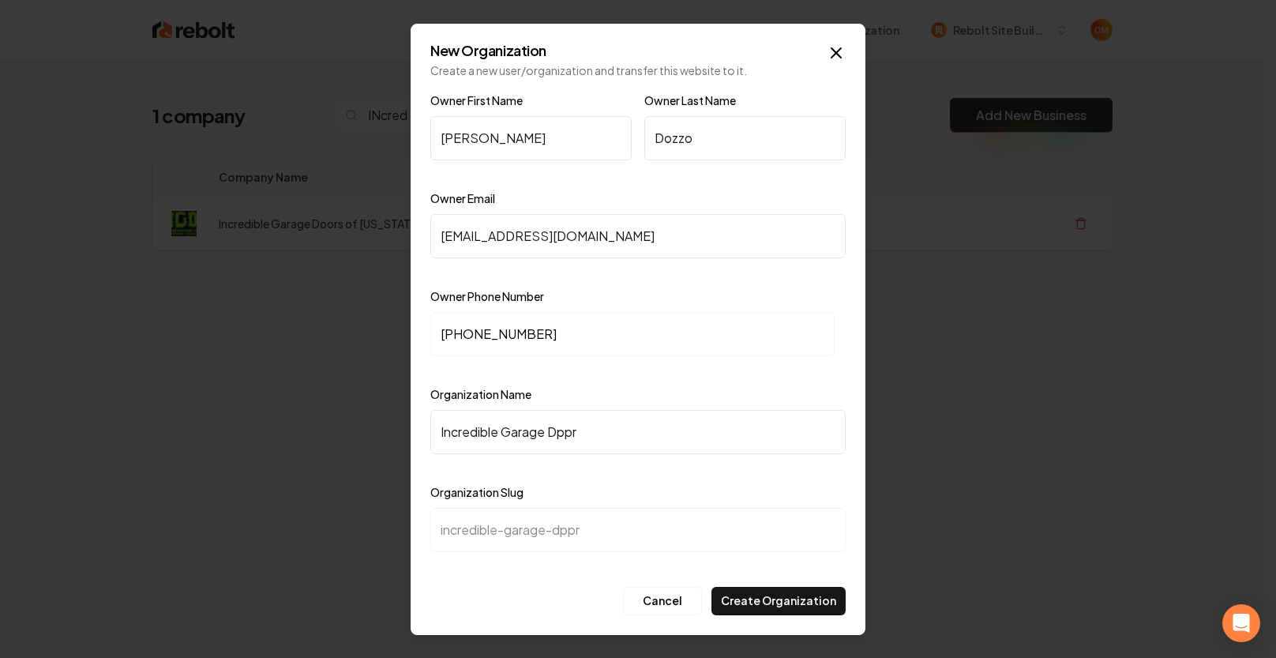
type input "Incredible Garage Dpp"
type input "incredible-garage-dpp"
type input "Incredible Garage Dp"
type input "incredible-garage-dp"
type input "Incredible Garage D"
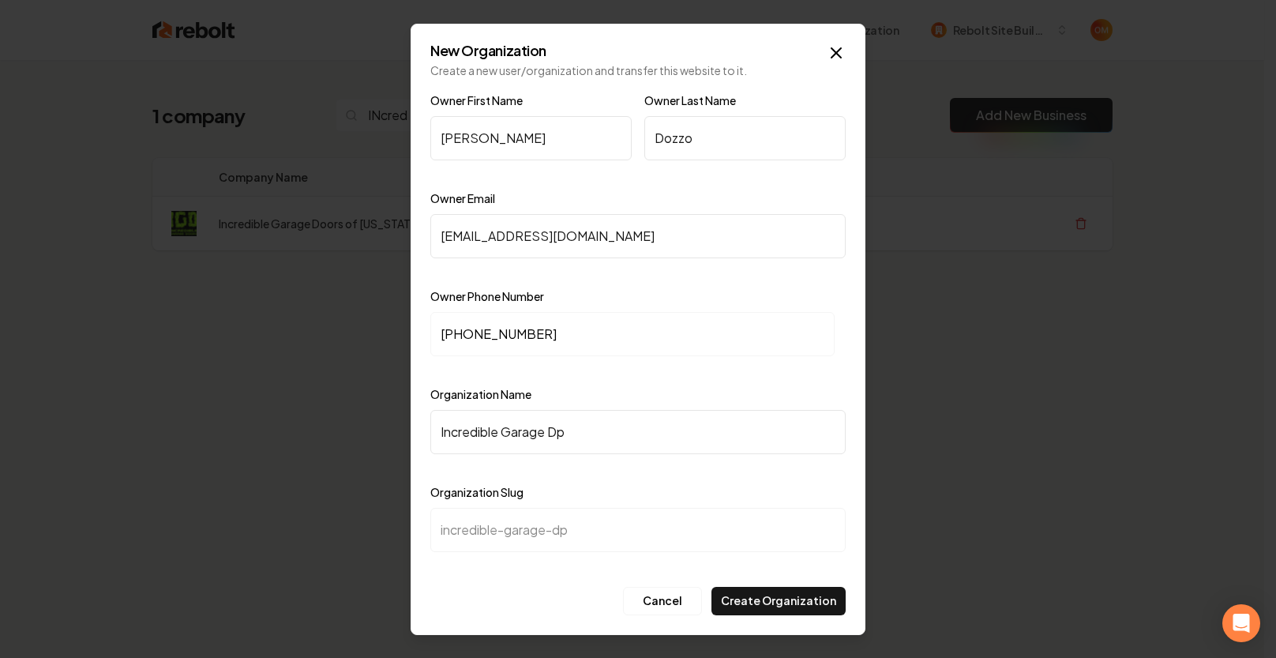
type input "incredible-garage-d"
type input "Incredible Garage Do"
type input "incredible-garage-do"
type input "Incredible Garage Doo"
type input "incredible-garage-doo"
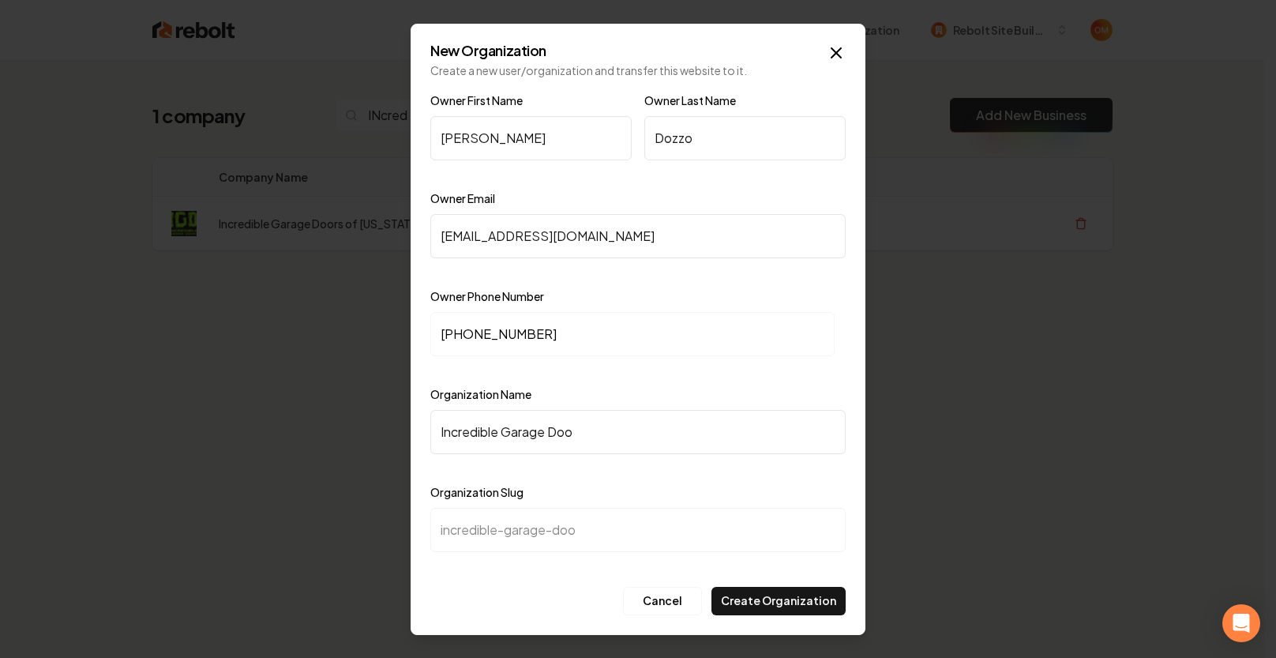
type input "Incredible Garage Door"
type input "incredible-garage-door"
type input "Incredible Garage Doors"
type input "incredible-garage-doors"
type input "Incredible Garage Doors O"
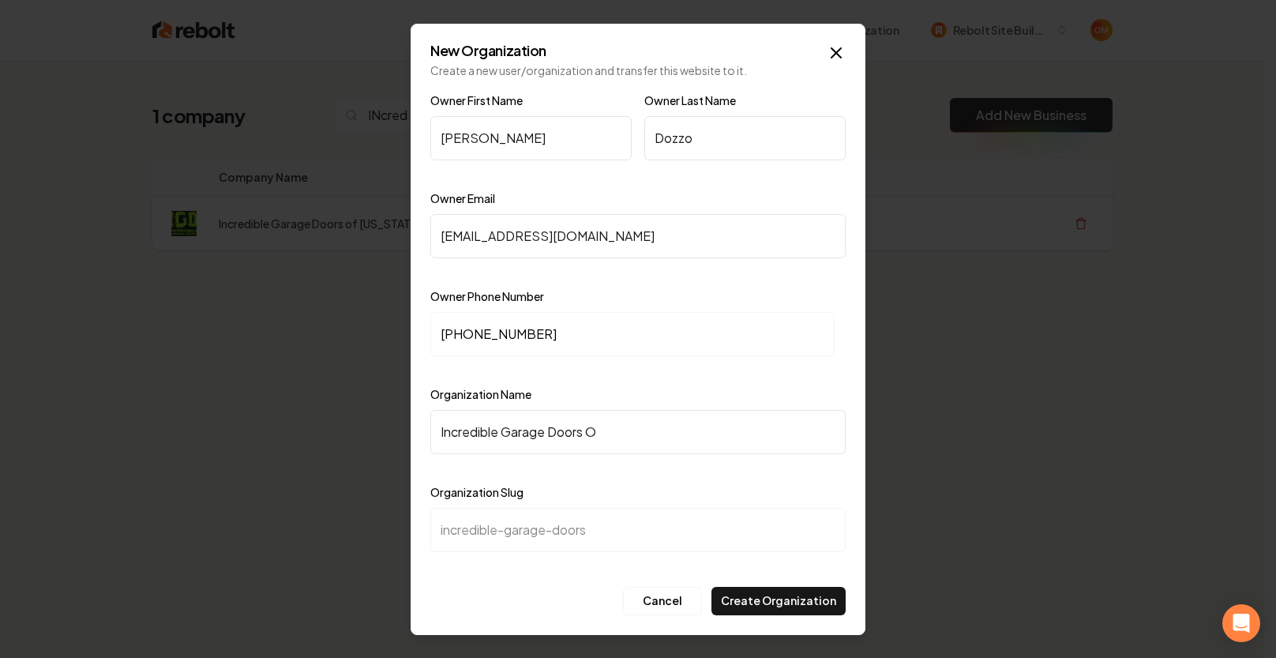
type input "incredible-garage-doors-o"
type input "Incredible Garage Doors Of"
type input "incredible-garage-doors-of"
type input "Incredible Garage Doors O"
type input "incredible-garage-doors-o"
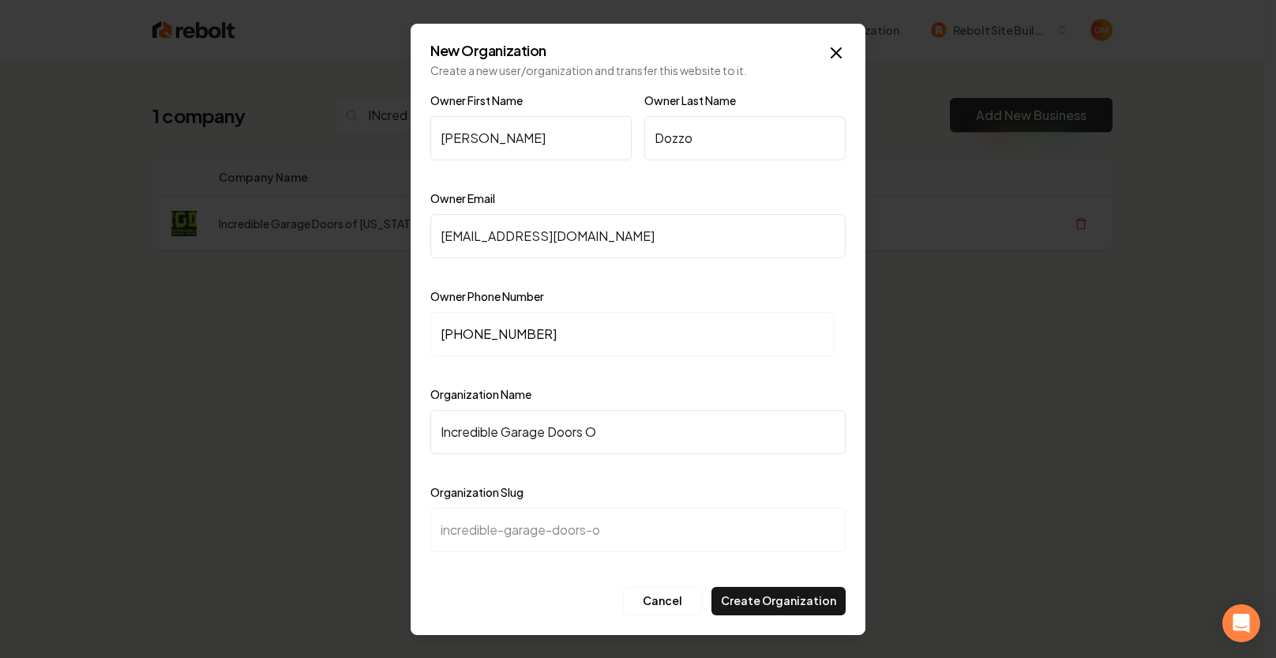
type input "Incredible Garage Doors"
type input "incredible-garage-doors"
type input "Incredible Garage Doors o"
type input "incredible-garage-doors-o"
type input "Incredible Garage Doors of"
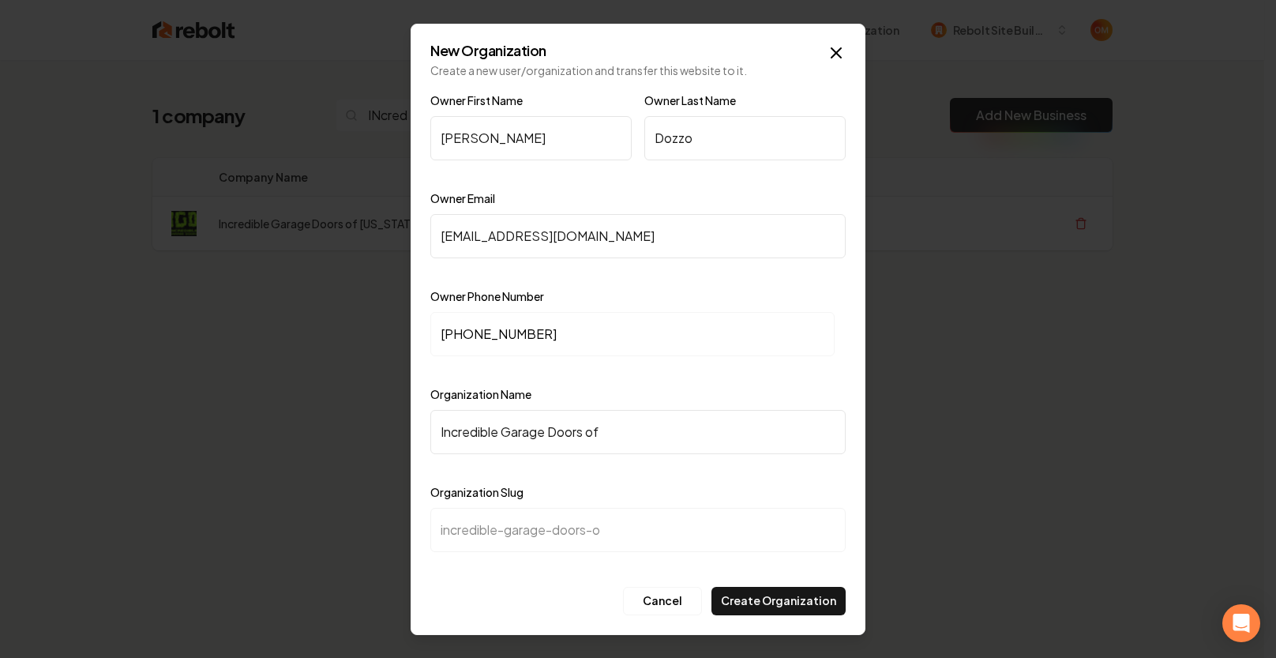
type input "incredible-garage-doors-of"
type input "Incredible Garage Doors of C"
type input "incredible-garage-doors-of-c"
type input "Incredible Garage Doors of CO"
type input "incredible-garage-doors-of-co"
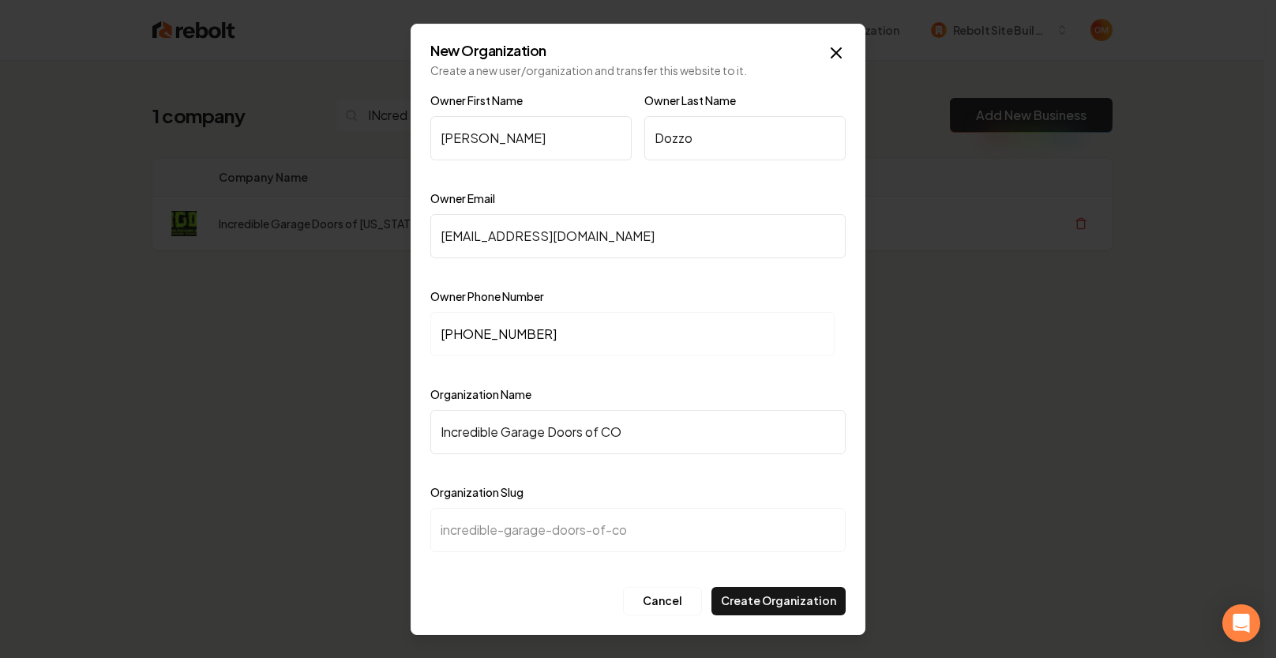
type input "Incredible Garage Doors of COl"
type input "incredible-garage-doors-of-col"
type input "Incredible Garage Doors of COlo"
type input "incredible-garage-doors-of-colo"
type input "Incredible Garage Doors of COl"
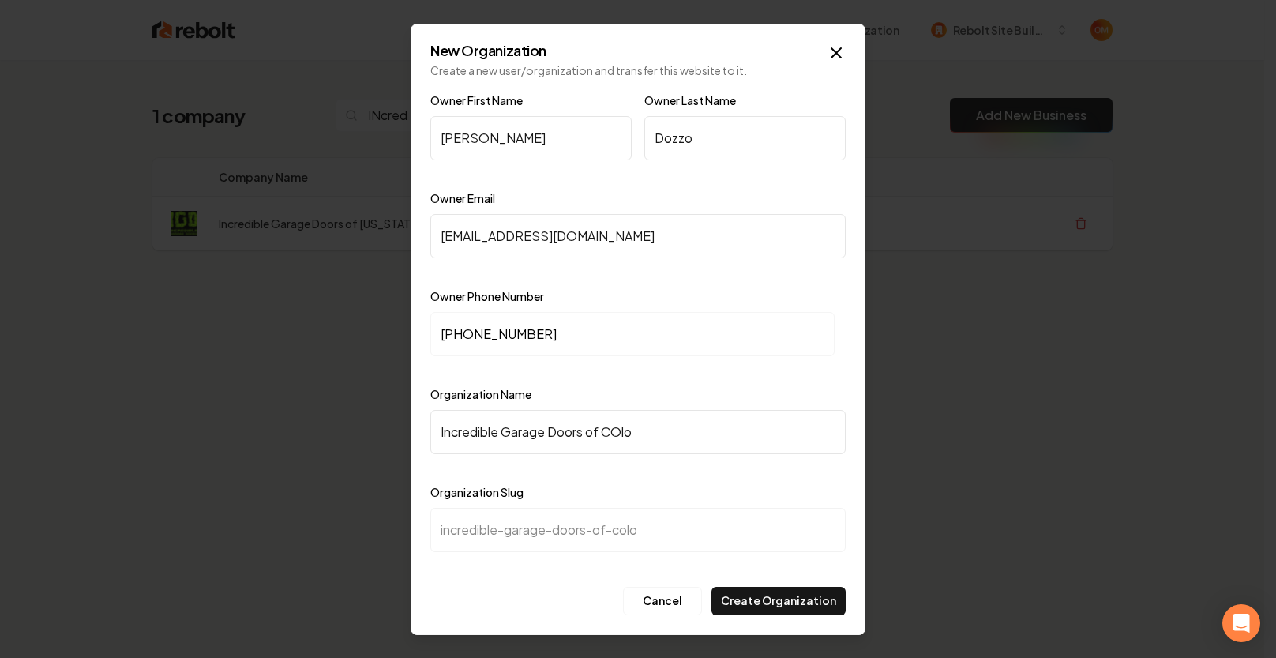
type input "incredible-garage-doors-of-col"
type input "Incredible Garage Doors of CO"
type input "incredible-garage-doors-of-co"
type input "Incredible Garage Doors of C"
type input "incredible-garage-doors-of-c"
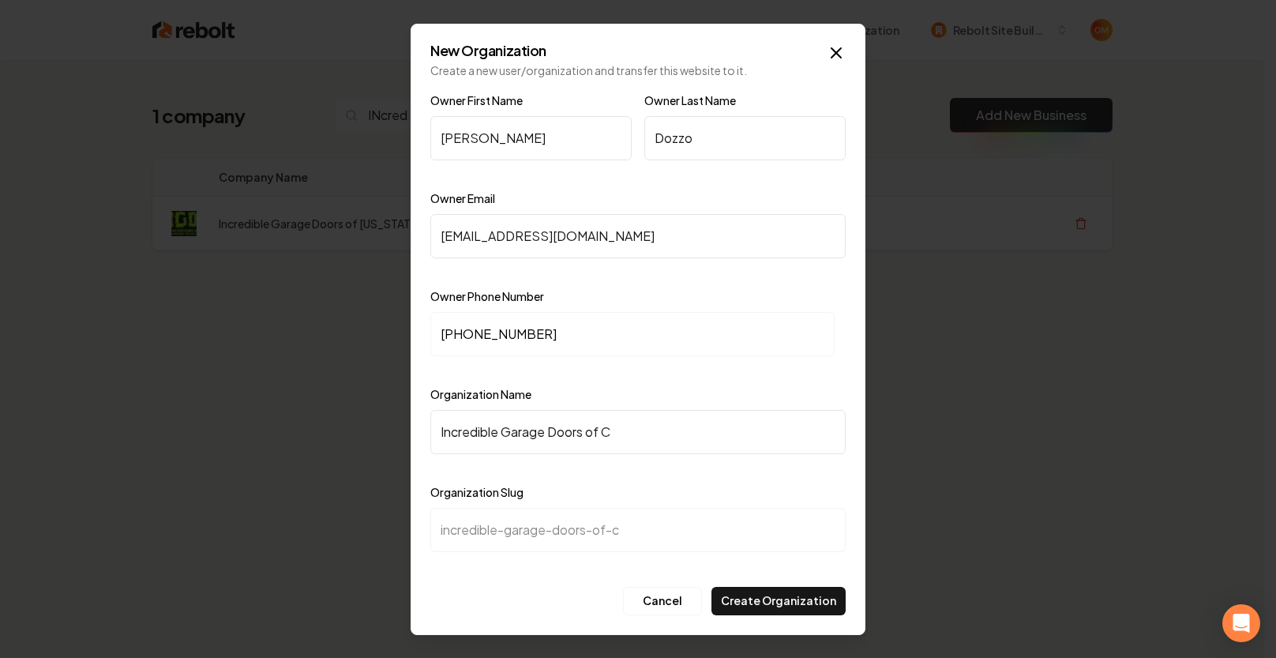
type input "Incredible Garage Doors of Co"
type input "incredible-garage-doors-of-co"
type input "Incredible Garage Doors of Col"
type input "incredible-garage-doors-of-col"
type input "Incredible Garage Doors of Colo"
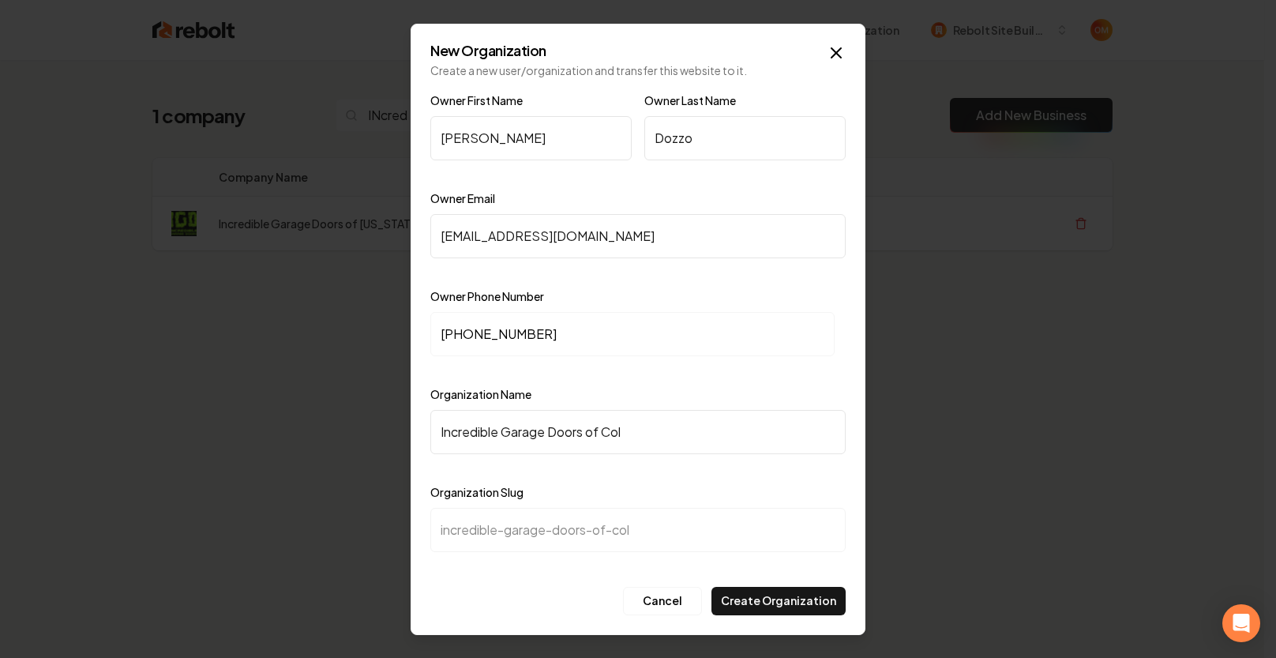
type input "incredible-garage-doors-of-colo"
type input "Incredible Garage Doors of Color"
type input "incredible-garage-doors-of-color"
type input "Incredible Garage Doors of Colora"
type input "incredible-garage-doors-of-colora"
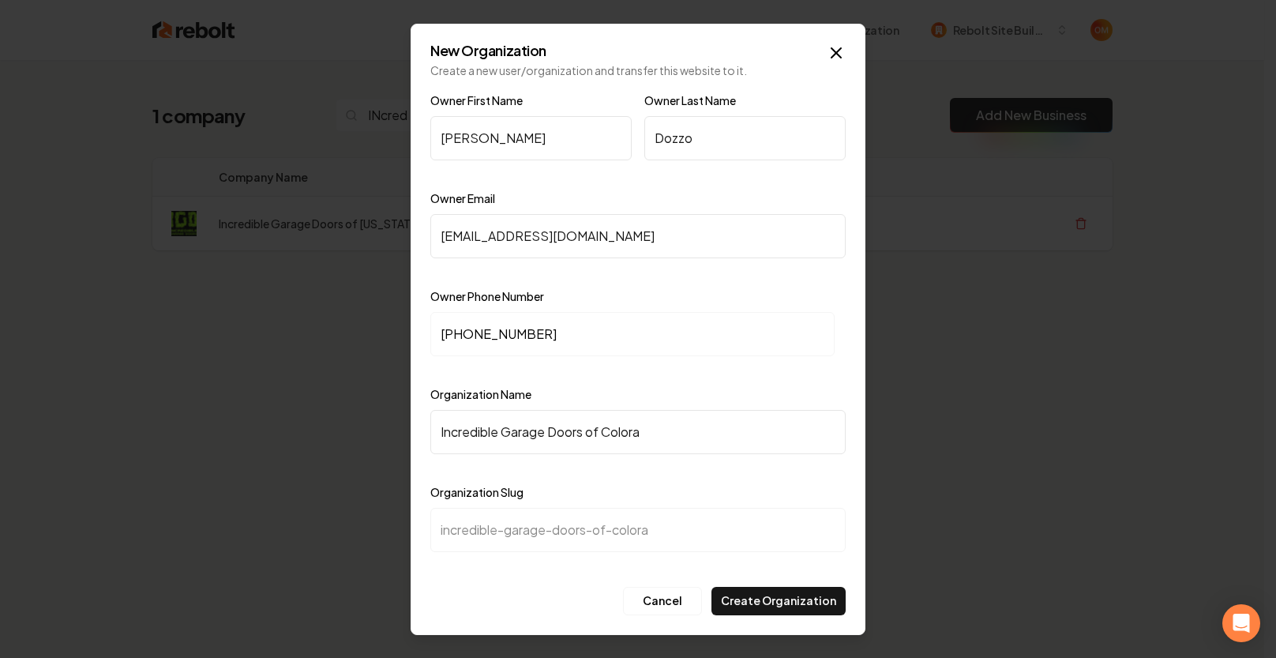
type input "Incredible Garage Doors of Colorad"
type input "incredible-garage-doors-of-colorad"
type input "Incredible Garage Doors of Colorado"
type input "incredible-garage-doors-of-colorado"
type input "Incredible Garage Doors of Colorado L"
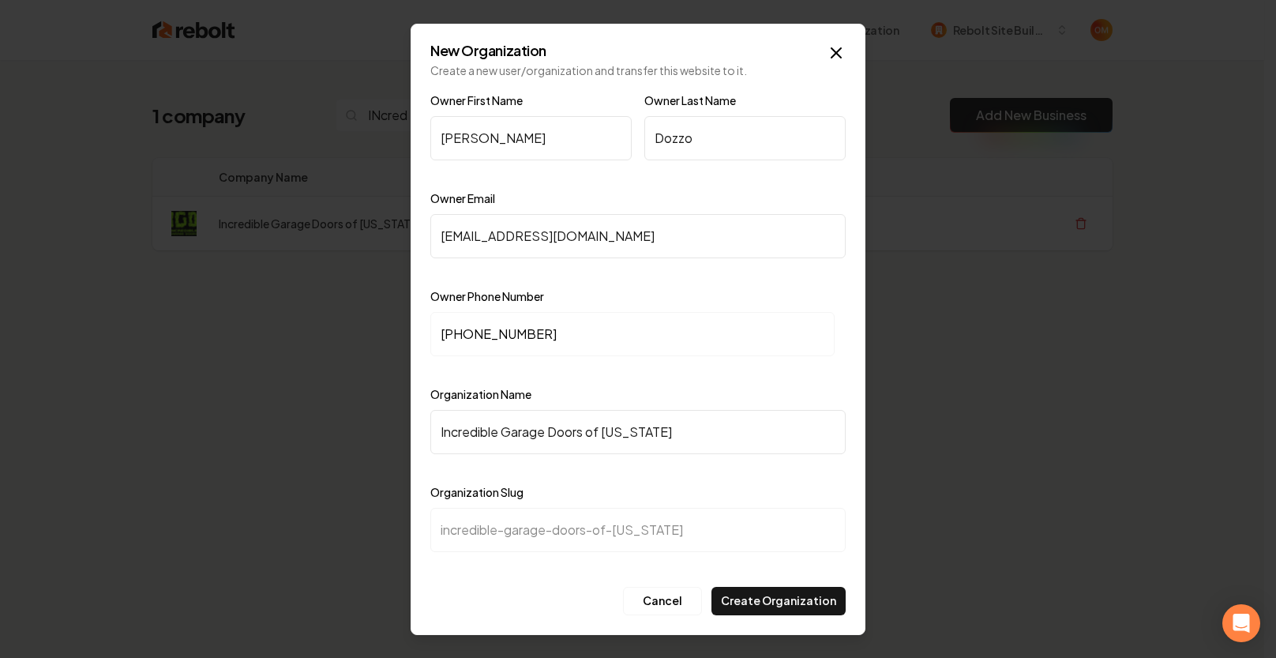
type input "incredible-garage-doors-of-colorado-l"
type input "Incredible Garage Doors of Colorado LL"
type input "incredible-garage-doors-of-colorado-ll"
type input "Incredible Garage Doors of [US_STATE] LLC"
type input "incredible-garage-doors-of-colorado-llc"
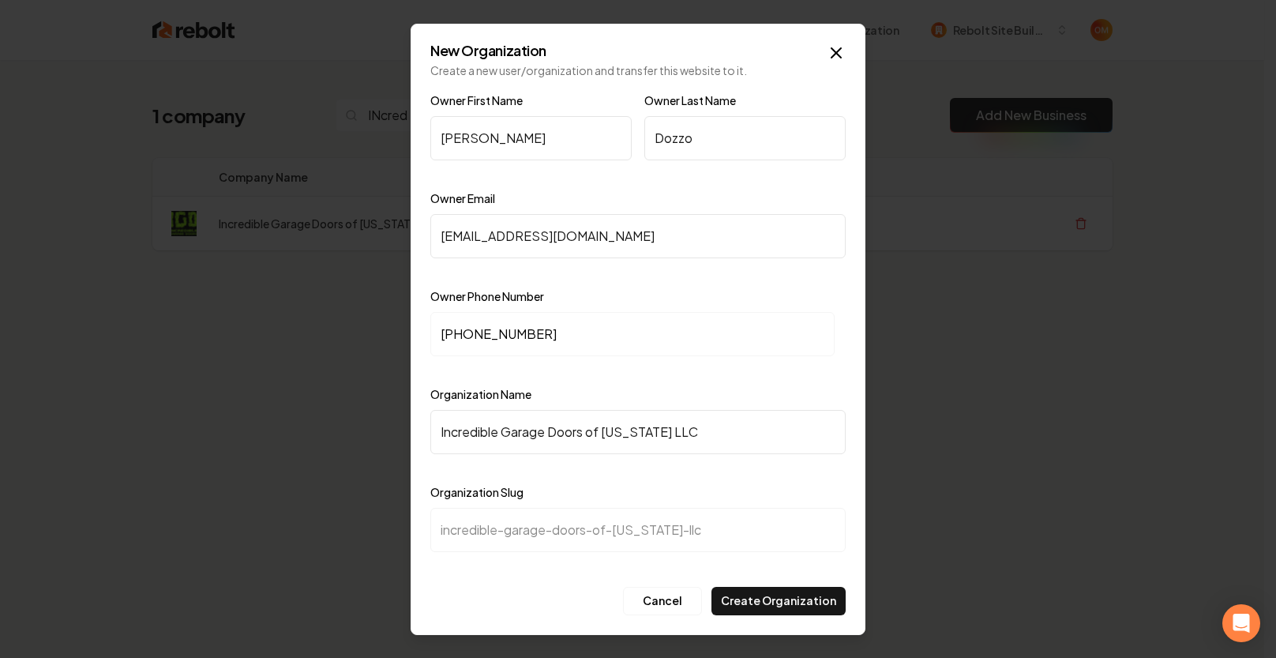
type input "Incredible Garage Doors of [US_STATE] LLC"
click at [803, 587] on button "Create Organization" at bounding box center [778, 601] width 134 height 28
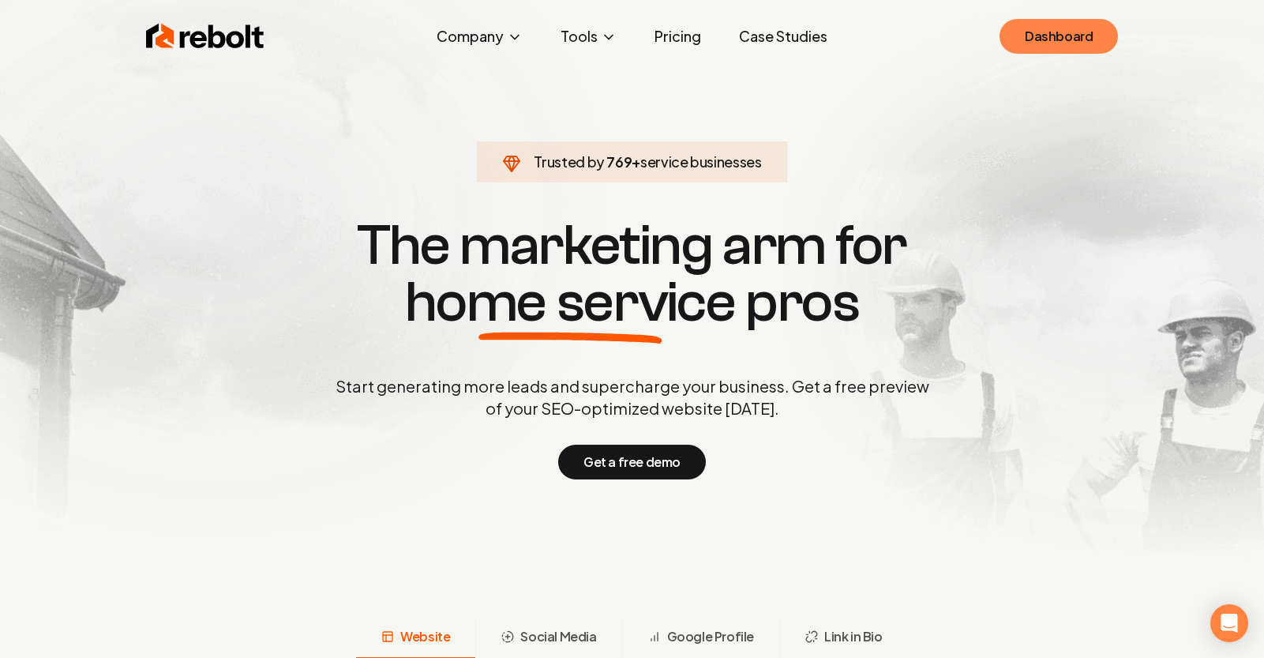
click at [1081, 35] on link "Dashboard" at bounding box center [1059, 36] width 118 height 35
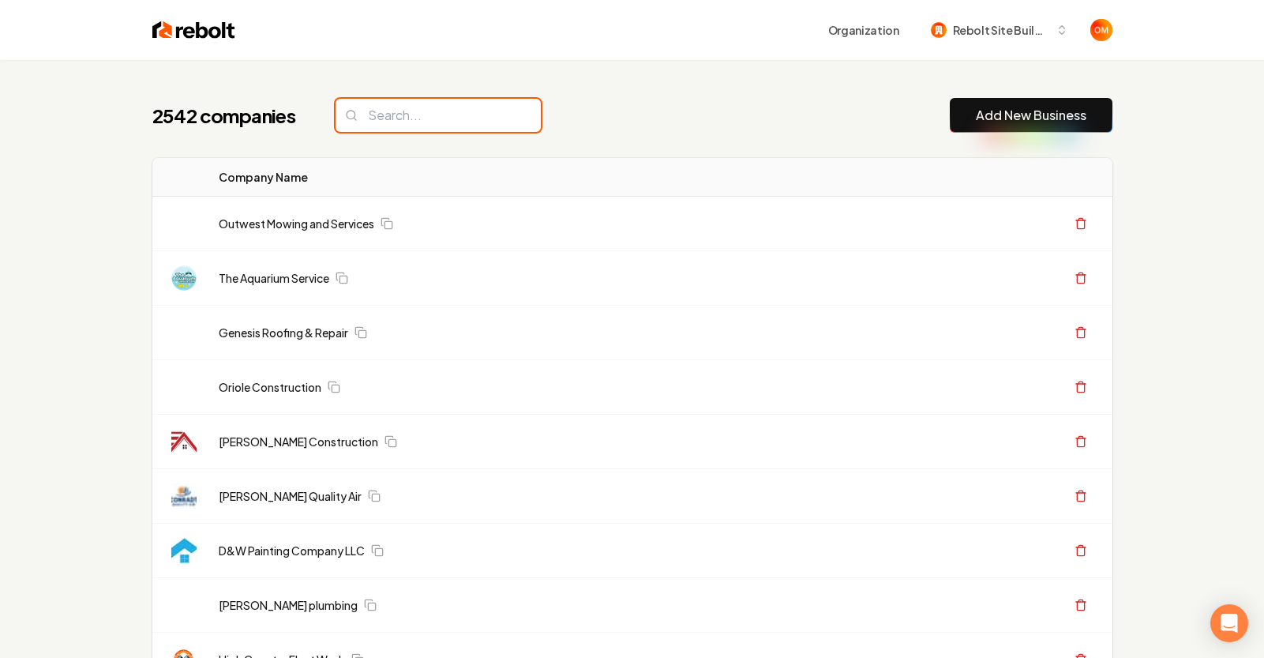
click at [490, 114] on input "search" at bounding box center [438, 115] width 205 height 33
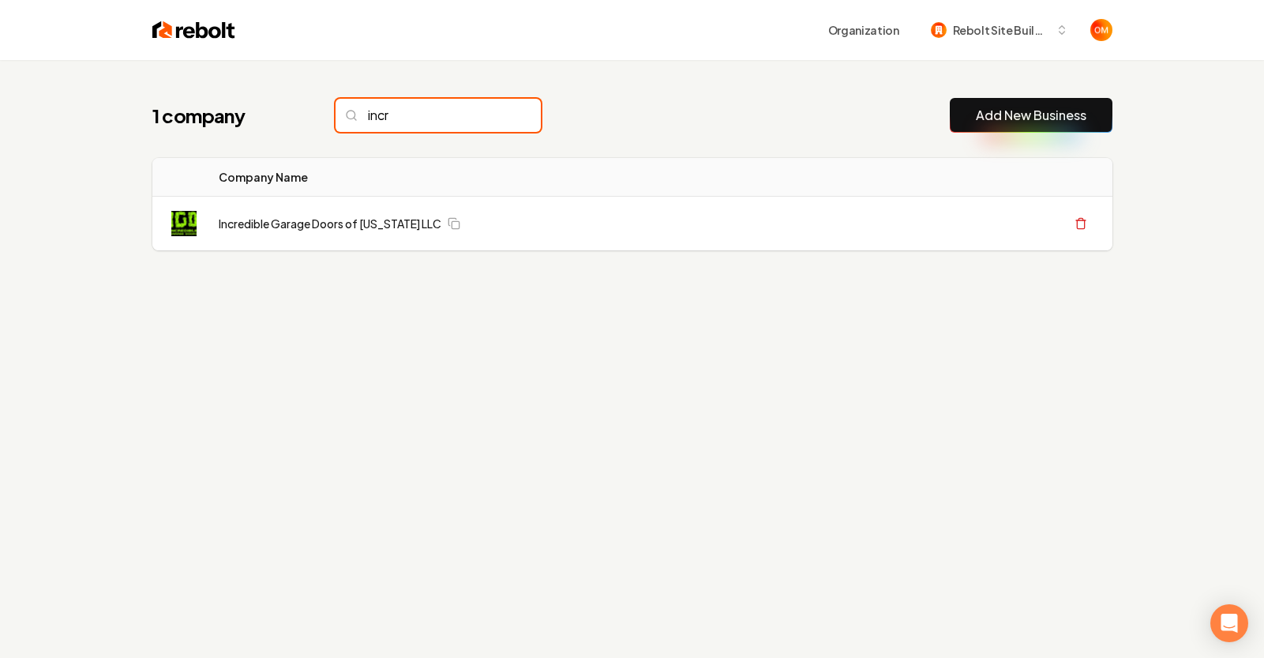
type input "incr"
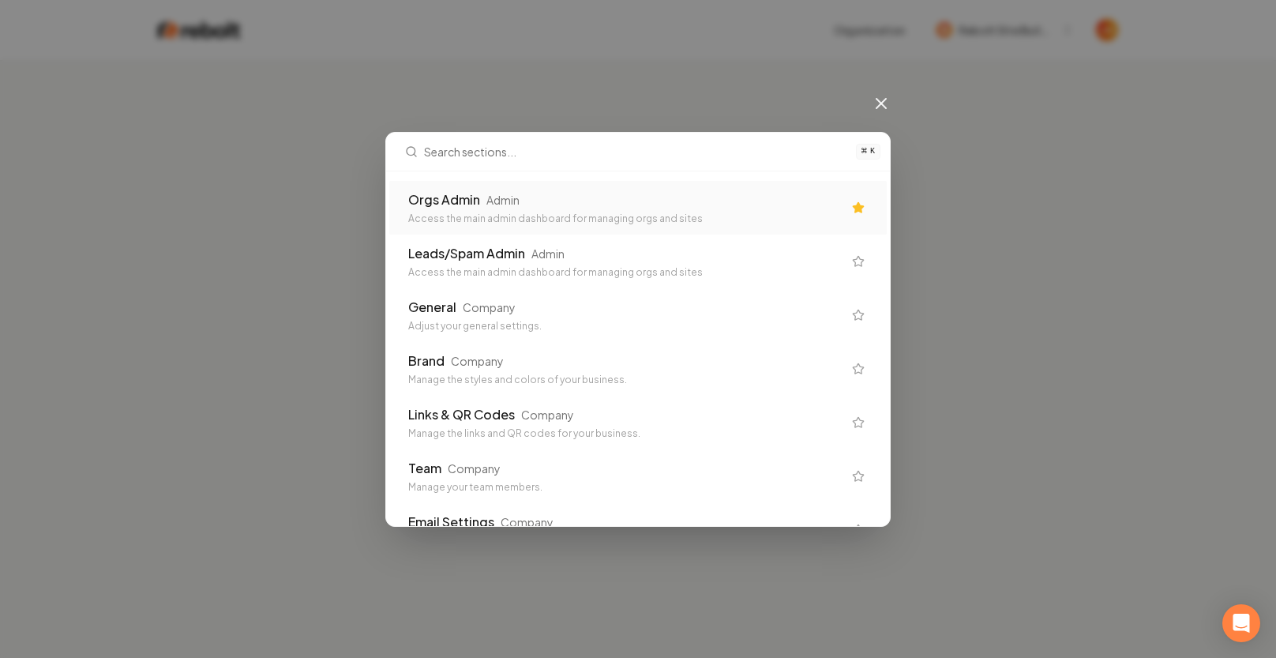
click at [517, 209] on div "Orgs Admin Admin Access the main admin dashboard for managing orgs and sites" at bounding box center [625, 207] width 434 height 35
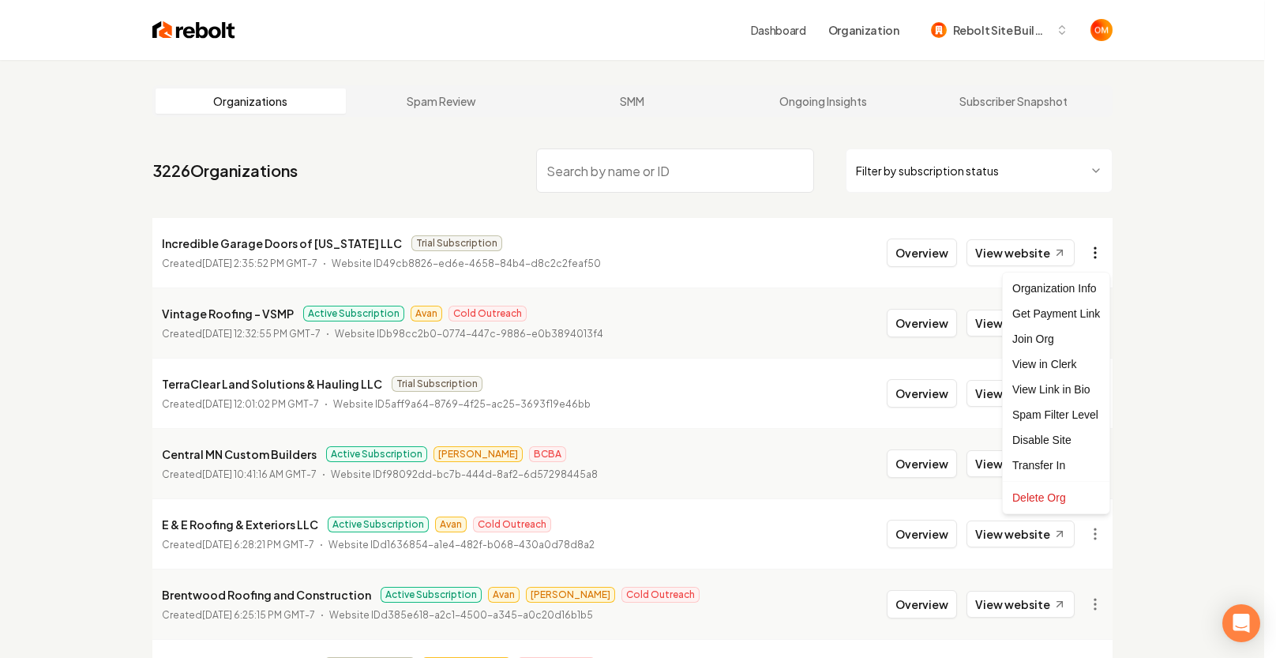
click at [1092, 253] on html "Dashboard Organization Rebolt Site Builder Organizations Spam Review SMM Ongoin…" at bounding box center [638, 329] width 1276 height 658
click at [1053, 311] on div "Get Payment Link" at bounding box center [1056, 313] width 100 height 25
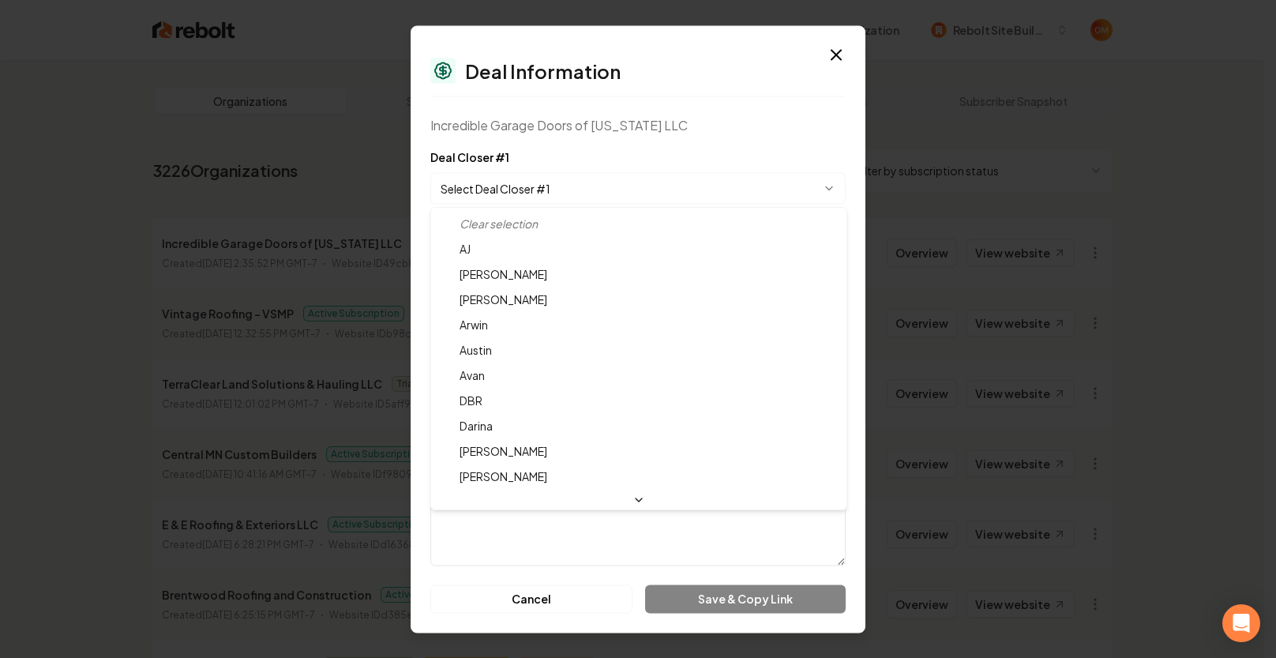
click at [515, 184] on body "Dashboard Organization Rebolt Site Builder Organizations Spam Review SMM Ongoin…" at bounding box center [632, 329] width 1264 height 658
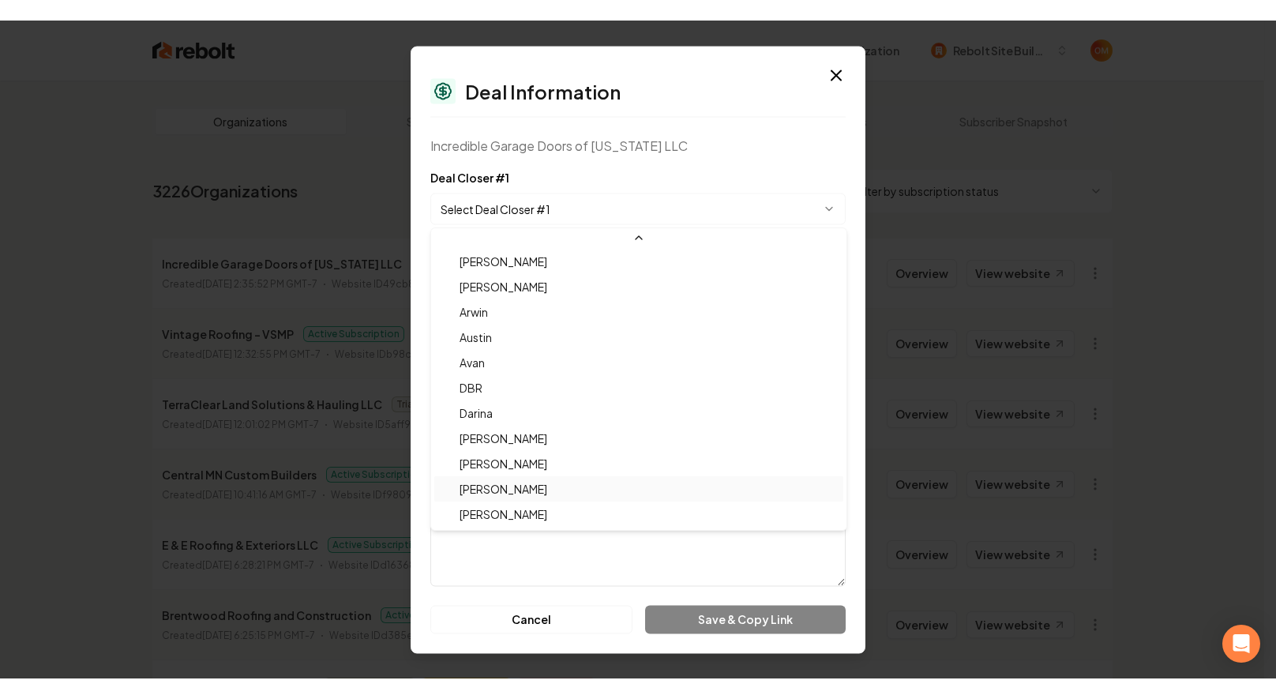
scroll to position [52, 0]
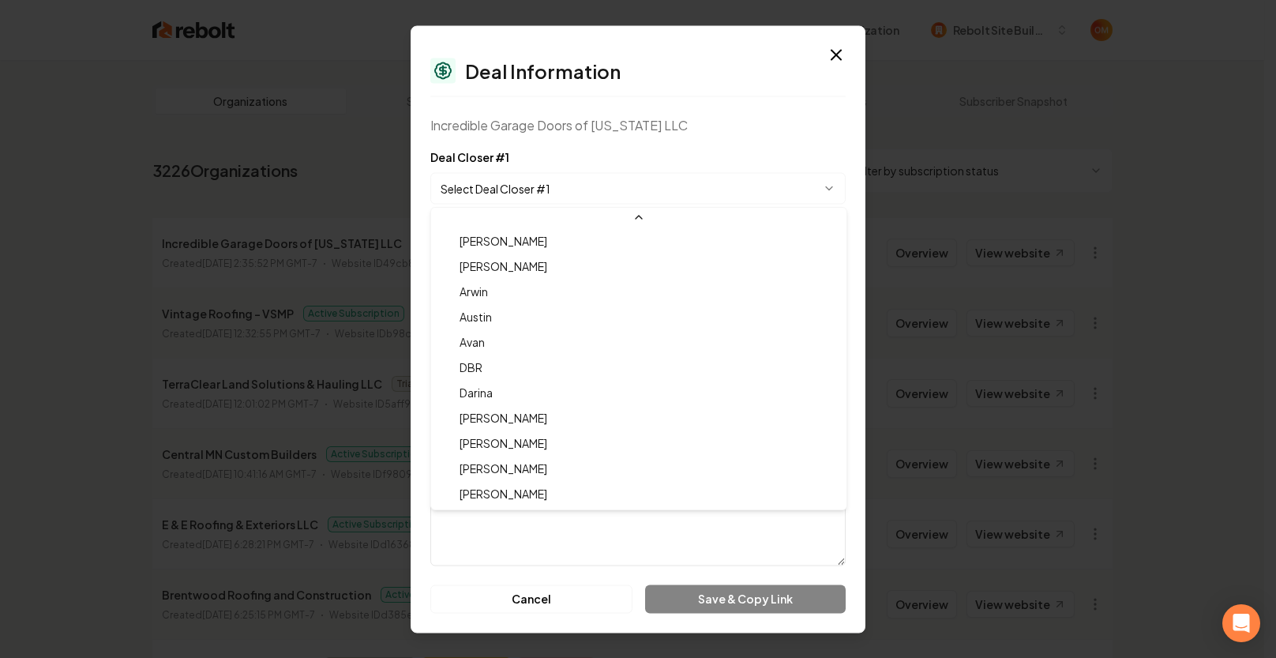
select select "**********"
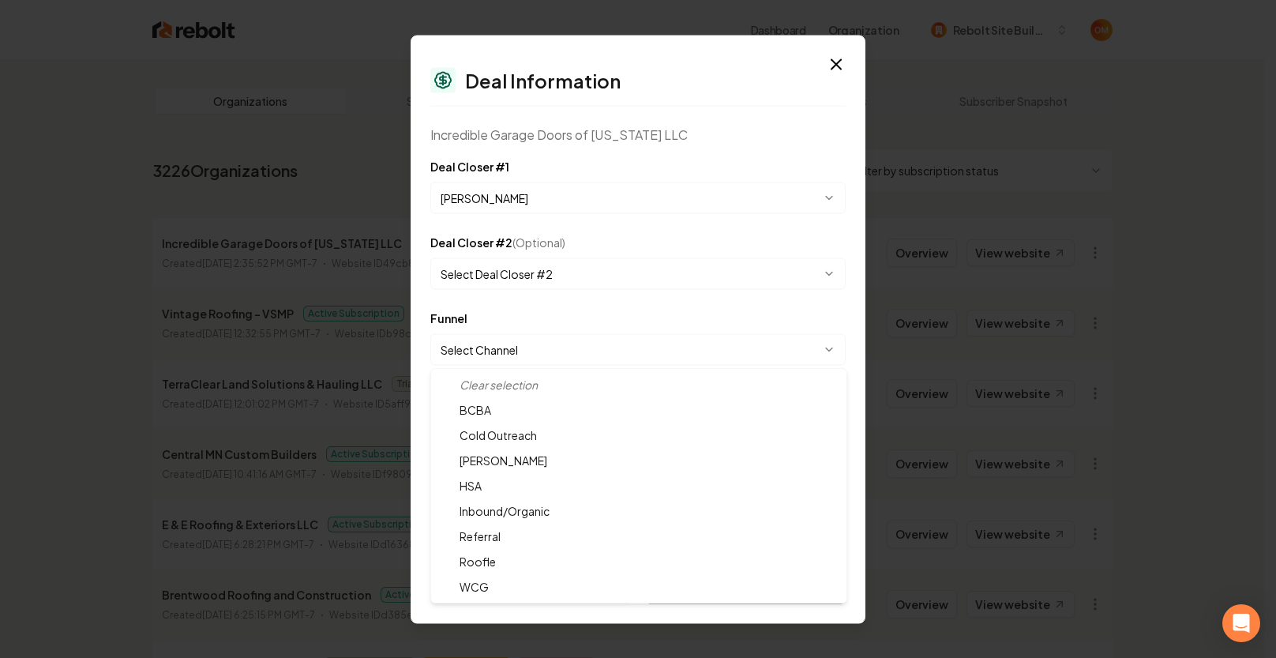
click at [514, 347] on body "Dashboard Organization Rebolt Site Builder Organizations Spam Review SMM Ongoin…" at bounding box center [632, 329] width 1264 height 658
select select "**********"
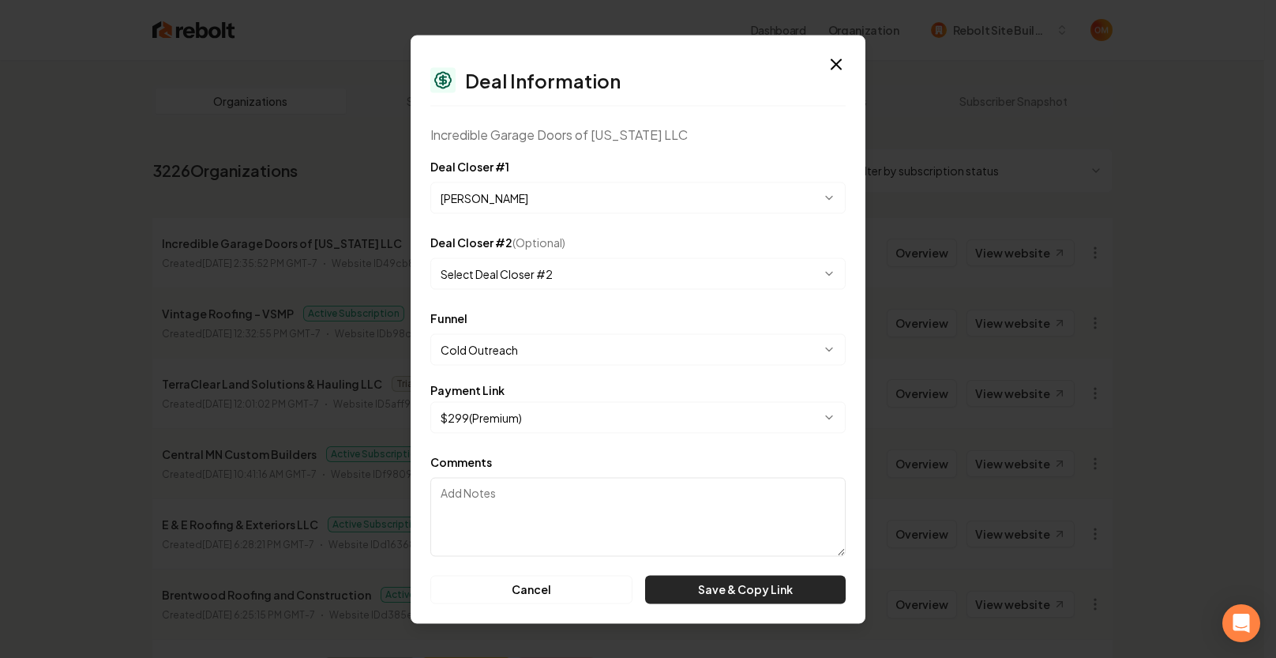
click at [692, 589] on button "Save & Copy Link" at bounding box center [745, 589] width 201 height 28
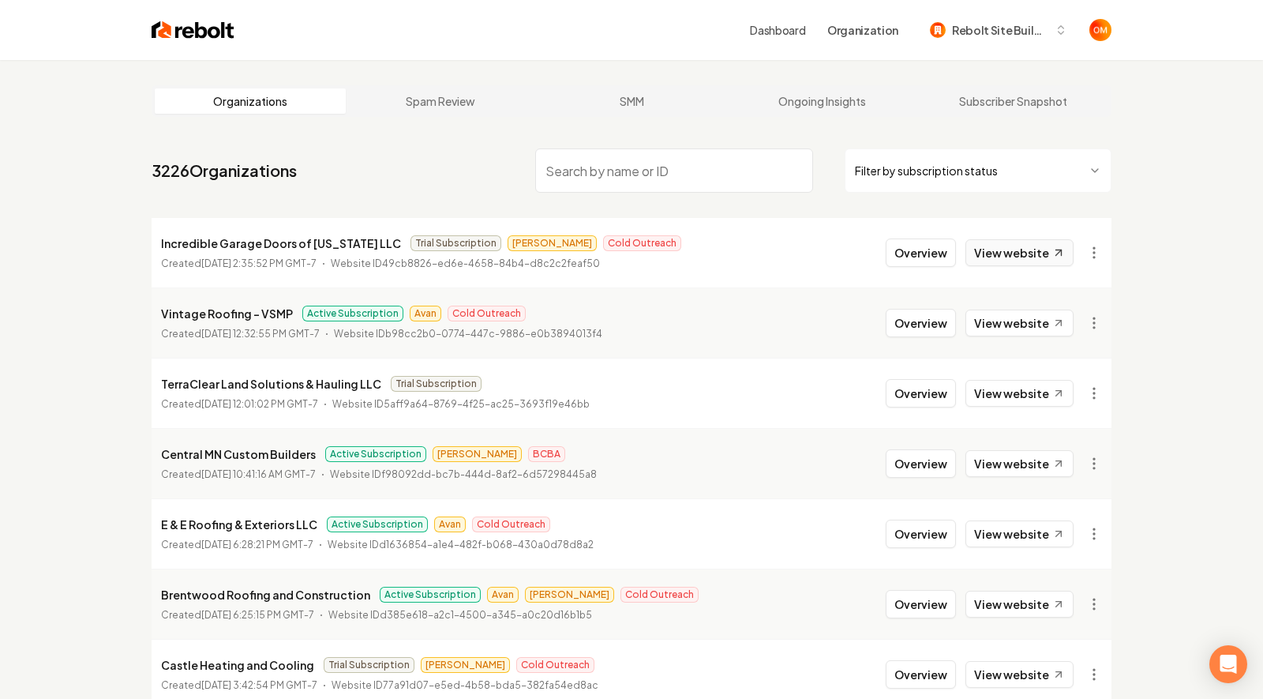
click at [1055, 253] on icon at bounding box center [1059, 252] width 13 height 13
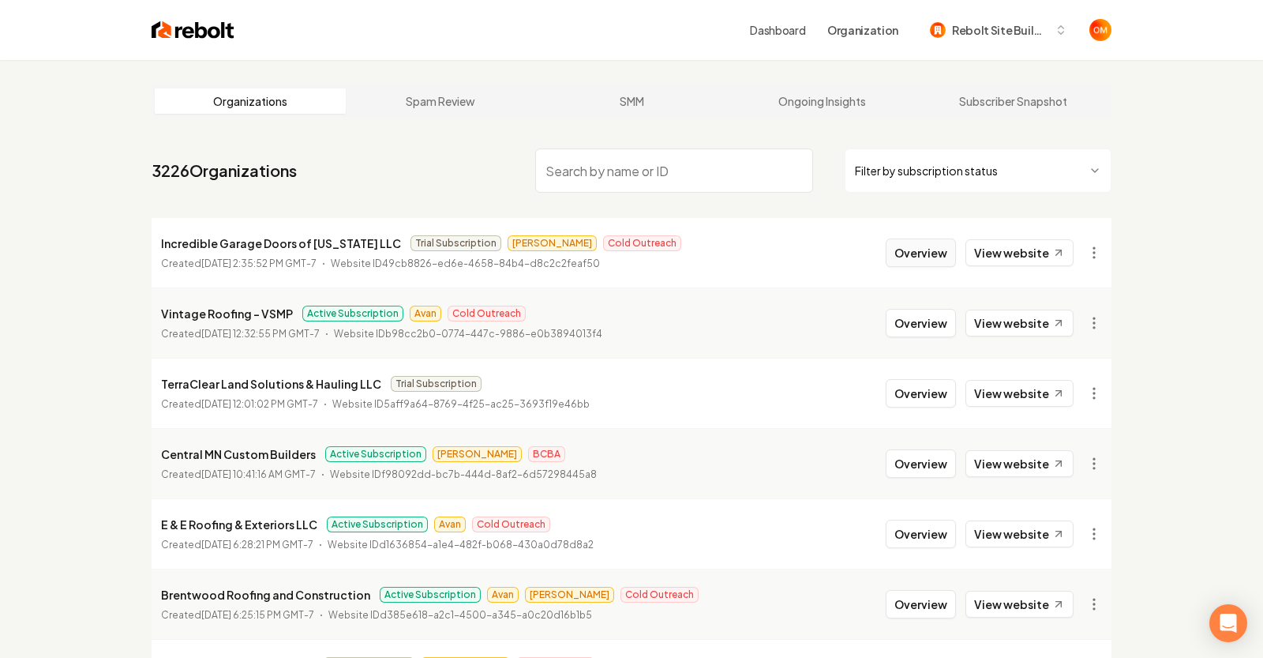
click at [938, 258] on button "Overview" at bounding box center [921, 252] width 70 height 28
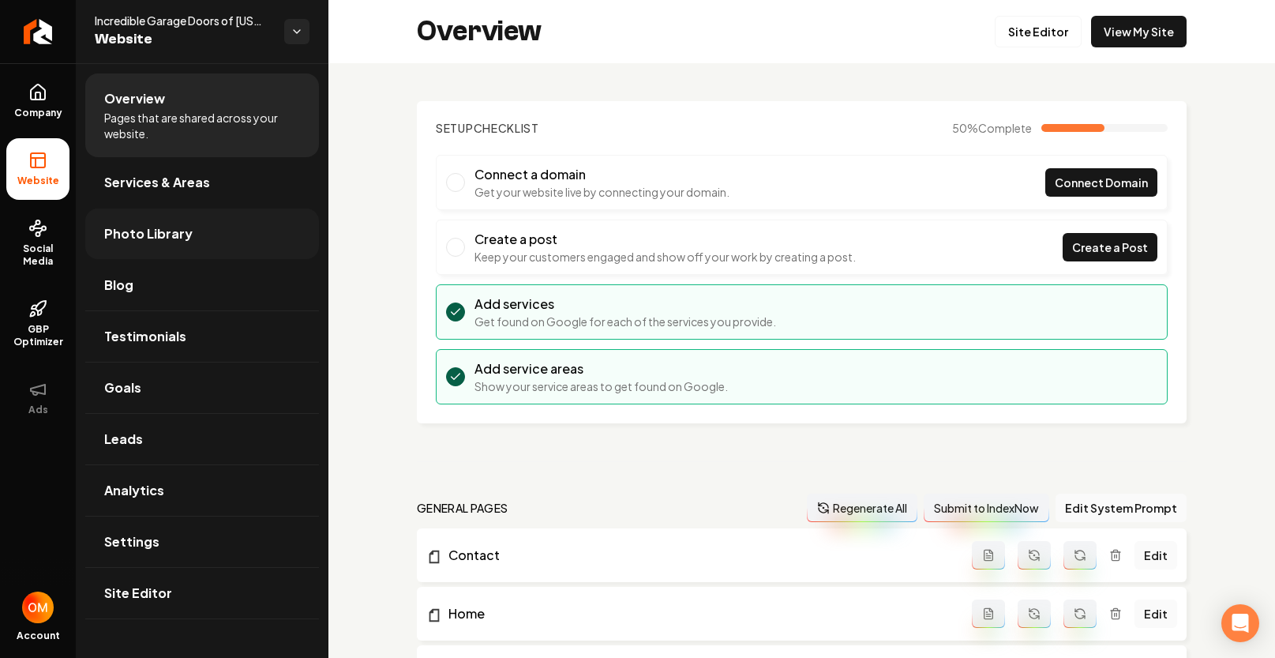
click at [148, 225] on span "Photo Library" at bounding box center [148, 233] width 88 height 19
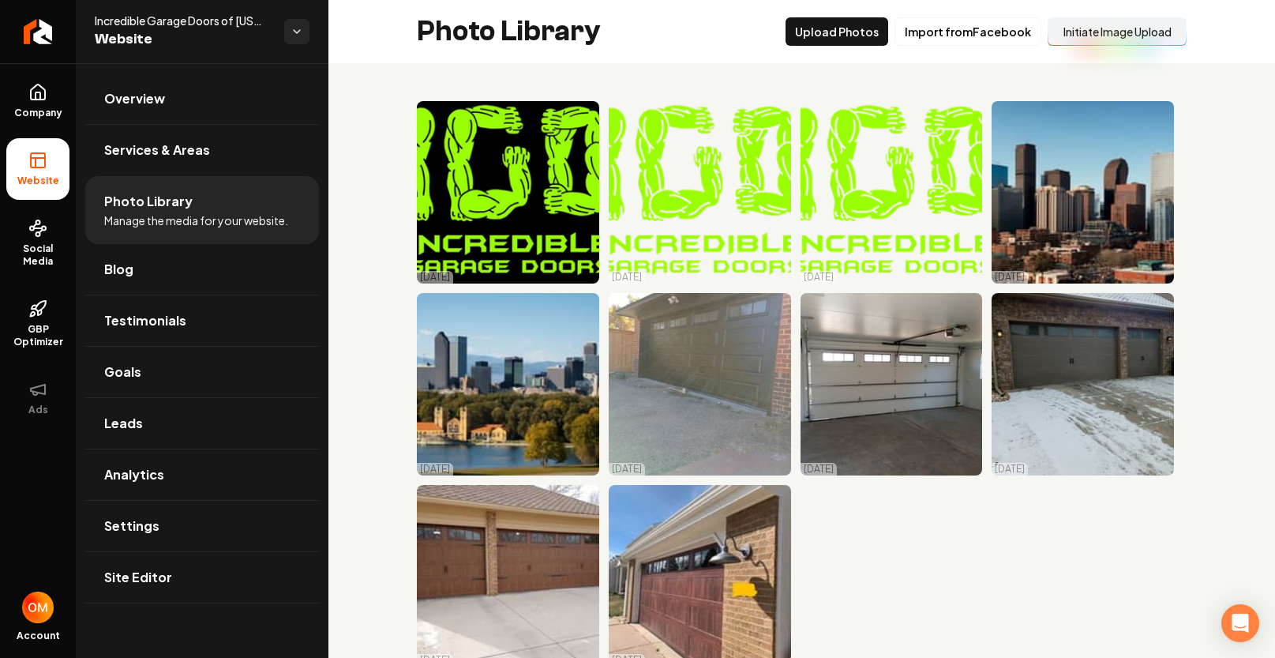
click at [1079, 46] on button "Initiate Image Upload" at bounding box center [1117, 31] width 139 height 28
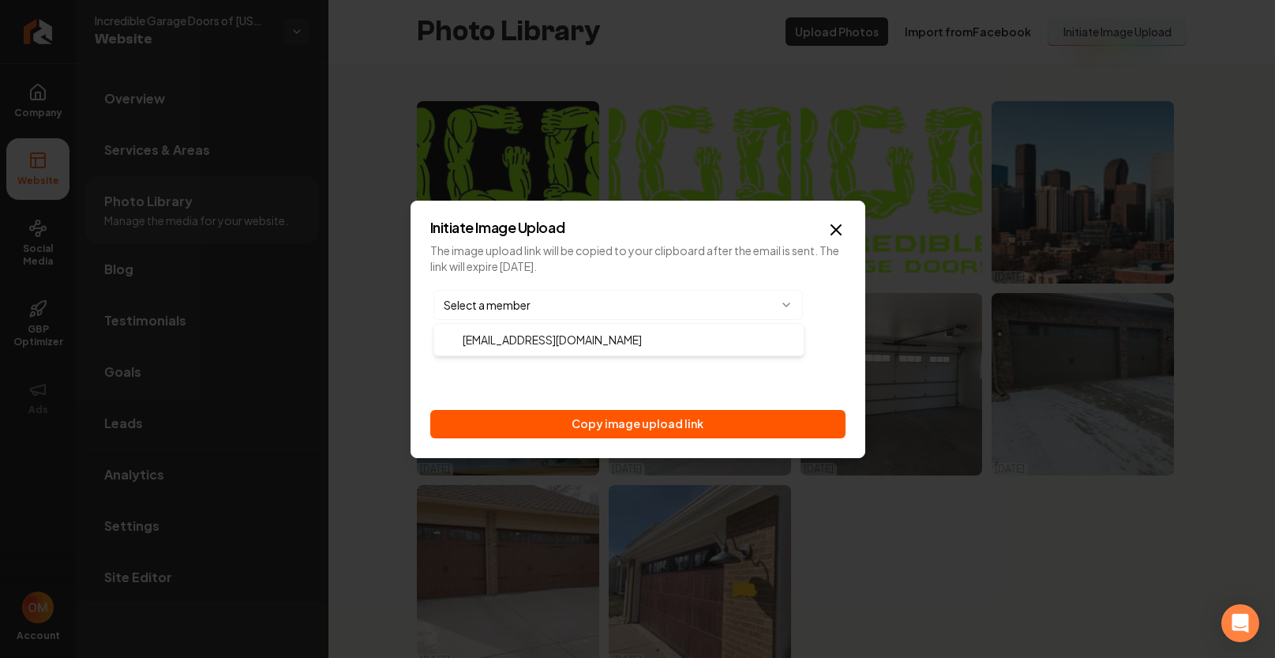
click at [615, 306] on body "Company Website Social Media GBP Optimizer Ads Account Incredible Garage Doors …" at bounding box center [637, 329] width 1275 height 658
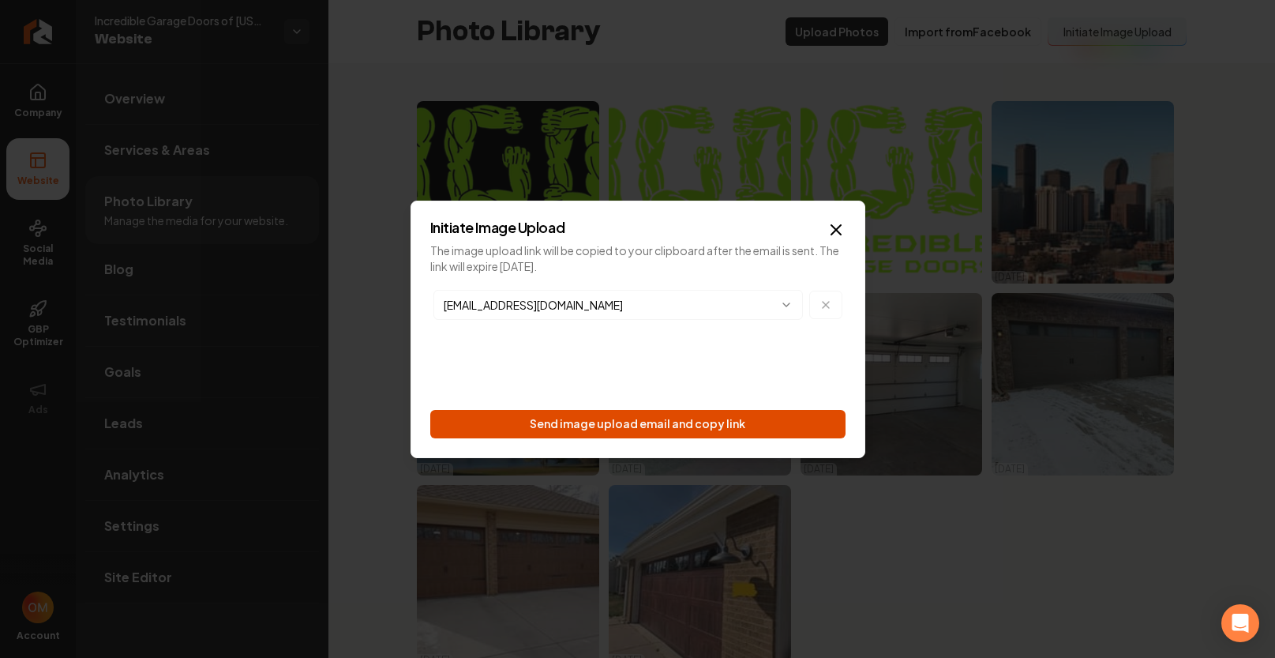
click at [640, 420] on button "Send image upload email and copy link" at bounding box center [637, 424] width 415 height 28
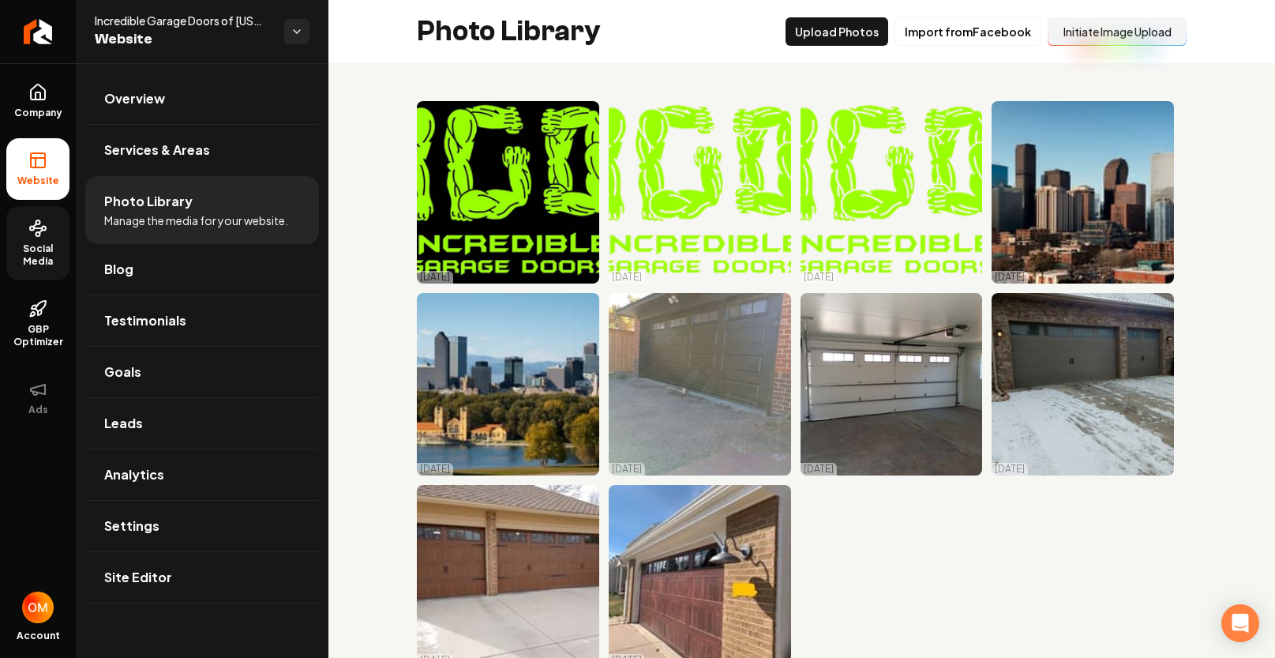
click at [36, 227] on icon at bounding box center [37, 228] width 19 height 19
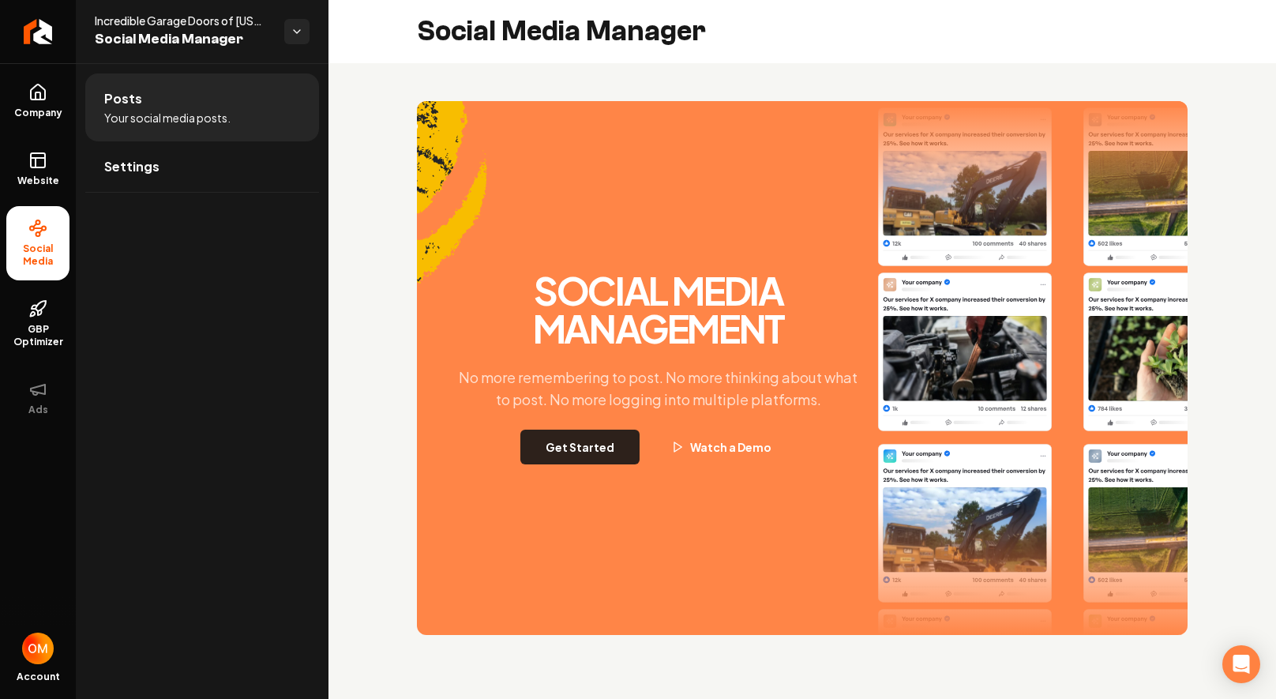
click at [580, 446] on button "Get Started" at bounding box center [579, 447] width 119 height 35
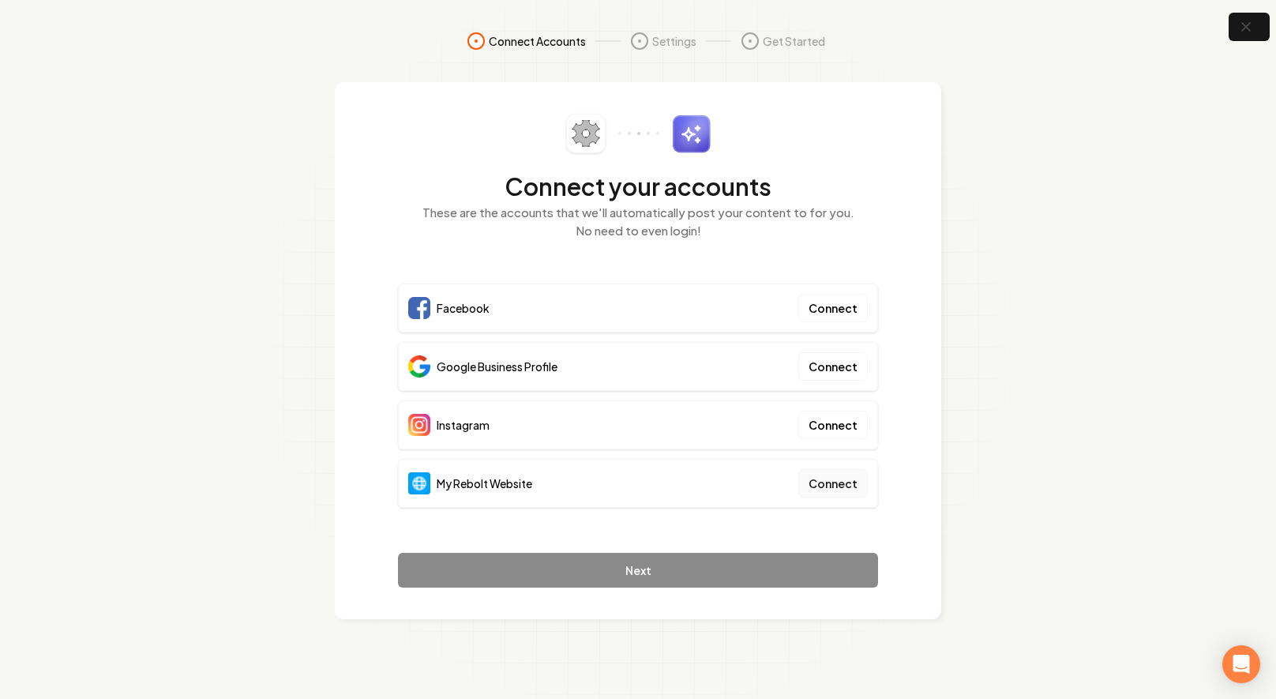
click at [824, 474] on button "Connect" at bounding box center [832, 483] width 69 height 28
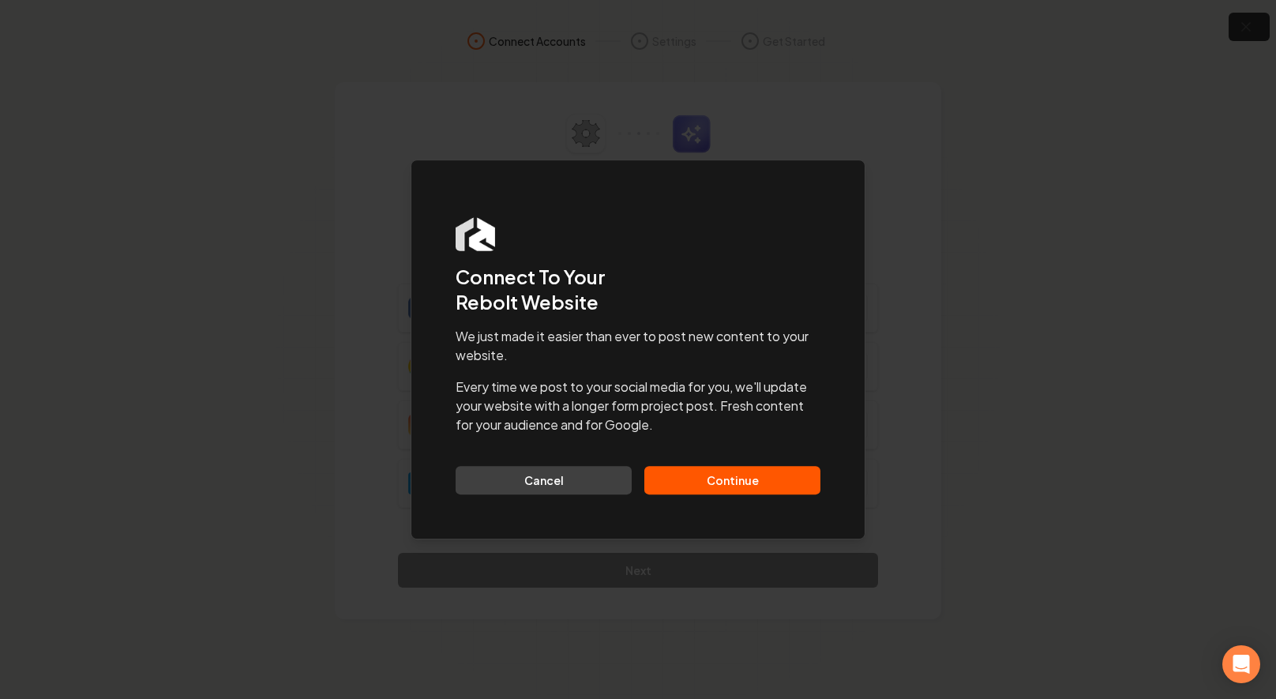
click at [780, 482] on button "Continue" at bounding box center [732, 480] width 176 height 28
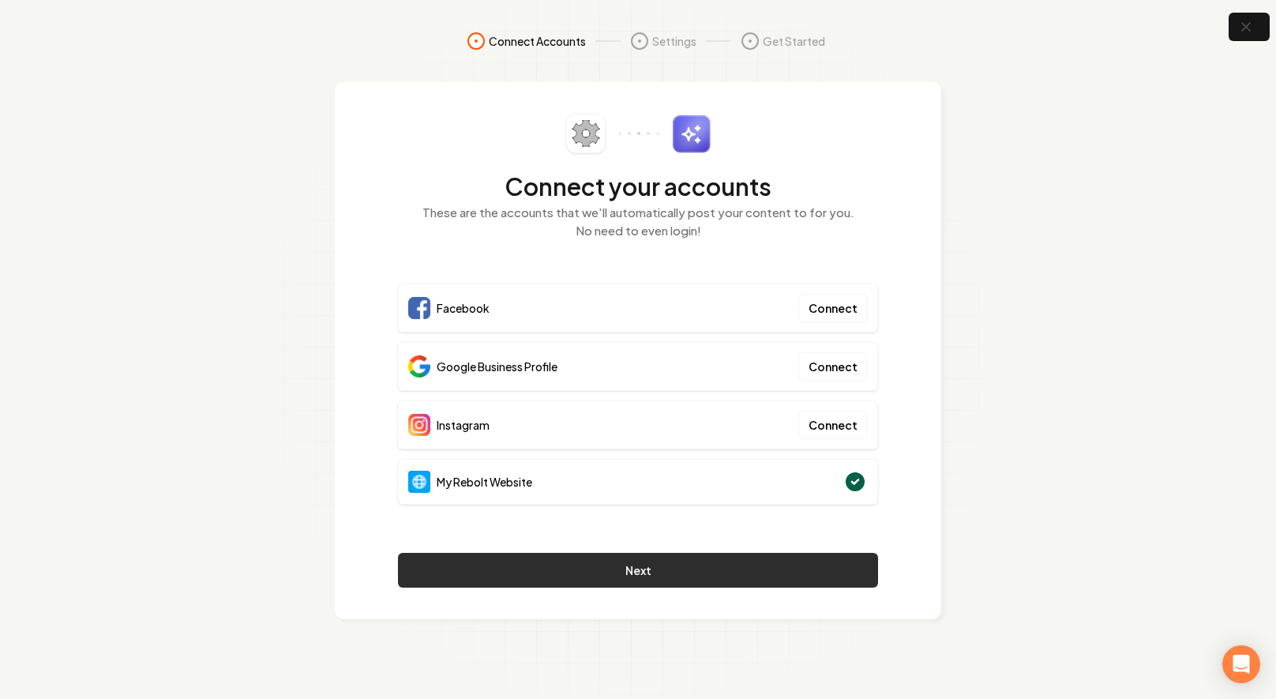
click at [734, 572] on button "Next" at bounding box center [638, 570] width 480 height 35
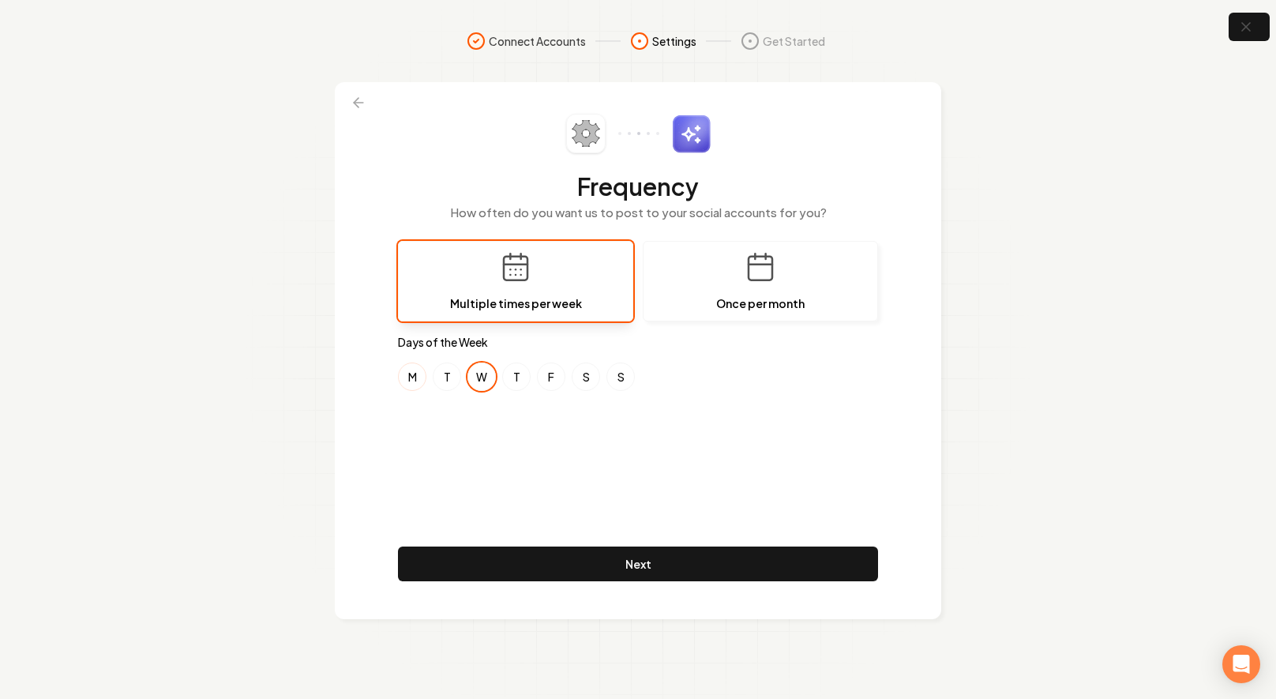
click at [415, 377] on button "M" at bounding box center [412, 376] width 28 height 28
click at [537, 377] on button "F" at bounding box center [551, 376] width 28 height 28
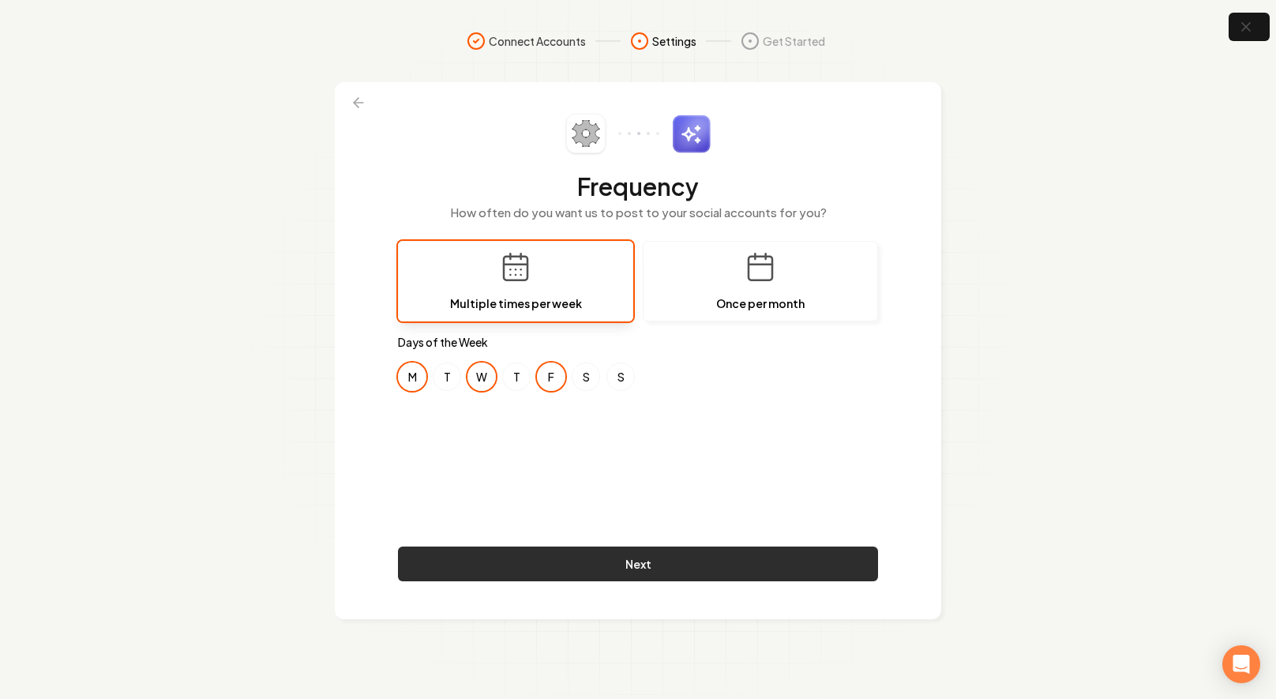
click at [714, 560] on button "Next" at bounding box center [638, 563] width 480 height 35
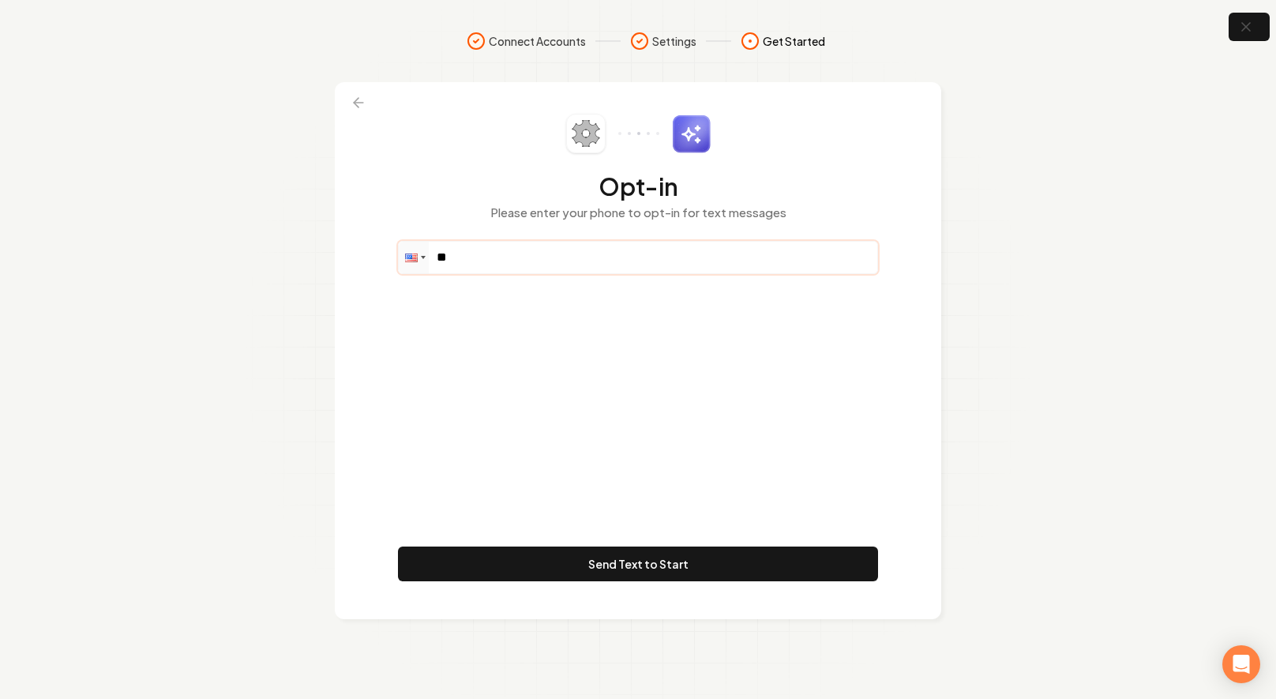
click at [526, 265] on input "**" at bounding box center [638, 258] width 479 height 32
paste input "**********"
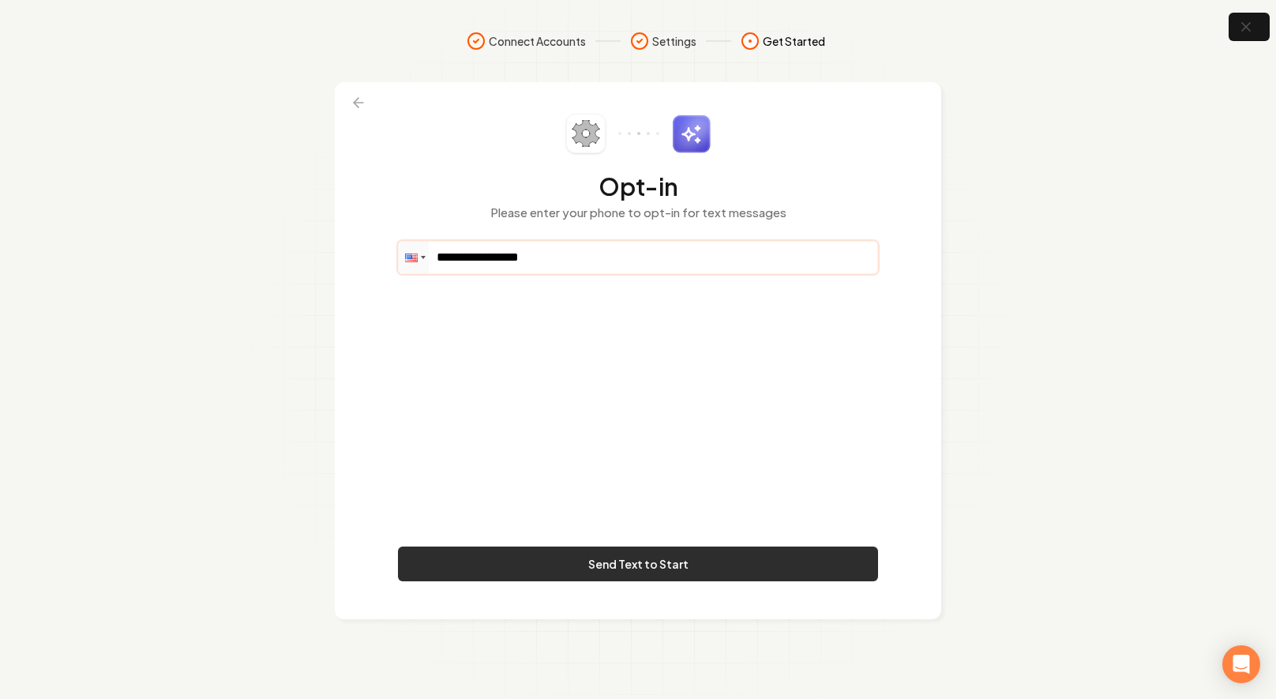
type input "**********"
click at [639, 561] on button "Send Text to Start" at bounding box center [638, 563] width 480 height 35
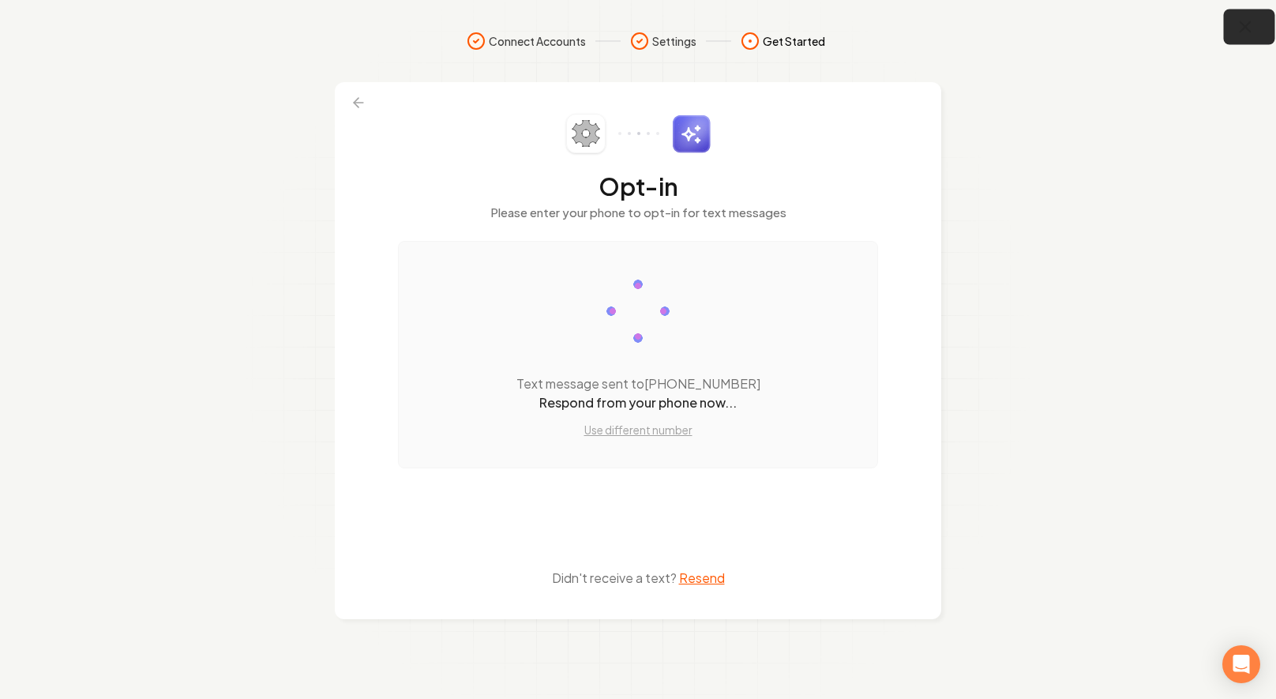
click at [1245, 22] on icon "button" at bounding box center [1246, 27] width 20 height 20
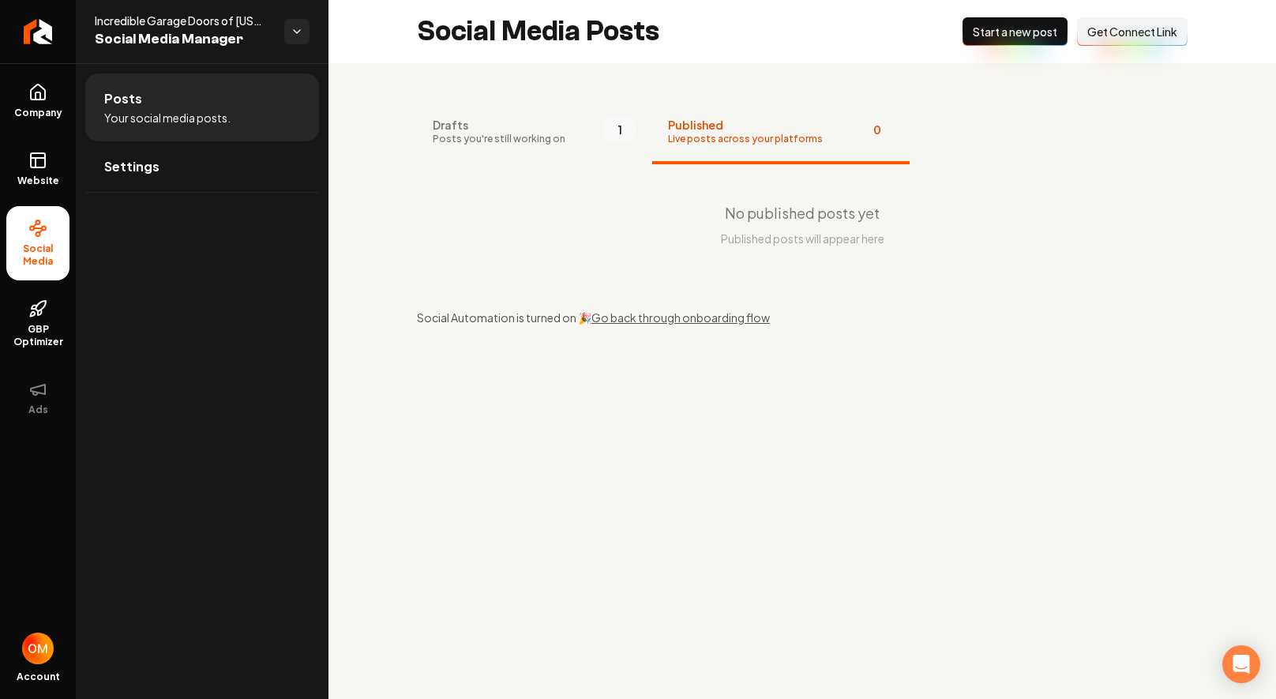
click at [1117, 37] on span "Get Connect Link" at bounding box center [1132, 32] width 90 height 16
click at [501, 143] on span "Posts you're still working on" at bounding box center [499, 139] width 133 height 13
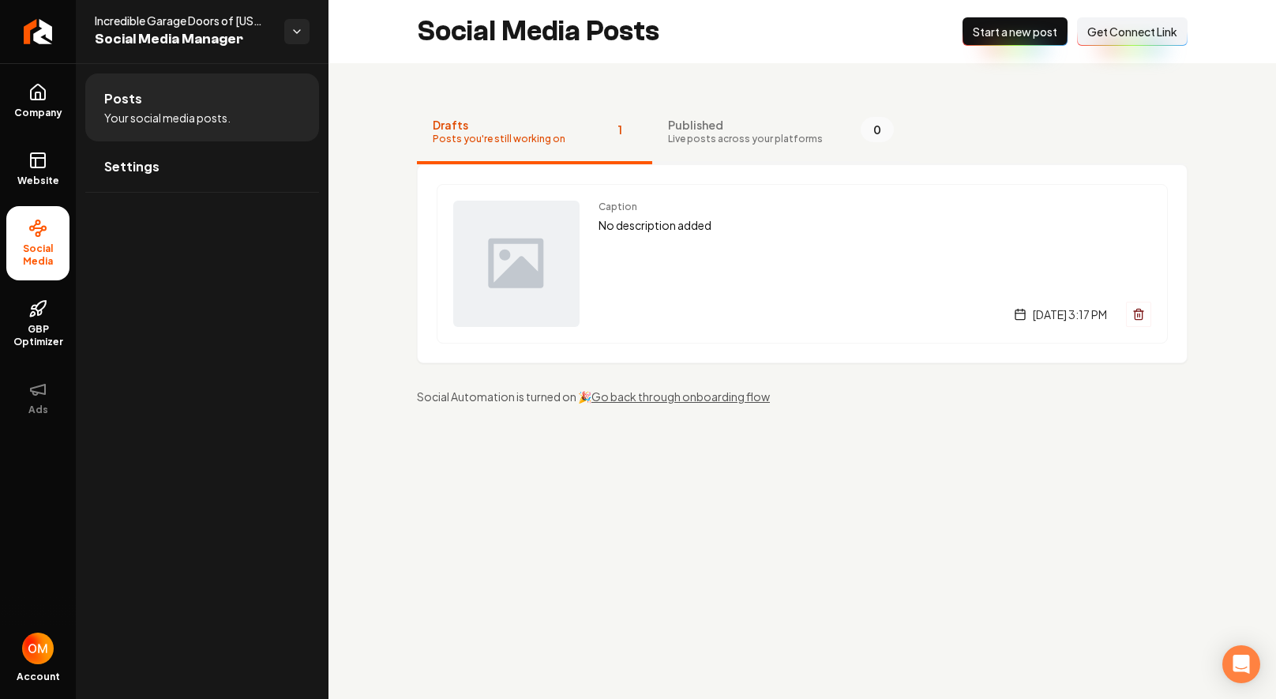
click at [754, 127] on span "Published" at bounding box center [745, 125] width 155 height 16
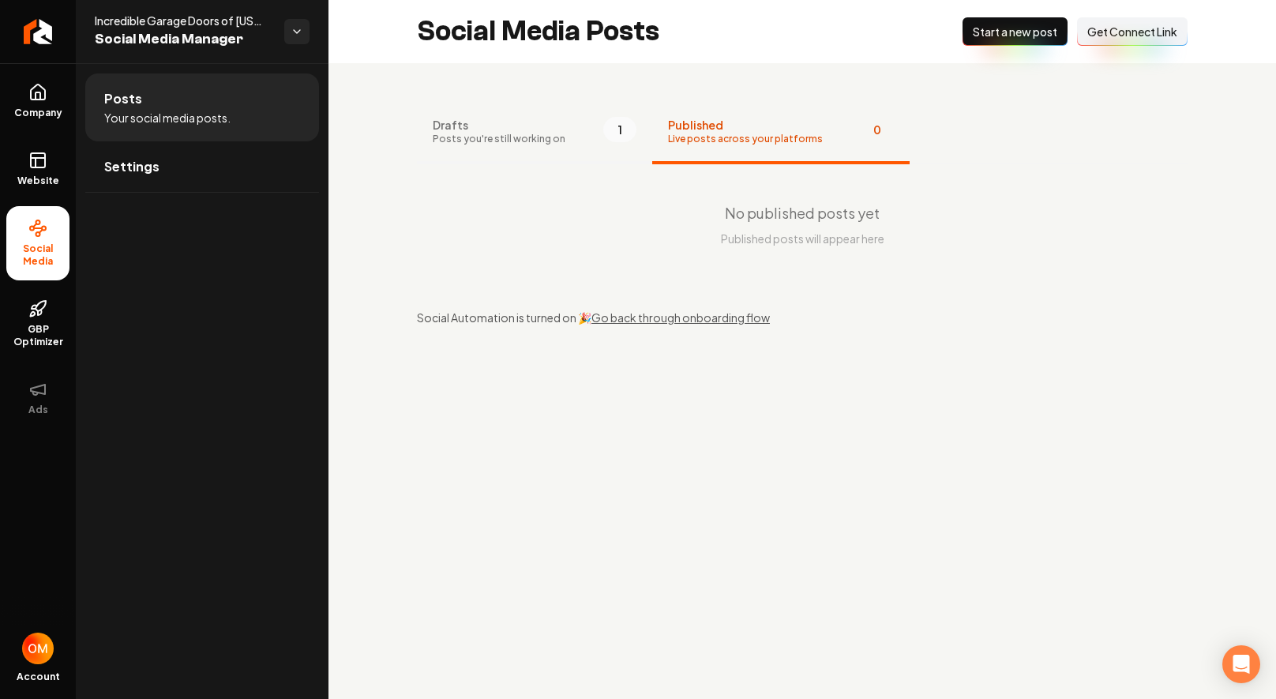
click at [545, 137] on span "Posts you're still working on" at bounding box center [499, 139] width 133 height 13
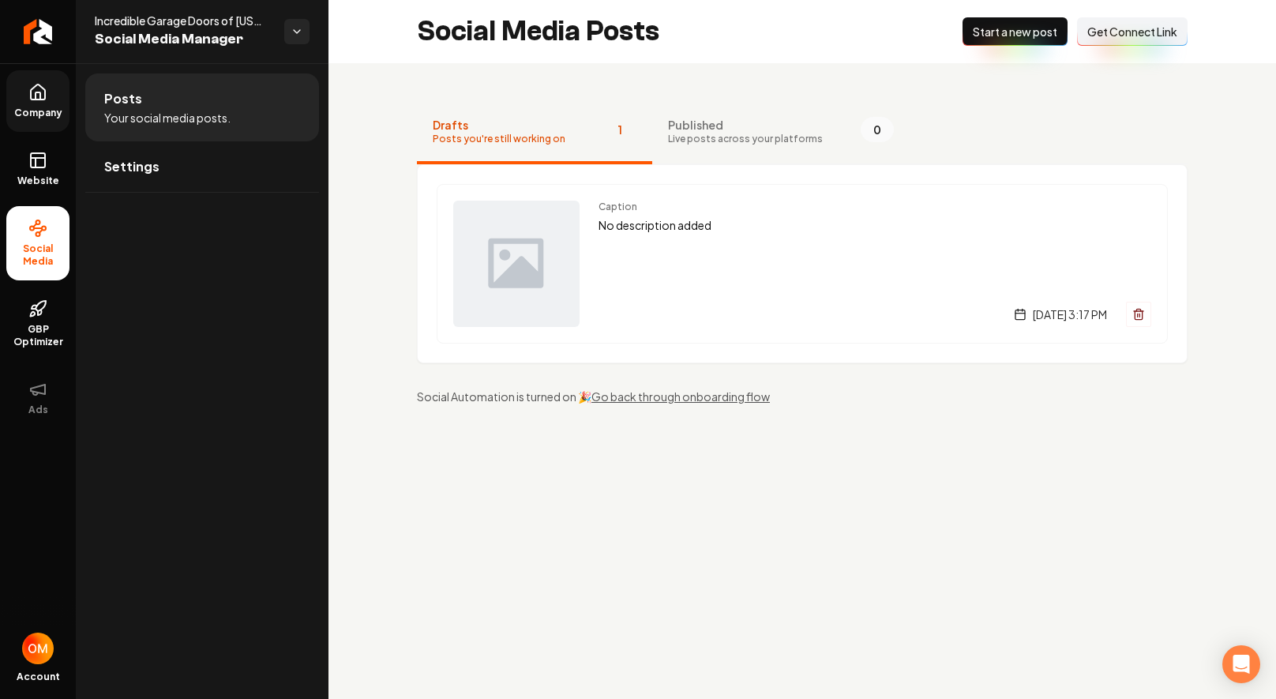
click at [20, 100] on link "Company" at bounding box center [37, 101] width 63 height 62
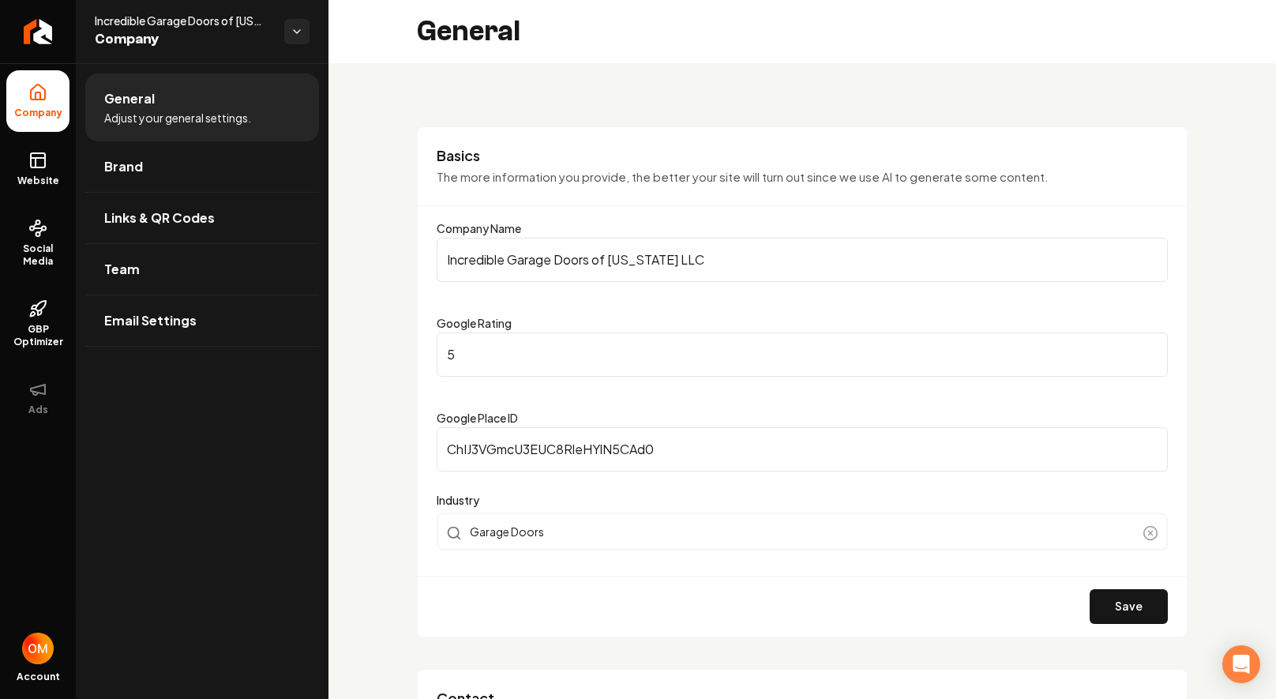
type input "[PHONE_NUMBER]"
type input "[EMAIL_ADDRESS][DOMAIN_NAME]"
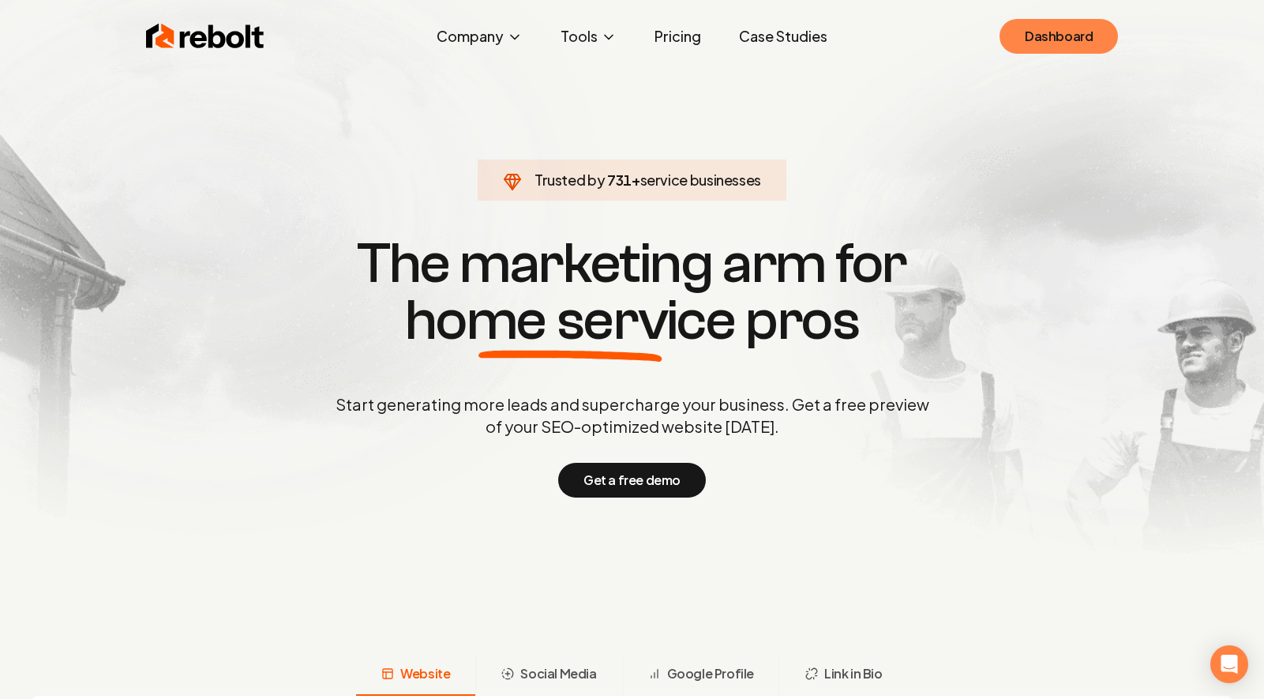
click at [1060, 39] on link "Dashboard" at bounding box center [1059, 36] width 118 height 35
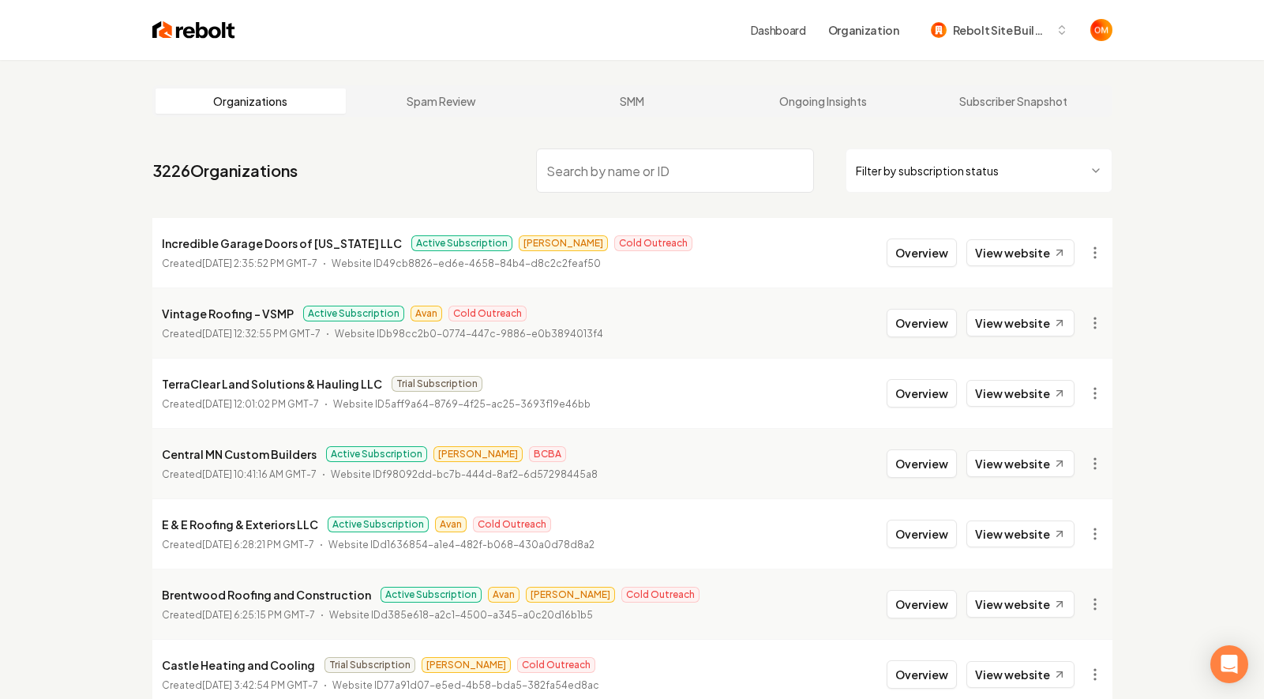
click at [926, 272] on li "Incredible Garage Doors of Colorado LLC Active Subscription Omar Cold Outreach …" at bounding box center [632, 252] width 960 height 69
click at [929, 255] on button "Overview" at bounding box center [922, 252] width 70 height 28
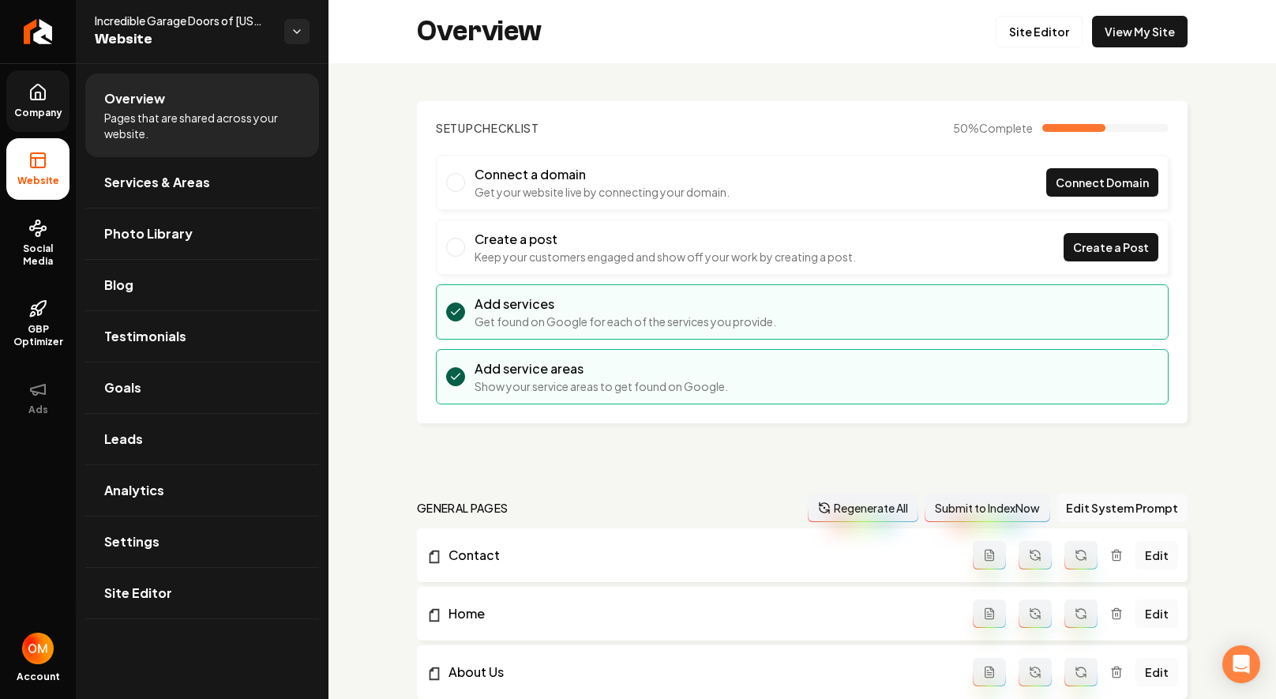
click at [28, 102] on link "Company" at bounding box center [37, 101] width 63 height 62
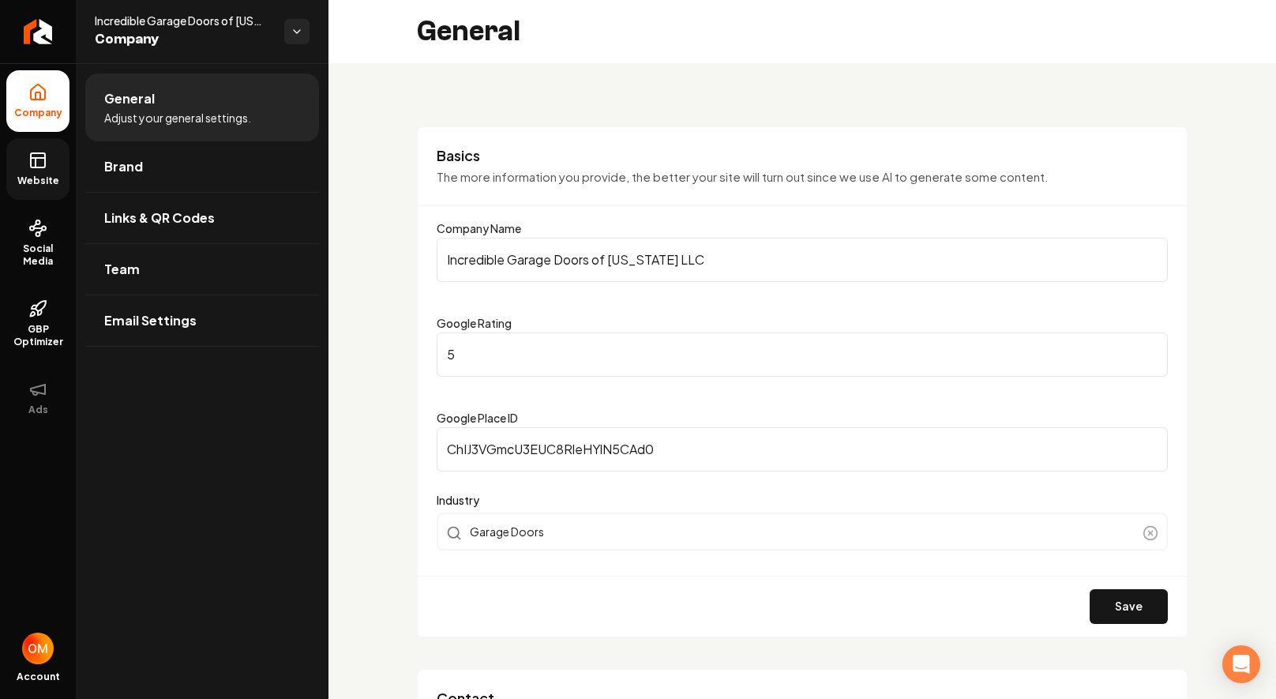
click at [38, 160] on icon at bounding box center [37, 160] width 19 height 19
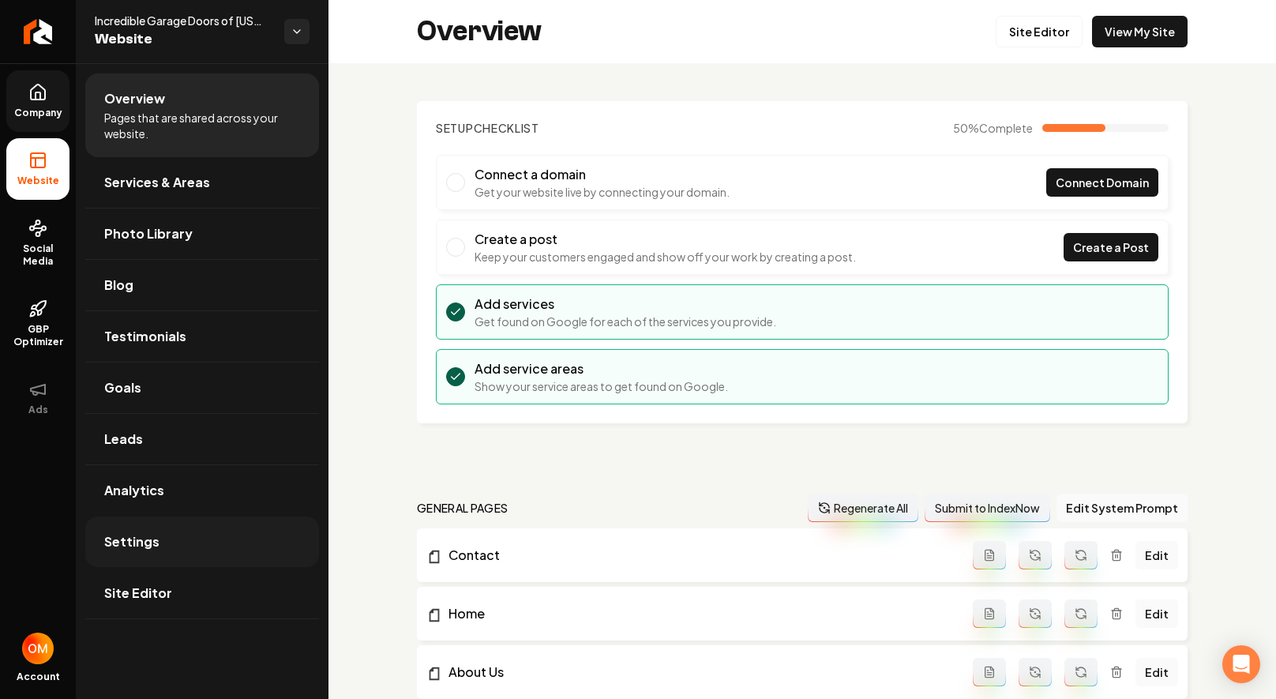
click at [178, 546] on link "Settings" at bounding box center [202, 541] width 234 height 51
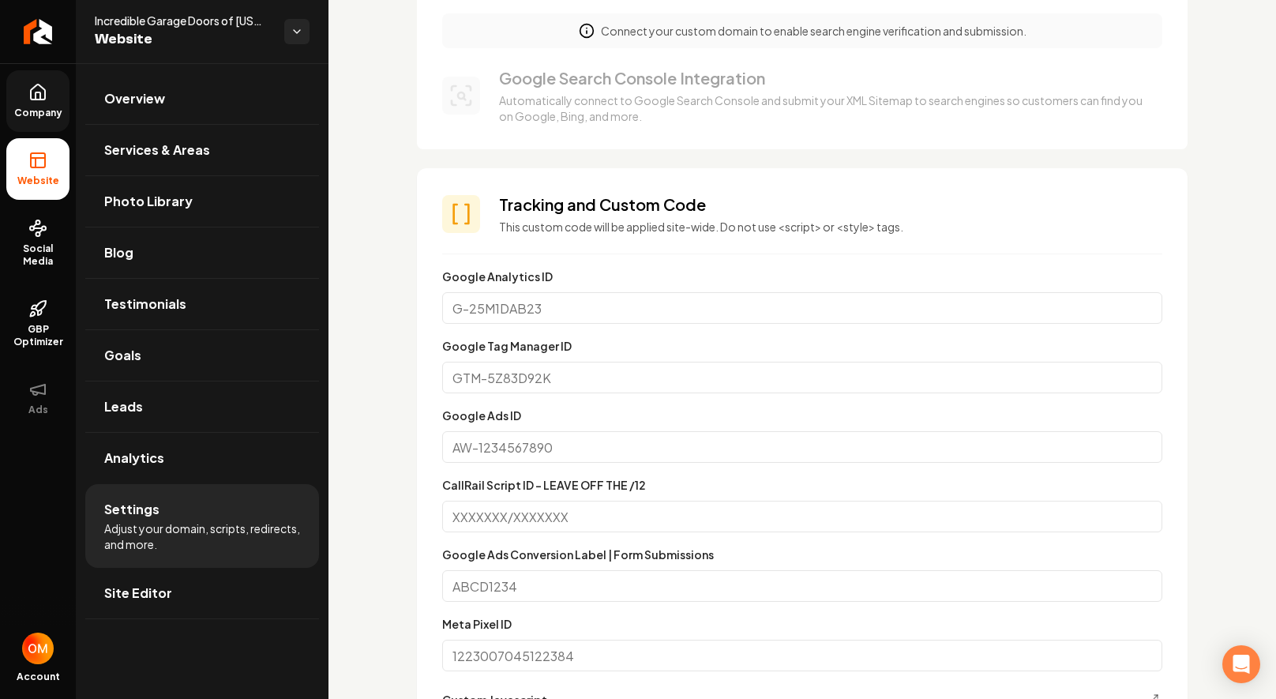
scroll to position [448, 0]
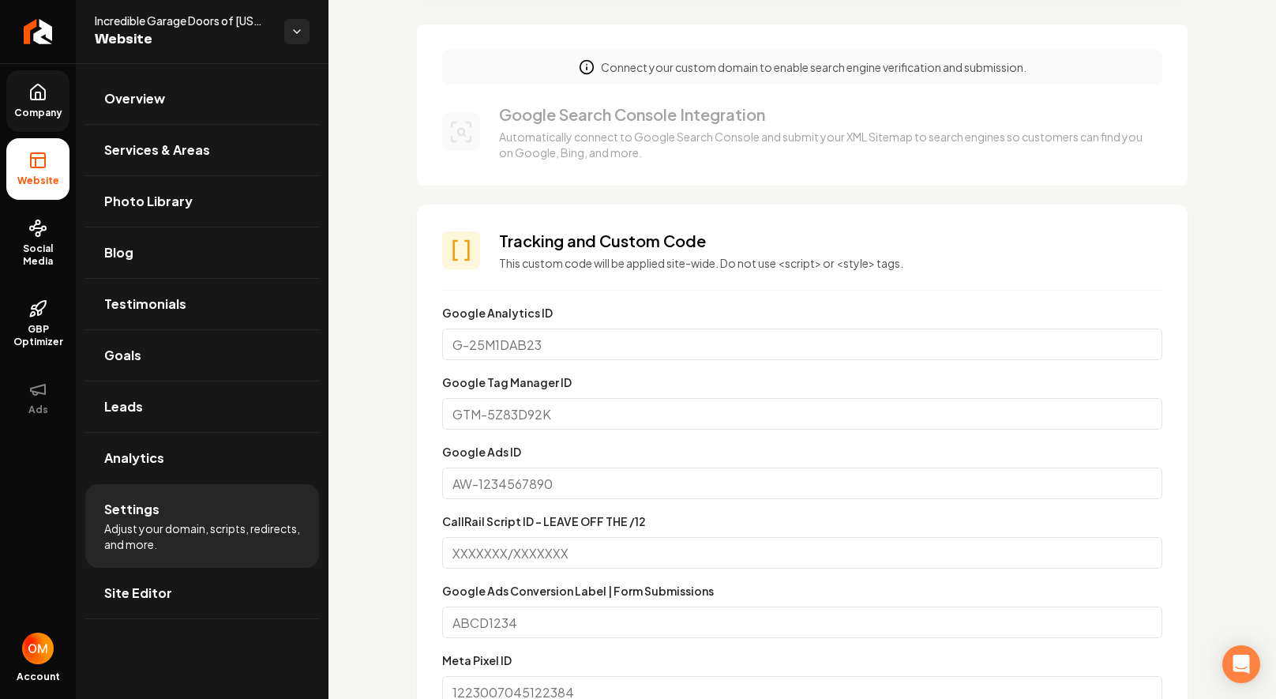
click at [36, 93] on icon at bounding box center [37, 92] width 19 height 19
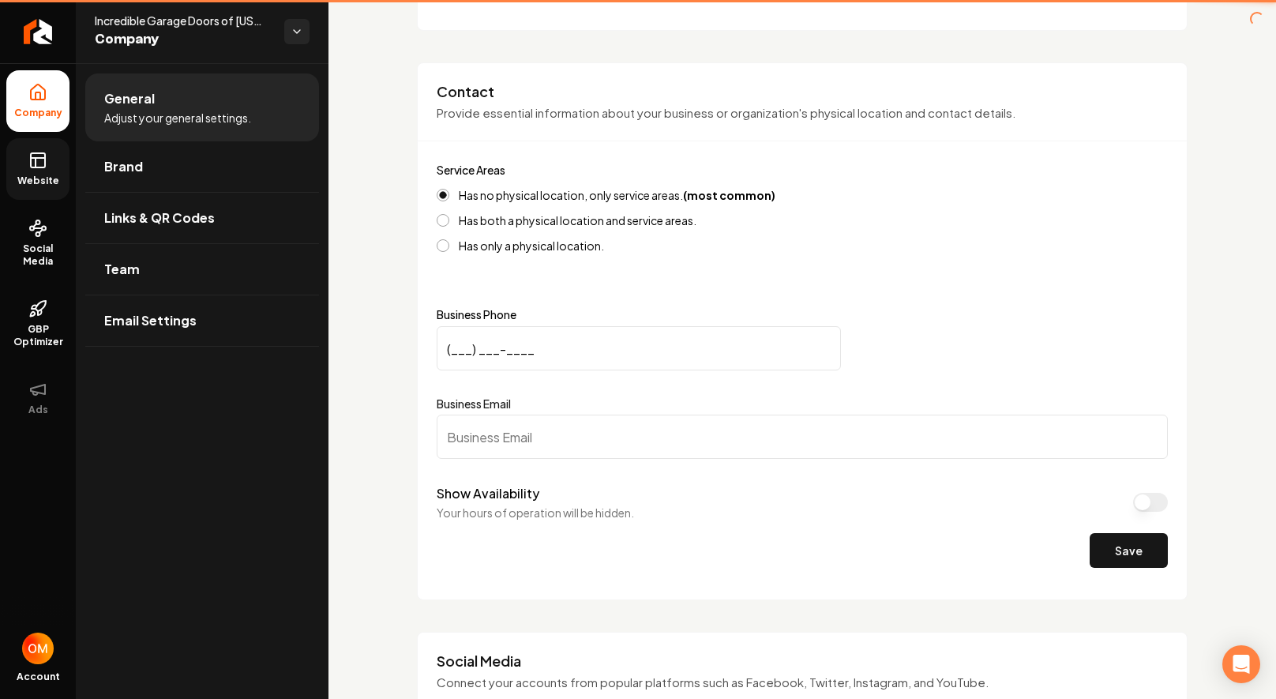
type input "[PHONE_NUMBER]"
type input "[EMAIL_ADDRESS][DOMAIN_NAME]"
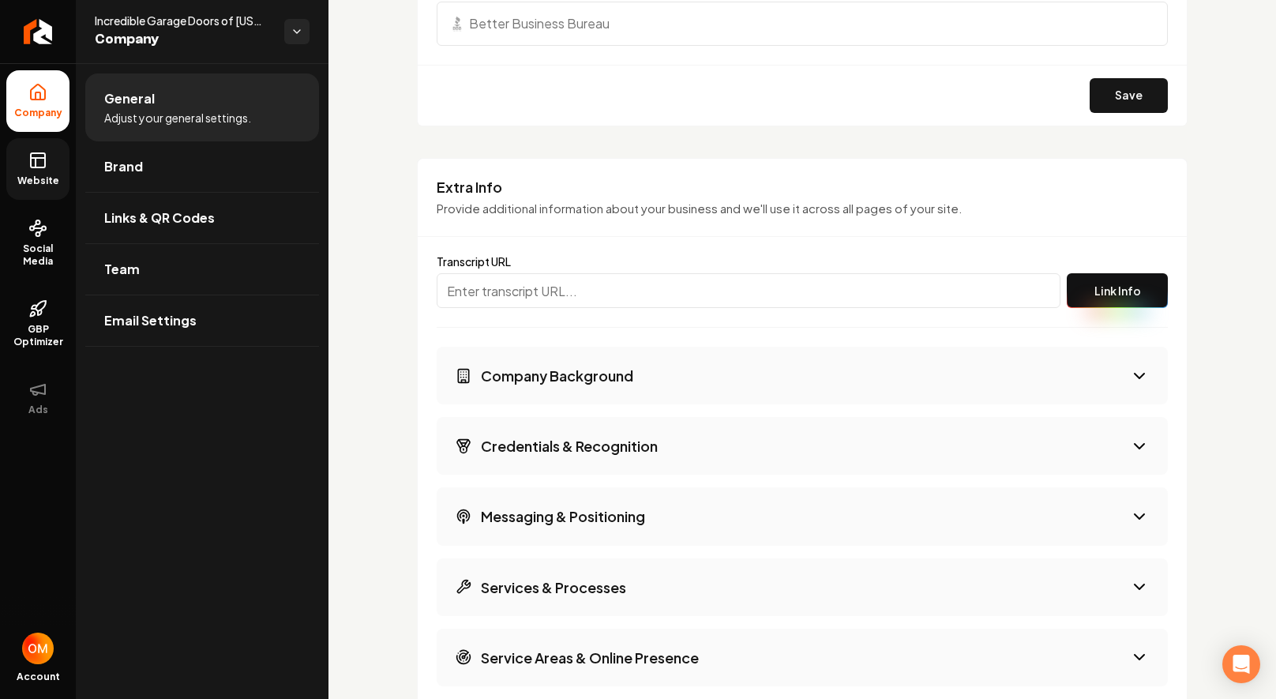
scroll to position [2396, 0]
click at [546, 288] on input "Main content area" at bounding box center [749, 291] width 624 height 35
paste input "[URL]"
type input "[URL]"
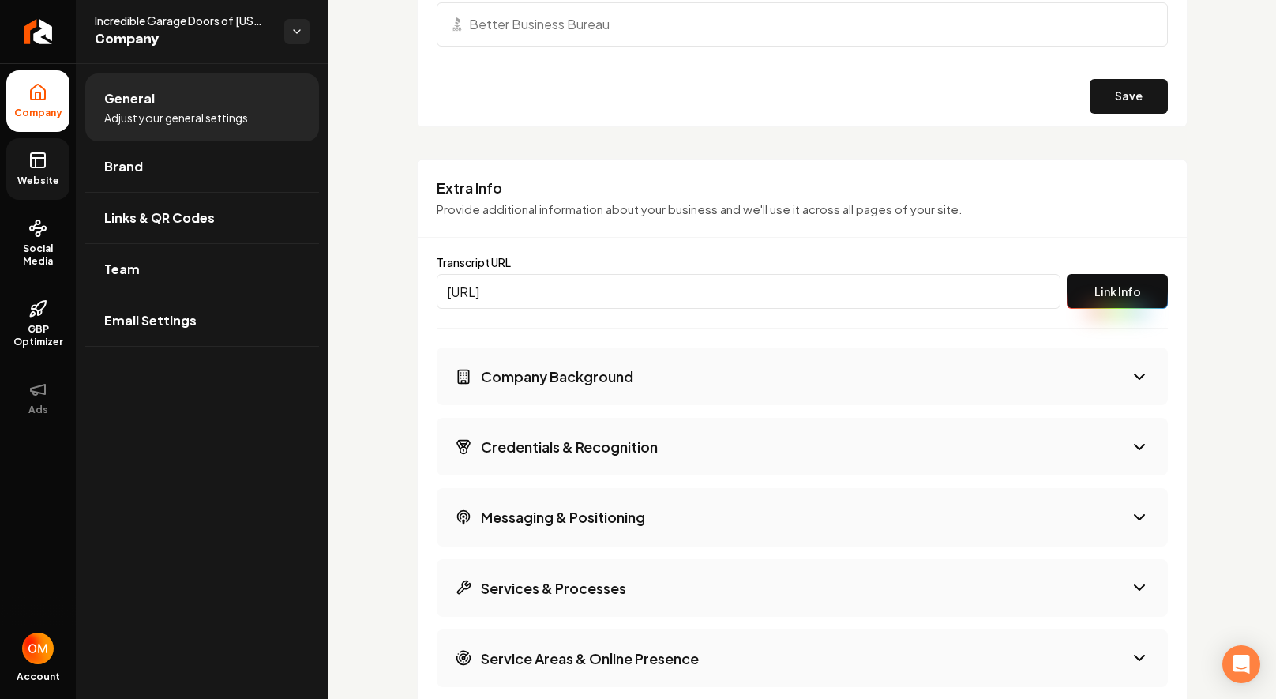
click at [1123, 284] on button "Link Info" at bounding box center [1117, 291] width 101 height 35
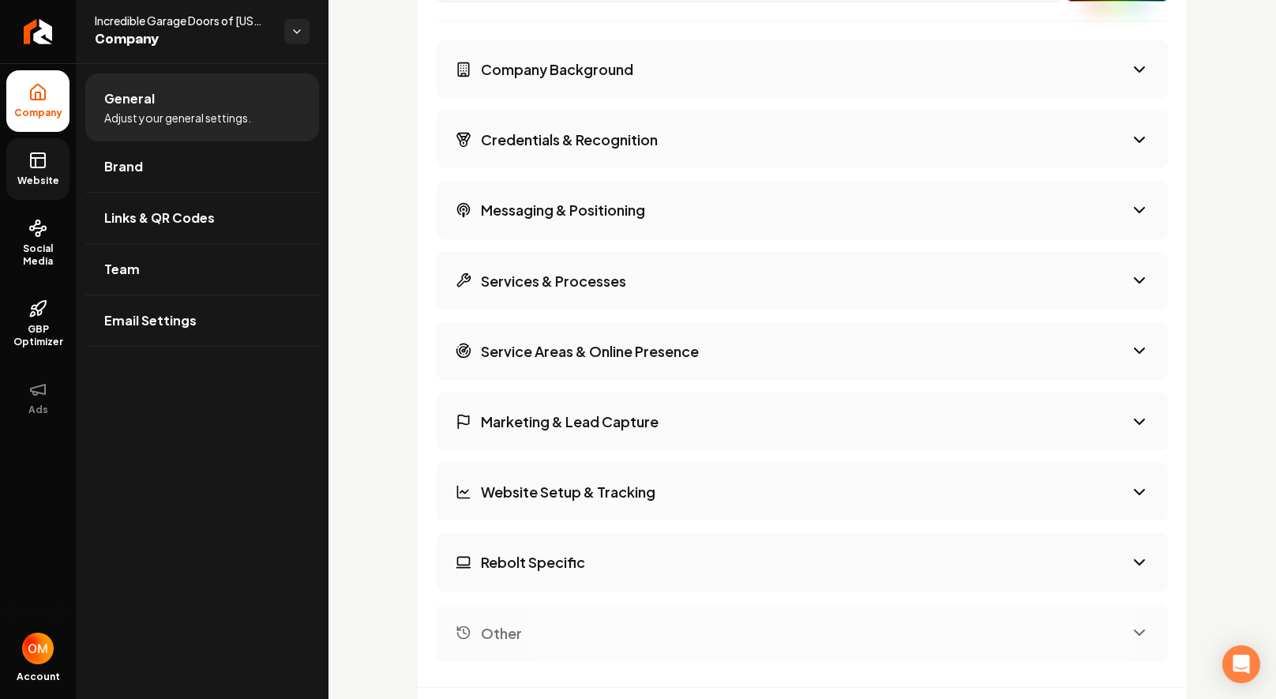
scroll to position [2482, 0]
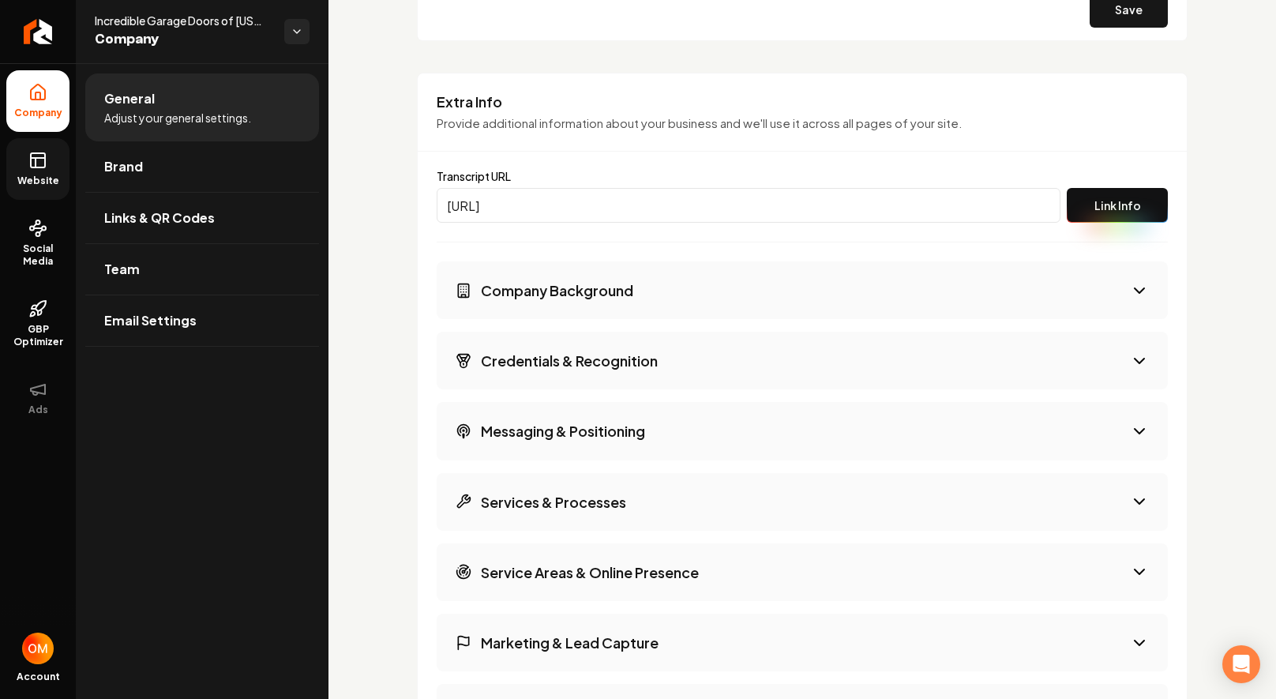
click at [1158, 202] on div "Extra Info Provide additional information about your business and we'll use it …" at bounding box center [802, 531] width 771 height 916
click at [1113, 205] on button "Link Info" at bounding box center [1117, 205] width 101 height 35
click at [666, 204] on input "[URL]" at bounding box center [749, 205] width 624 height 35
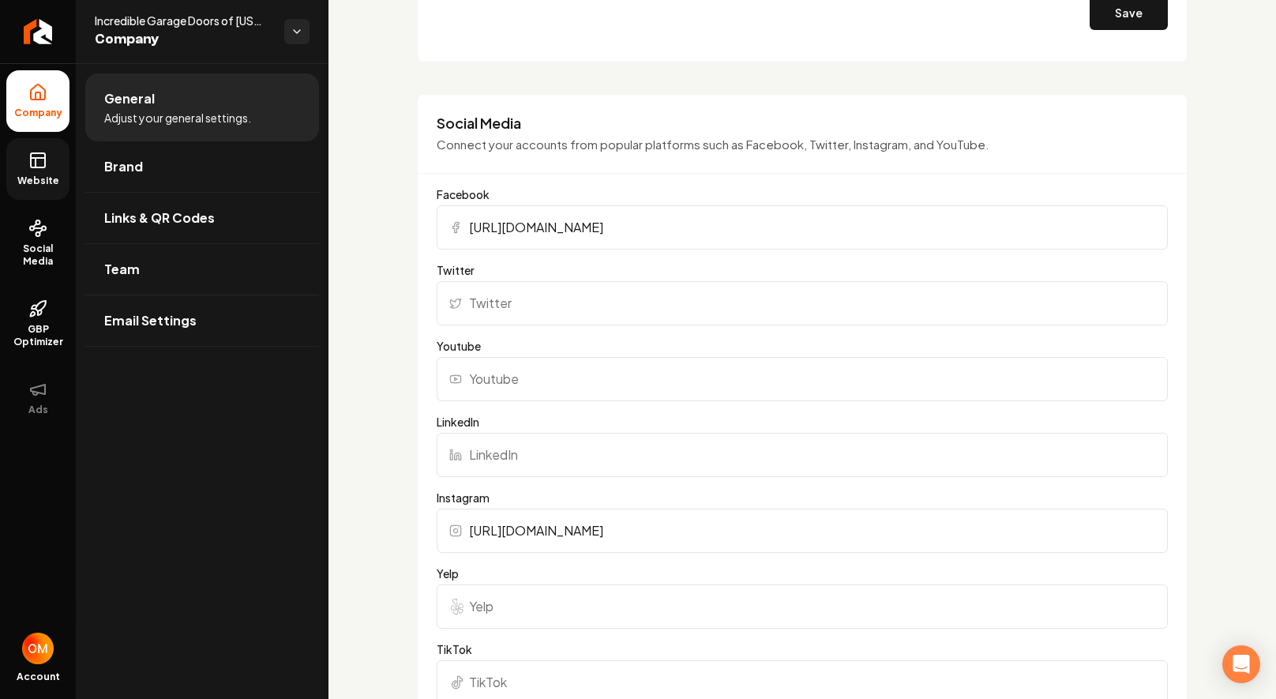
scroll to position [2209, 0]
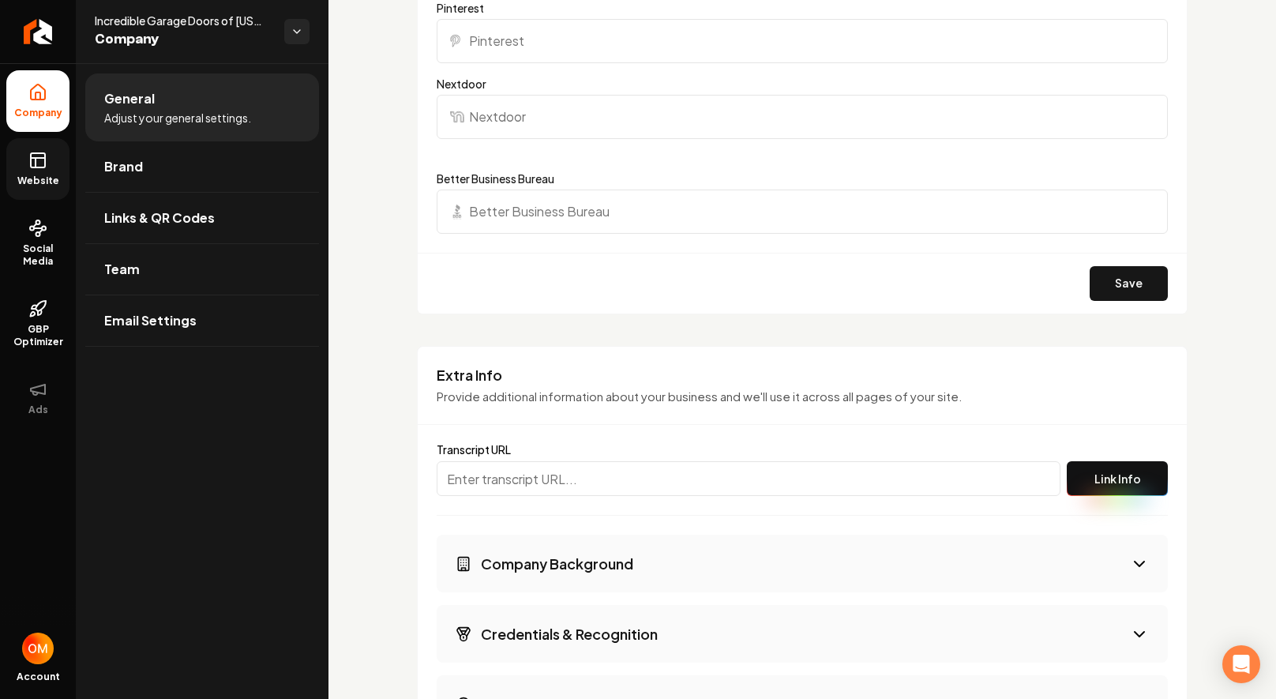
paste input "[URL]"
type input "[URL]"
click at [1117, 481] on button "Link Info" at bounding box center [1117, 478] width 101 height 35
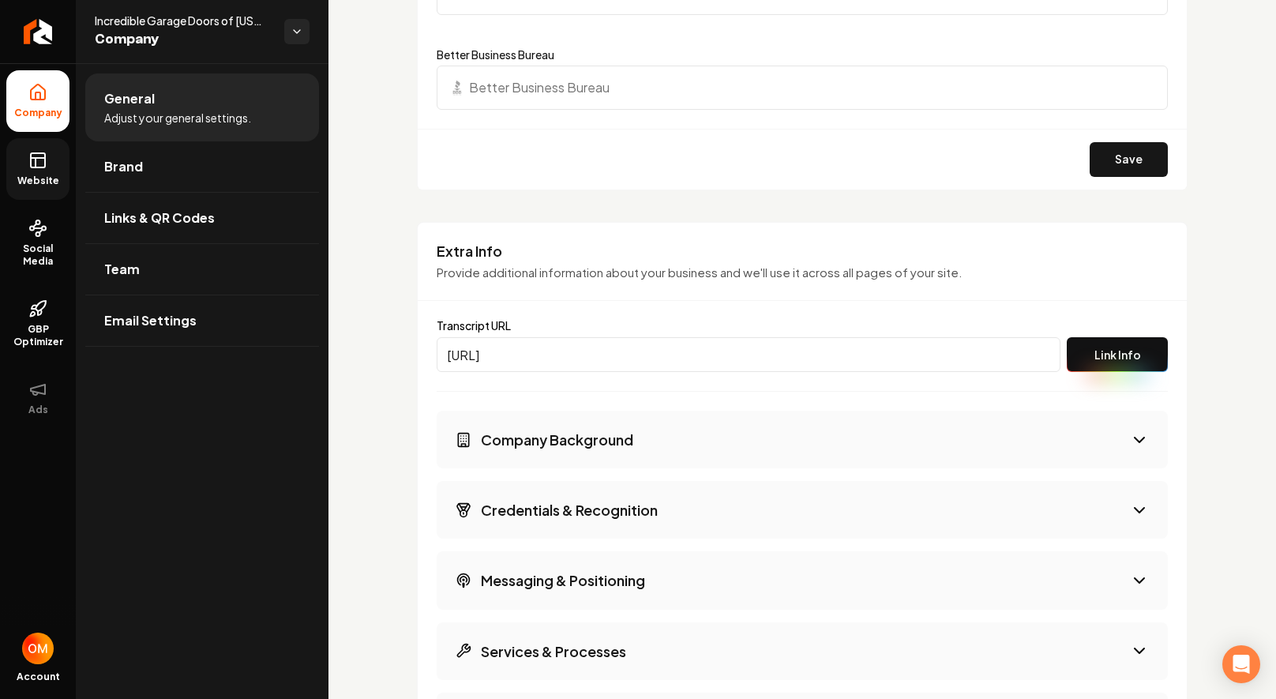
scroll to position [2210, 0]
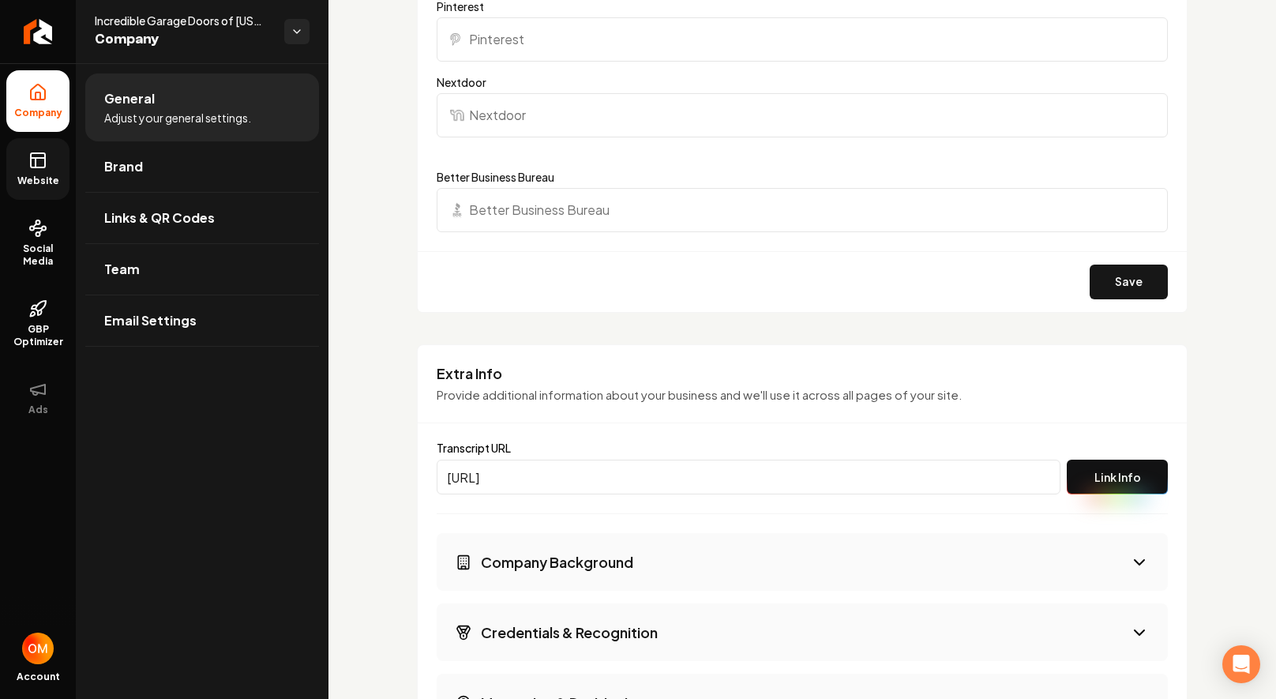
click at [1079, 477] on button "Link Info" at bounding box center [1117, 477] width 101 height 35
click at [939, 474] on input "[URL]" at bounding box center [749, 477] width 624 height 35
paste input "[URL]"
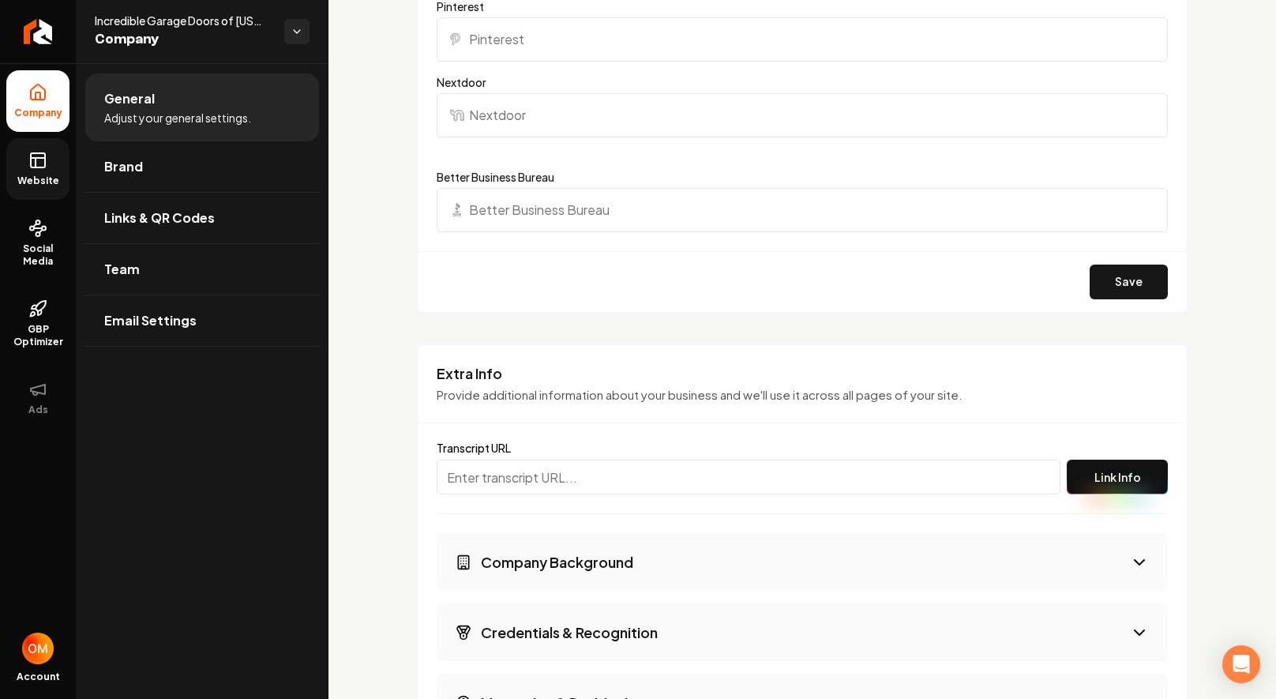
type input "[URL]"
drag, startPoint x: 456, startPoint y: 475, endPoint x: 393, endPoint y: 457, distance: 65.0
drag, startPoint x: 468, startPoint y: 475, endPoint x: 445, endPoint y: 475, distance: 23.7
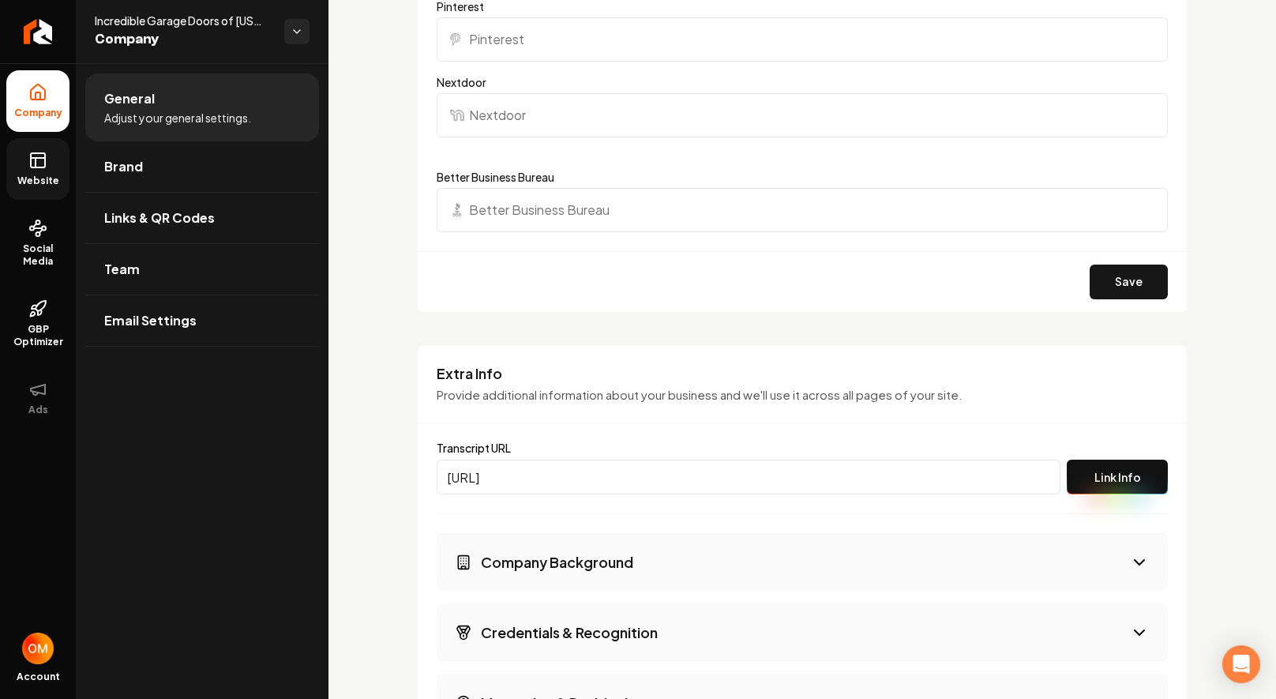
click at [468, 475] on input "[URL]" at bounding box center [749, 477] width 624 height 35
drag, startPoint x: 445, startPoint y: 477, endPoint x: 215, endPoint y: 471, distance: 229.8
click at [215, 471] on div "Company Website Social Media GBP Optimizer Ads Account Incredible Garage Doors …" at bounding box center [638, 349] width 1276 height 699
click at [925, 477] on input "[URL]" at bounding box center [749, 477] width 624 height 35
click at [1110, 481] on button "Link Info" at bounding box center [1117, 477] width 101 height 35
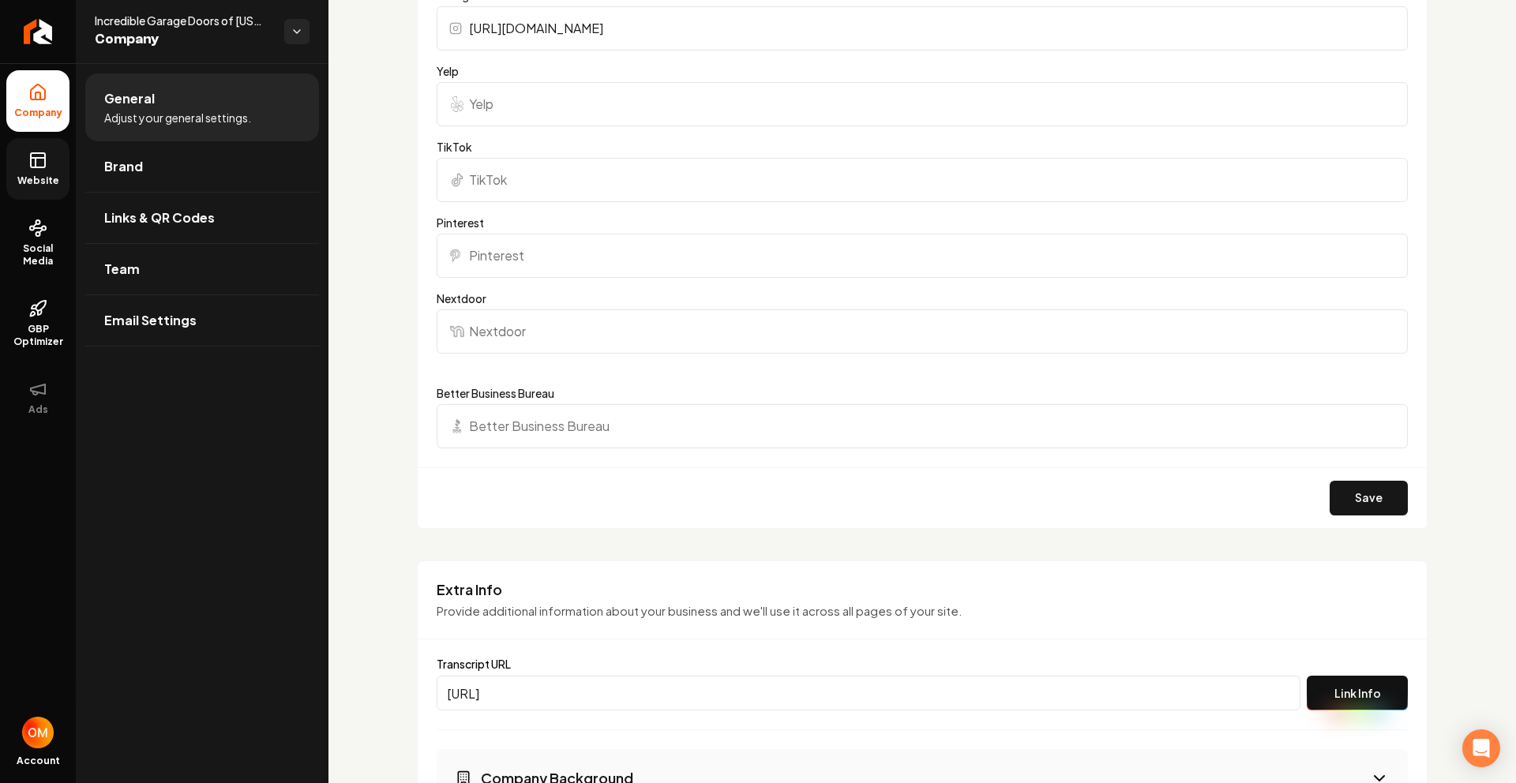
scroll to position [2250, 0]
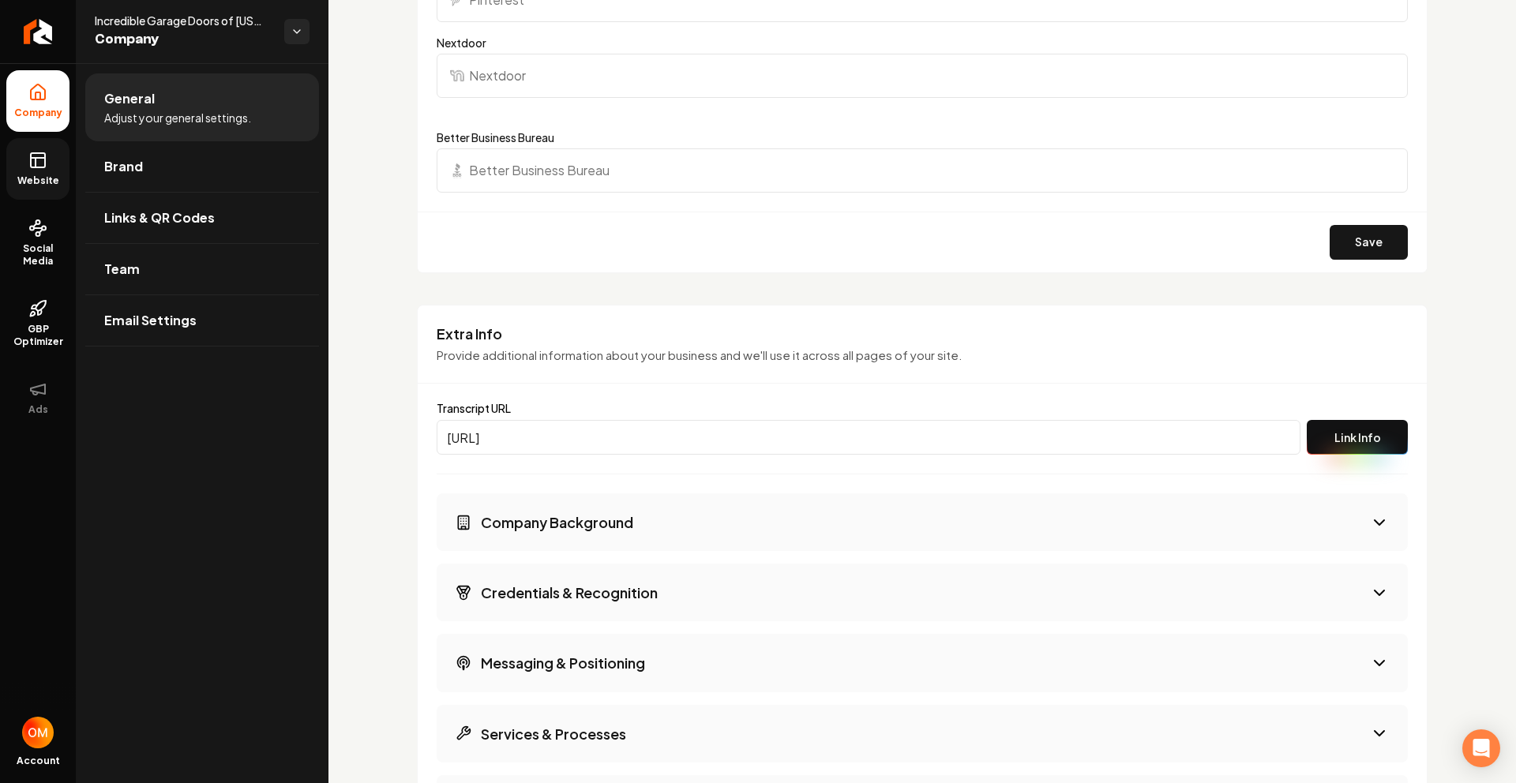
drag, startPoint x: 1247, startPoint y: 437, endPoint x: 278, endPoint y: 450, distance: 969.0
click at [272, 455] on div "Company Website Social Media GBP Optimizer Ads Account Incredible Garage Doors …" at bounding box center [758, 391] width 1516 height 783
drag, startPoint x: 1221, startPoint y: 440, endPoint x: 378, endPoint y: 420, distance: 842.8
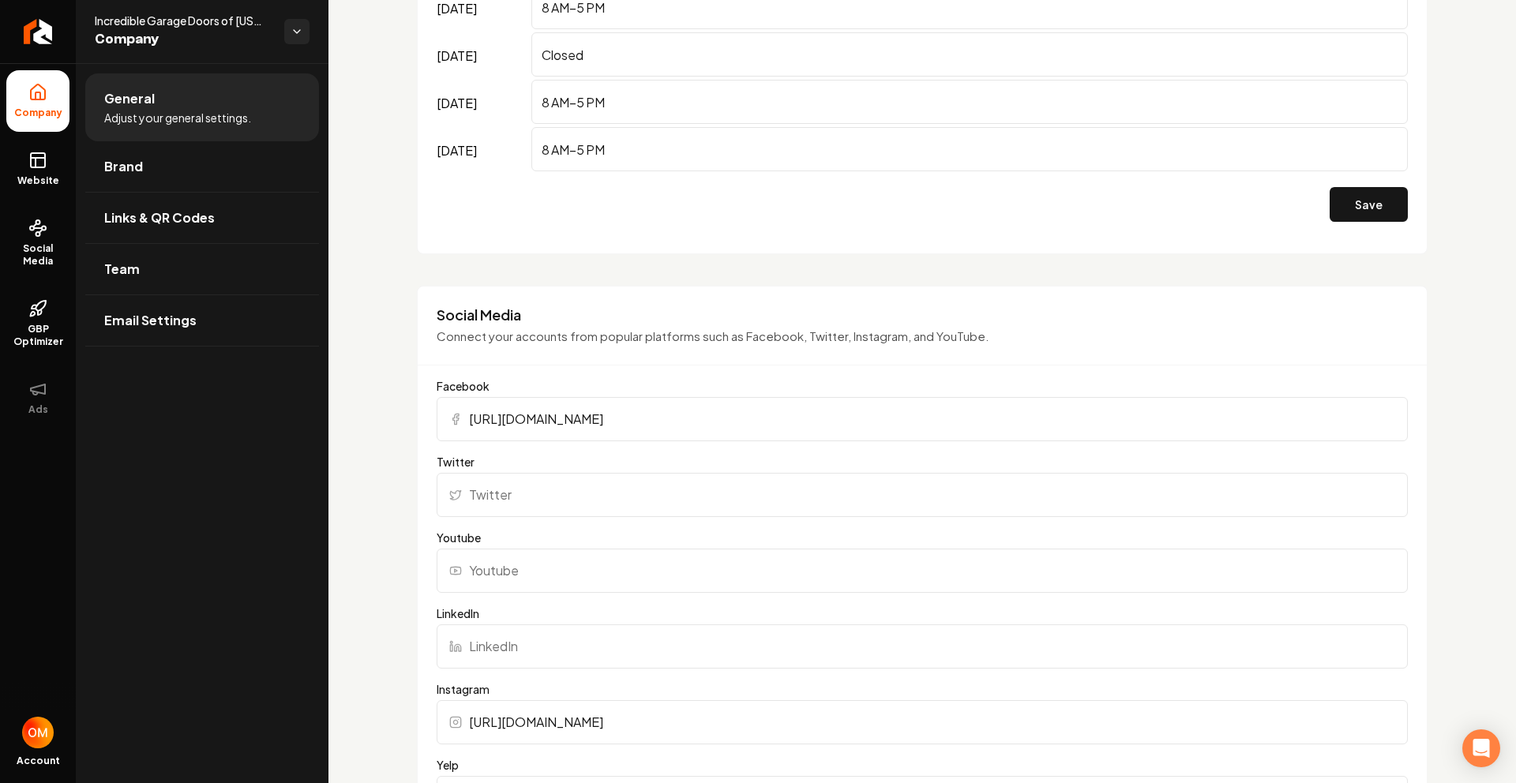
scroll to position [1911, 0]
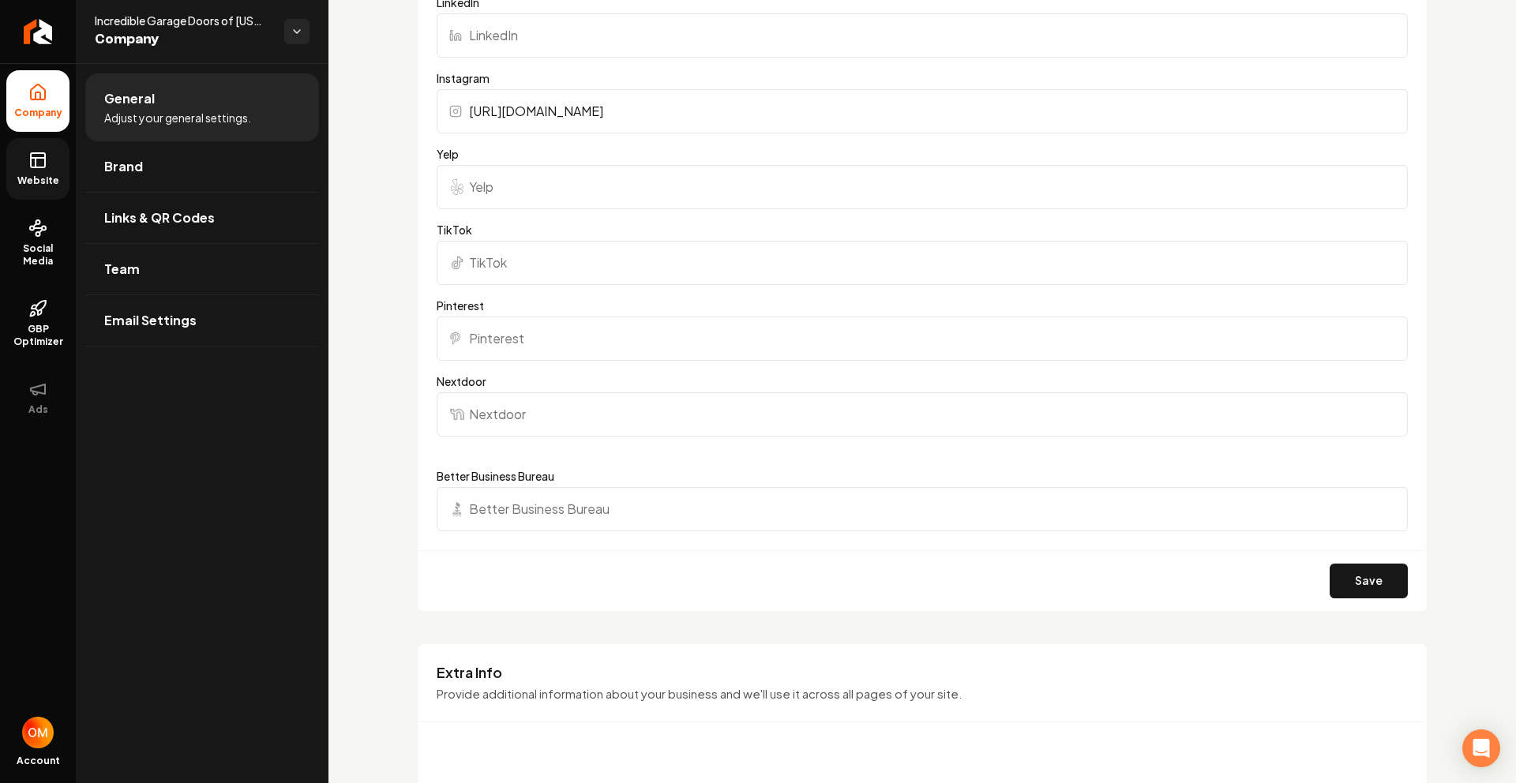
click at [31, 181] on span "Website" at bounding box center [38, 181] width 54 height 13
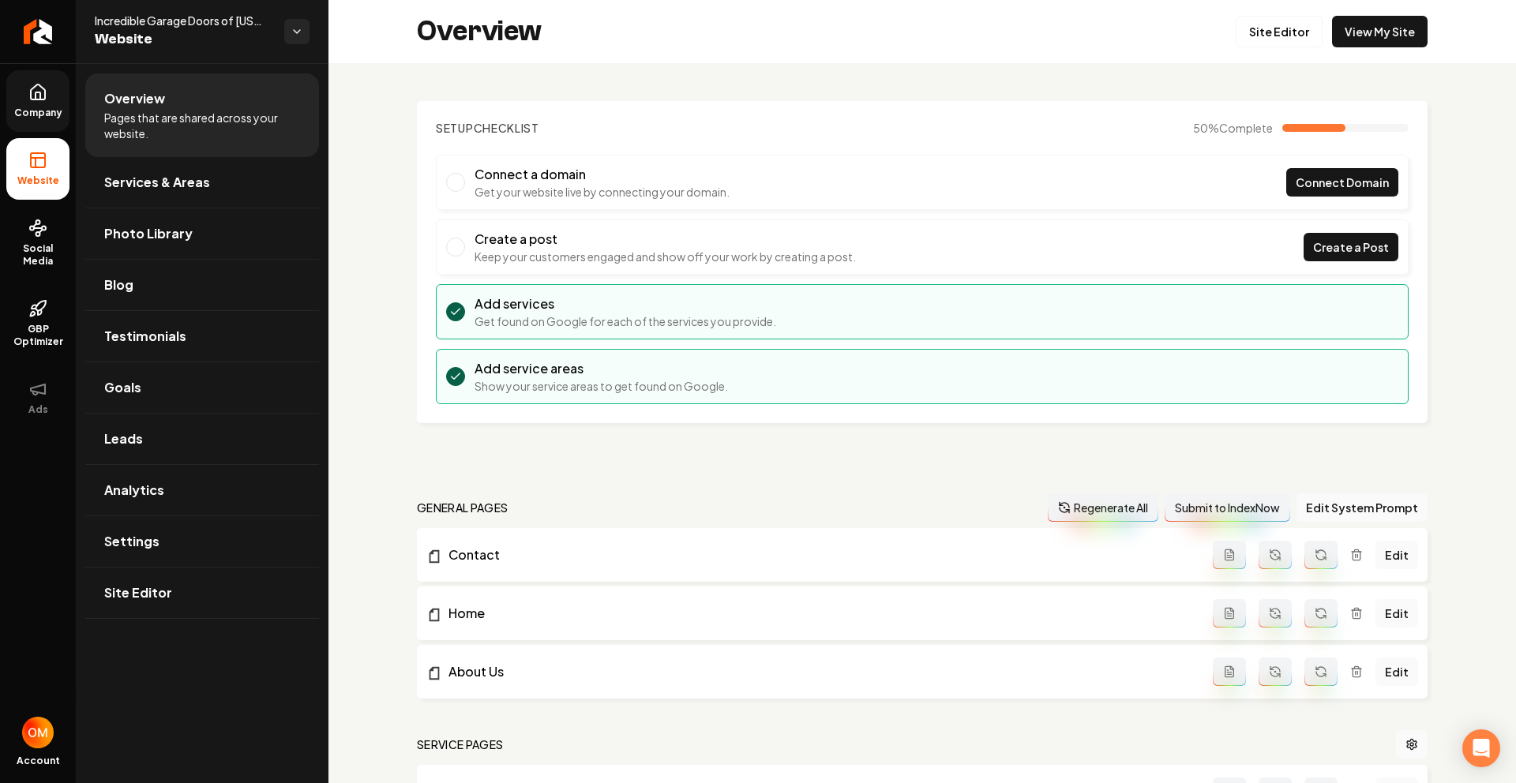
click at [52, 107] on span "Company" at bounding box center [38, 113] width 61 height 13
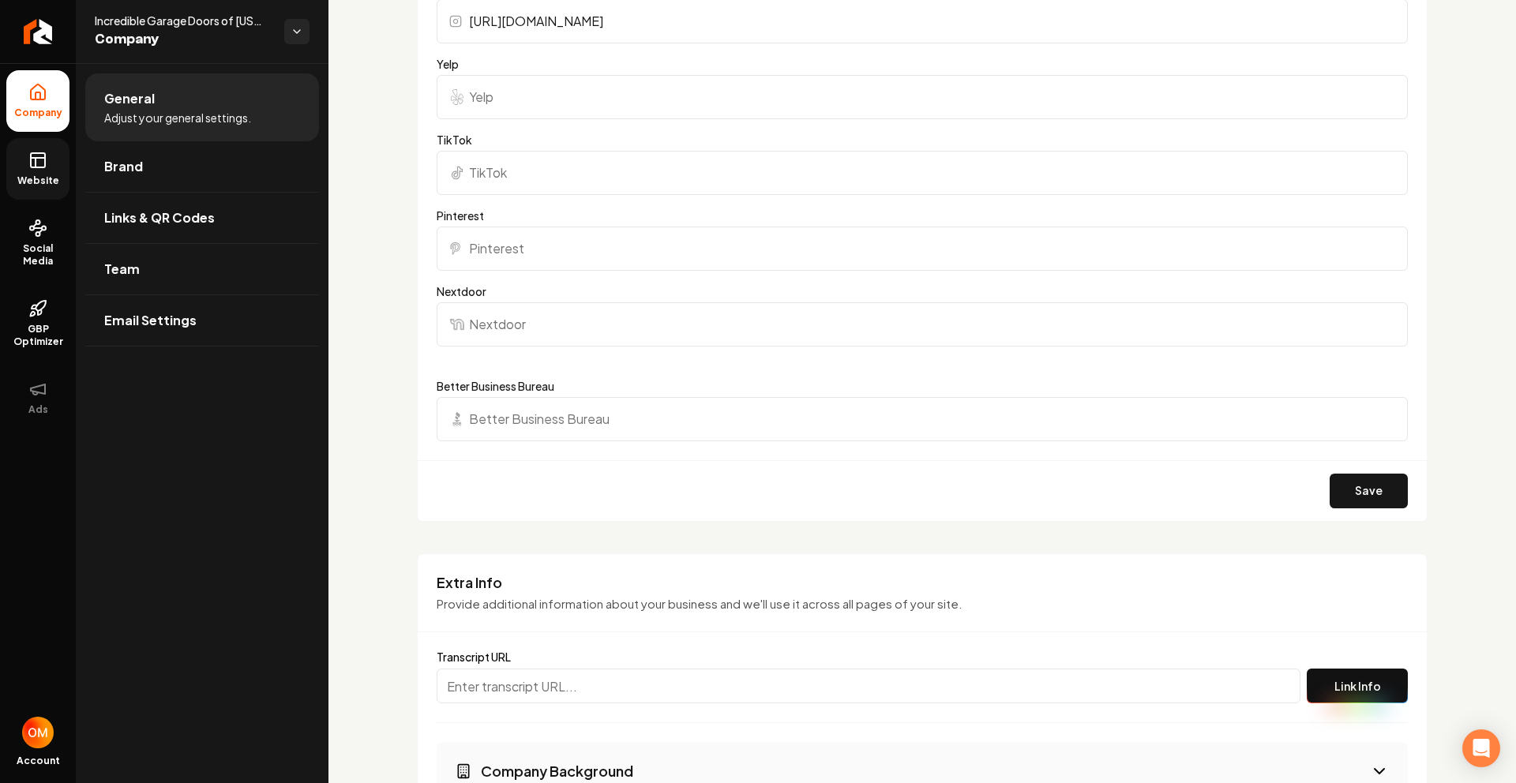
scroll to position [2306, 0]
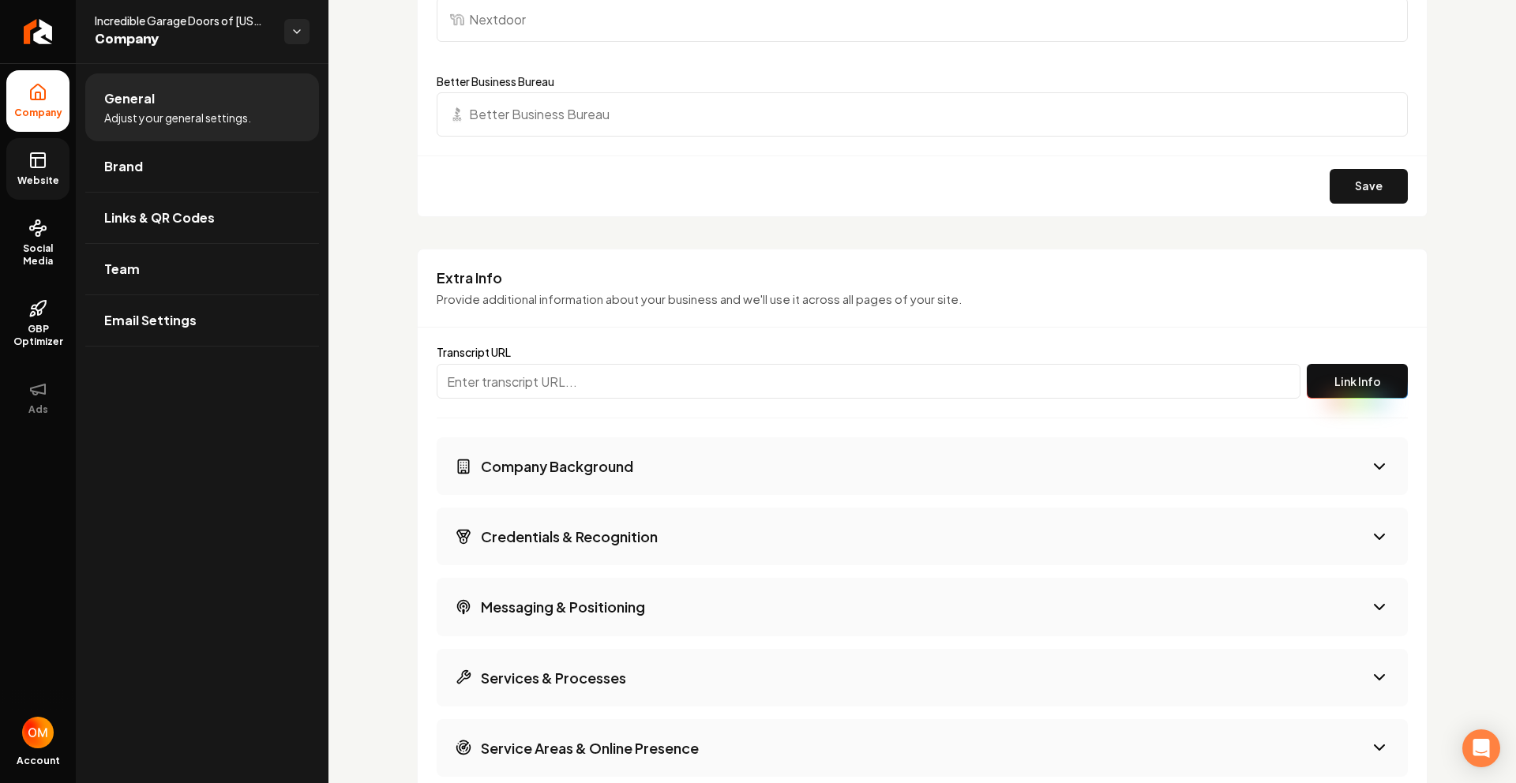
click at [617, 388] on input "Main content area" at bounding box center [869, 381] width 864 height 35
paste input "[URL]"
type input "[URL]"
click at [1342, 384] on button "Link Info" at bounding box center [1357, 381] width 101 height 35
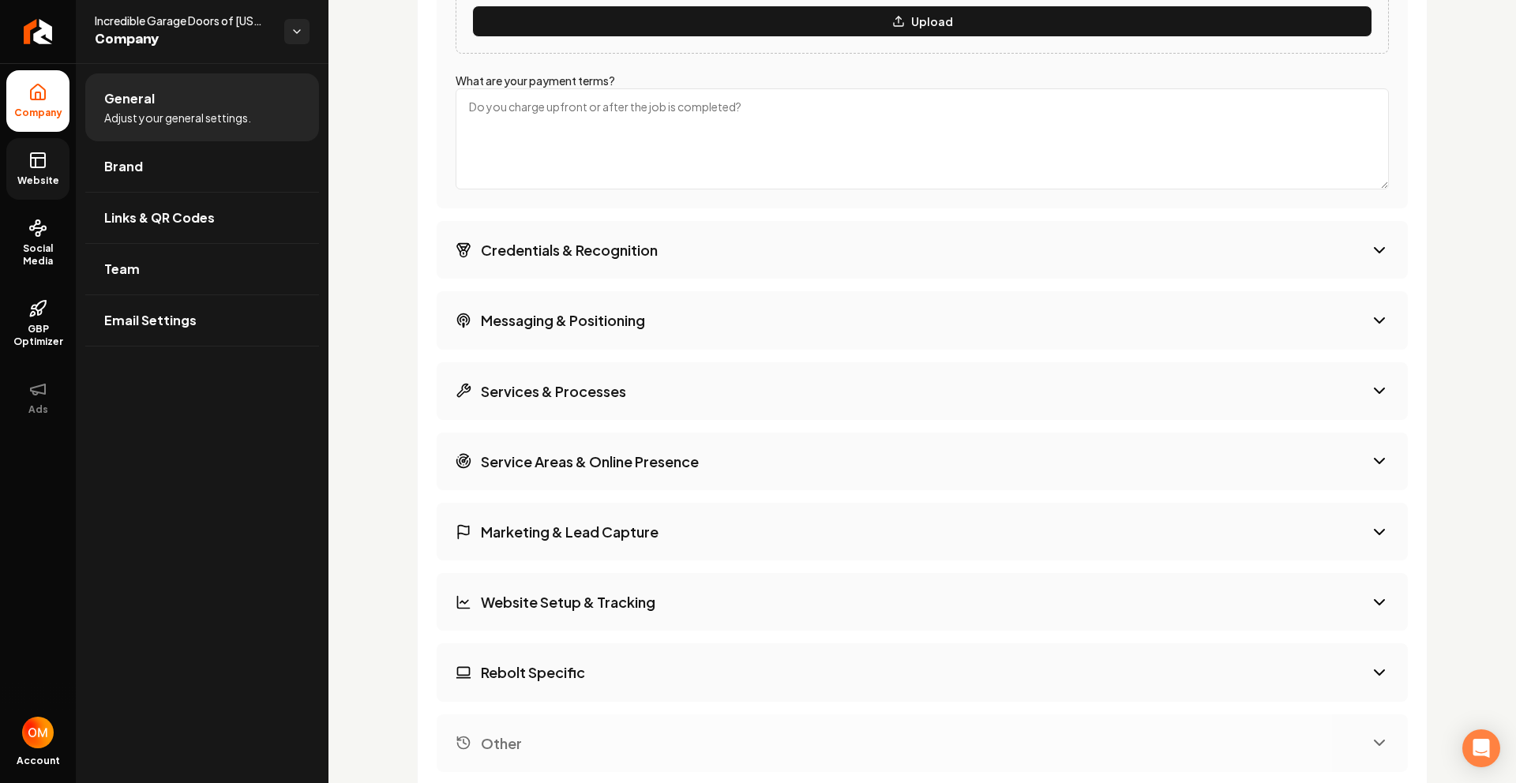
scroll to position [3726, 0]
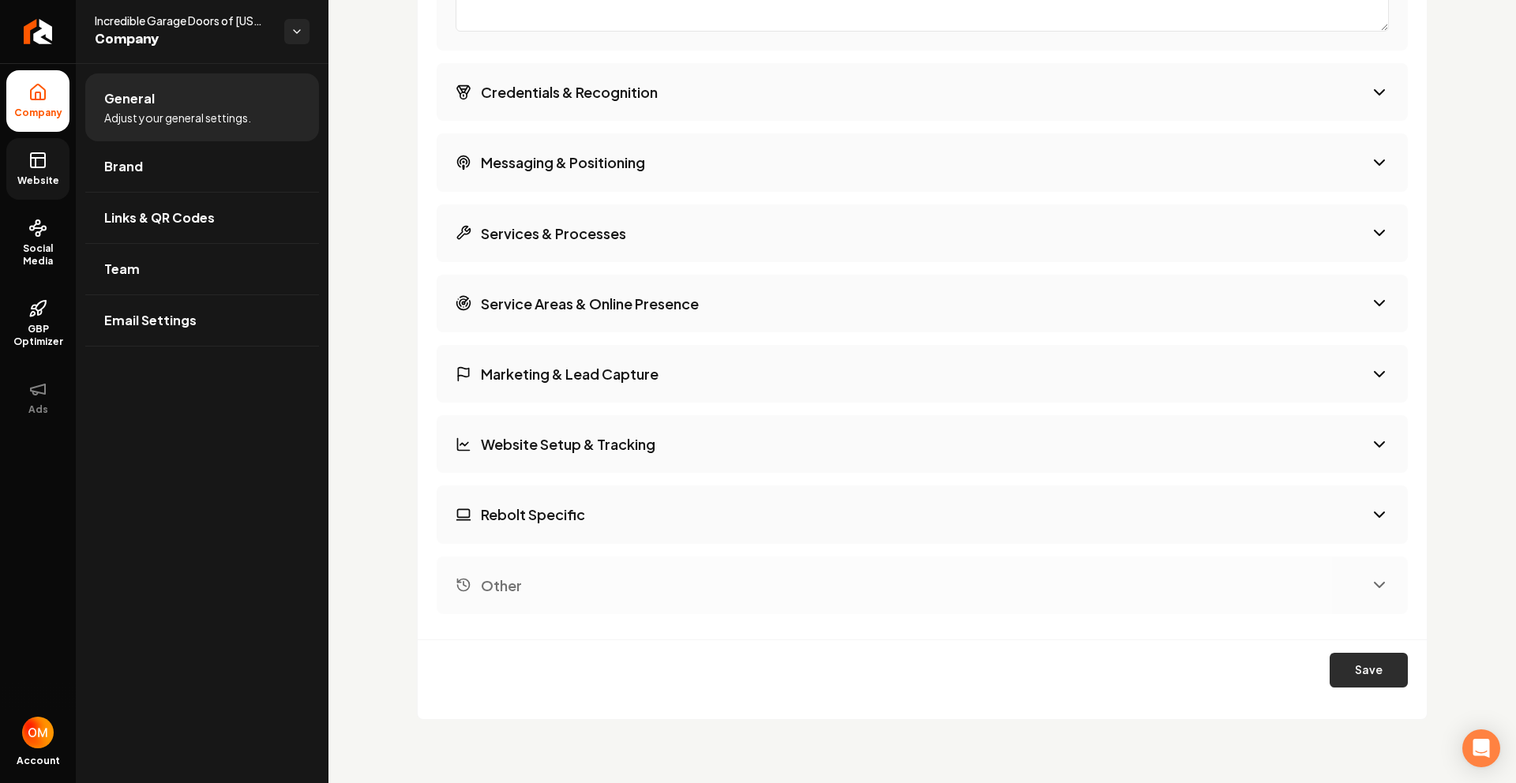
click at [1347, 679] on button "Save" at bounding box center [1369, 670] width 78 height 35
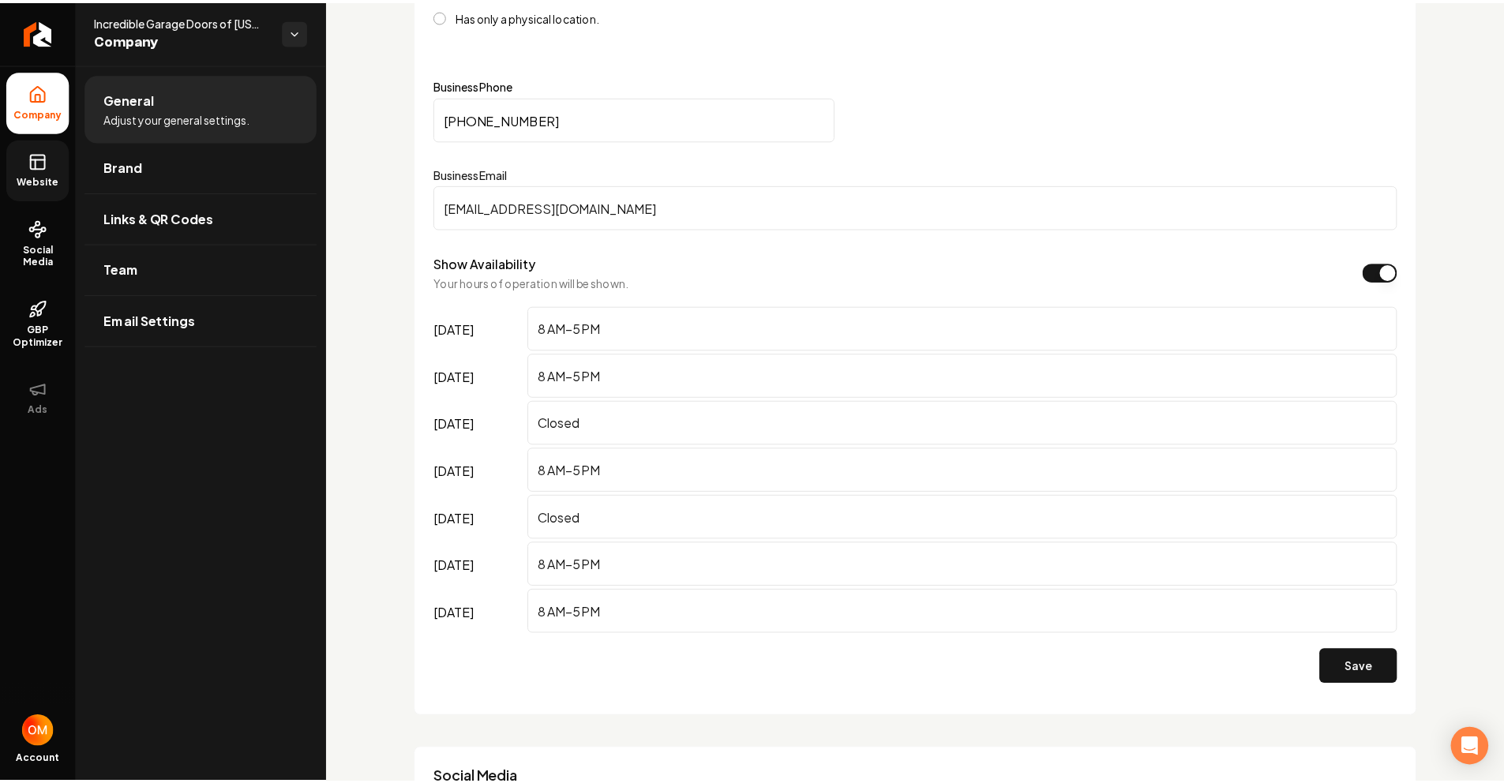
scroll to position [0, 0]
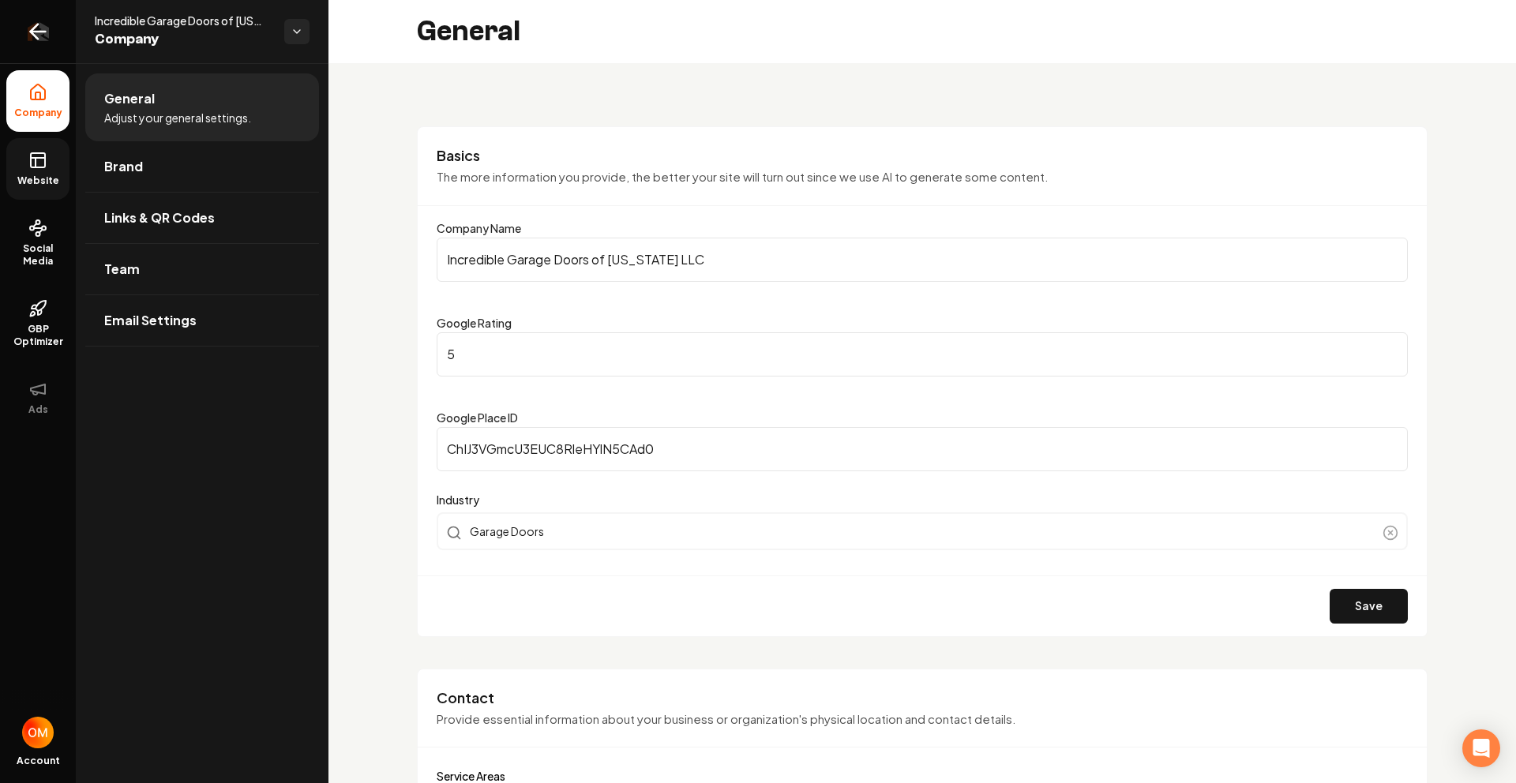
click at [38, 32] on icon "Return to dashboard" at bounding box center [38, 32] width 15 height 0
